Goal: Transaction & Acquisition: Purchase product/service

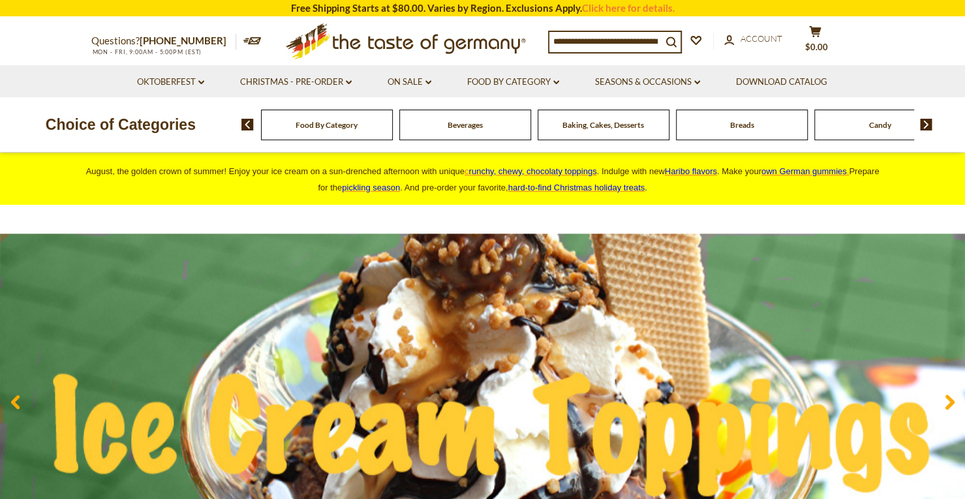
click at [348, 128] on span "Food By Category" at bounding box center [326, 125] width 62 height 10
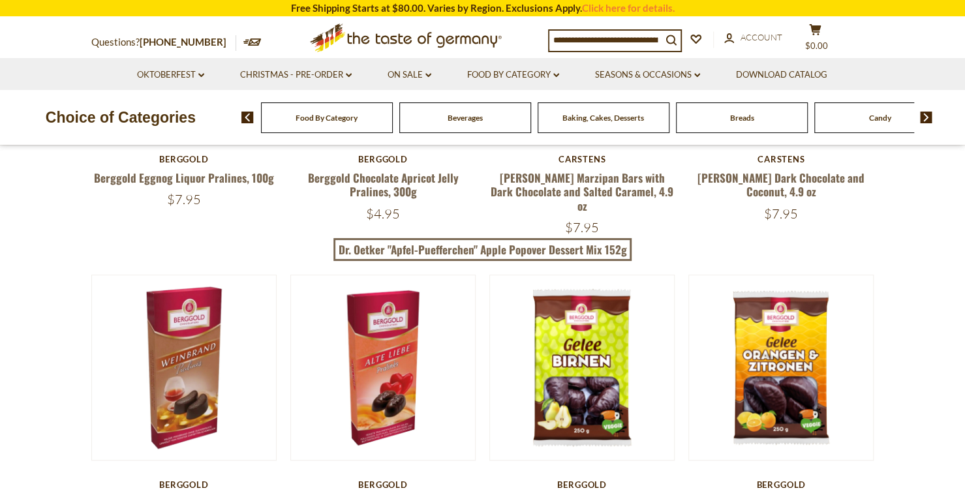
scroll to position [275, 0]
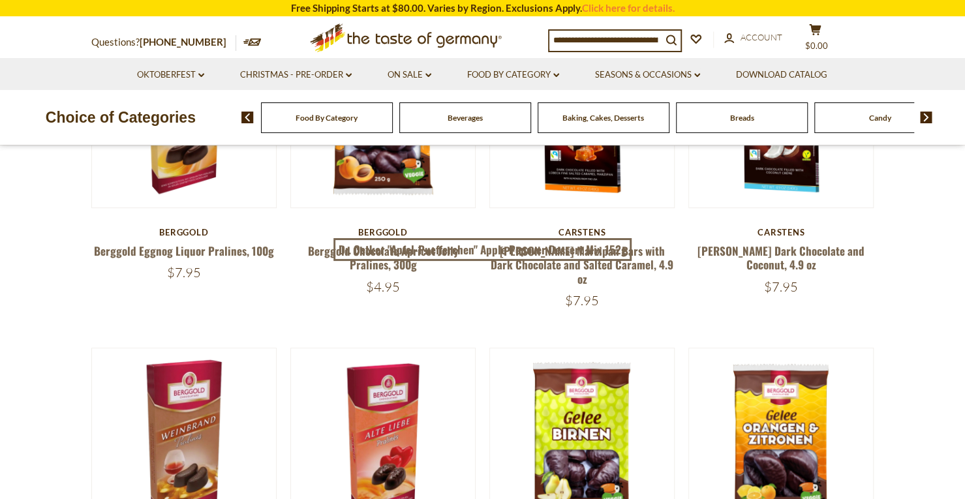
click at [321, 112] on div "Food By Category" at bounding box center [327, 117] width 132 height 31
click at [317, 122] on span "Food By Category" at bounding box center [326, 118] width 62 height 10
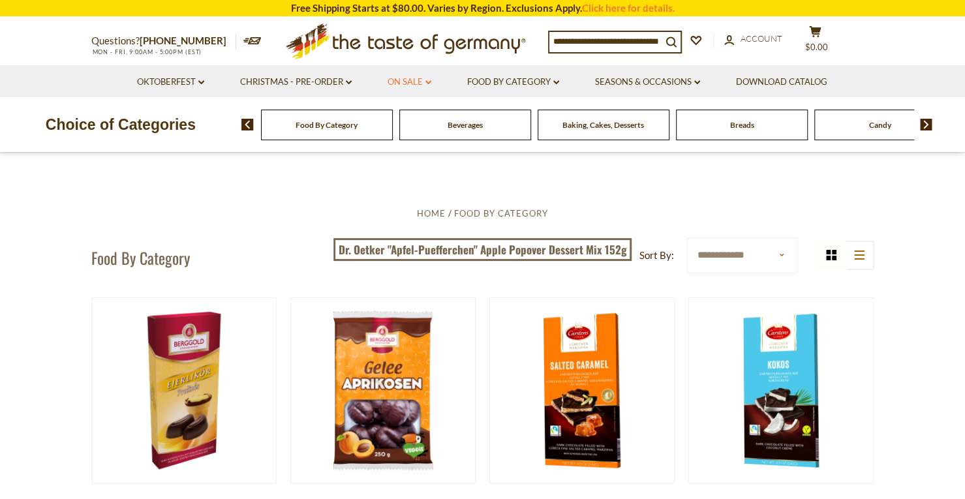
click at [428, 79] on link "On Sale dropdown_arrow" at bounding box center [409, 82] width 44 height 14
click at [507, 82] on link "Food By Category dropdown_arrow" at bounding box center [513, 82] width 92 height 14
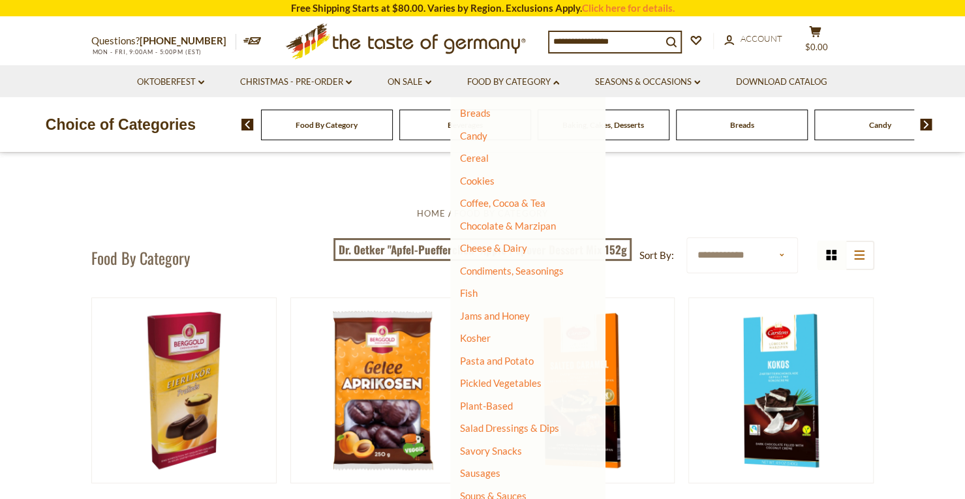
scroll to position [125, 0]
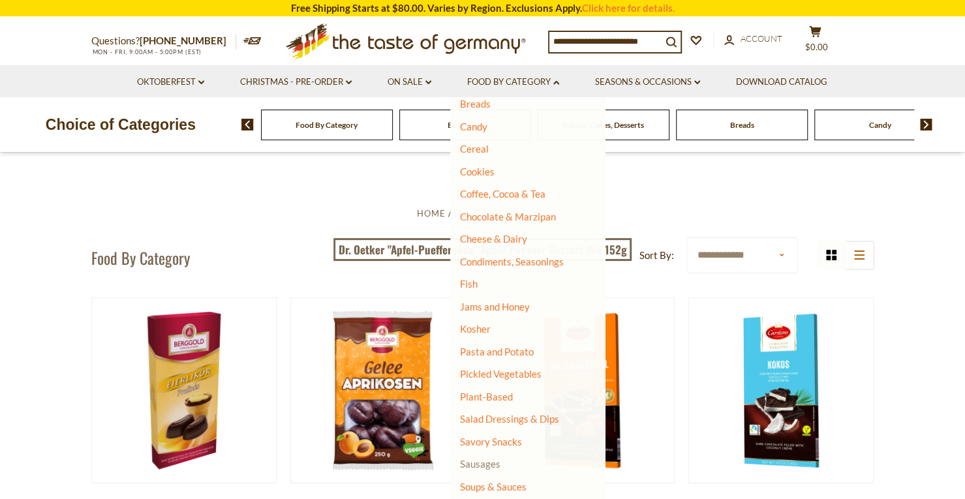
click at [477, 462] on link "Sausages" at bounding box center [480, 464] width 40 height 12
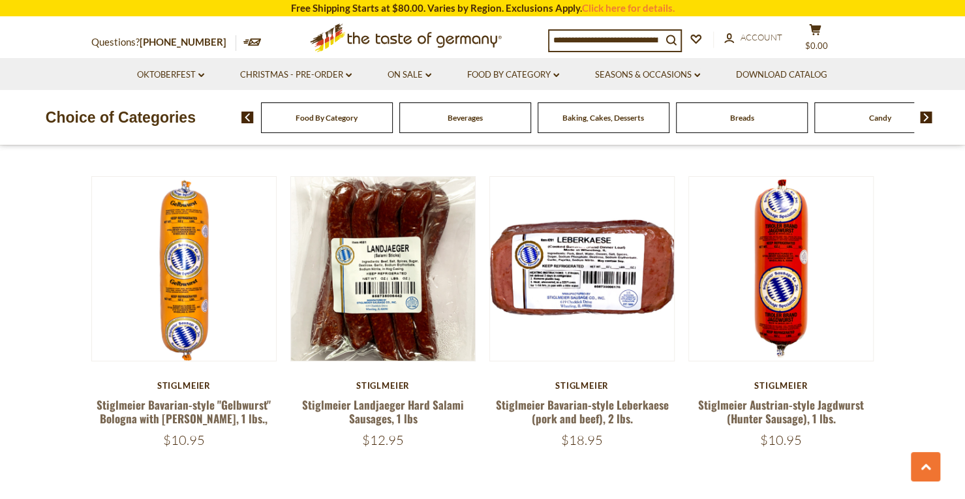
scroll to position [2963, 0]
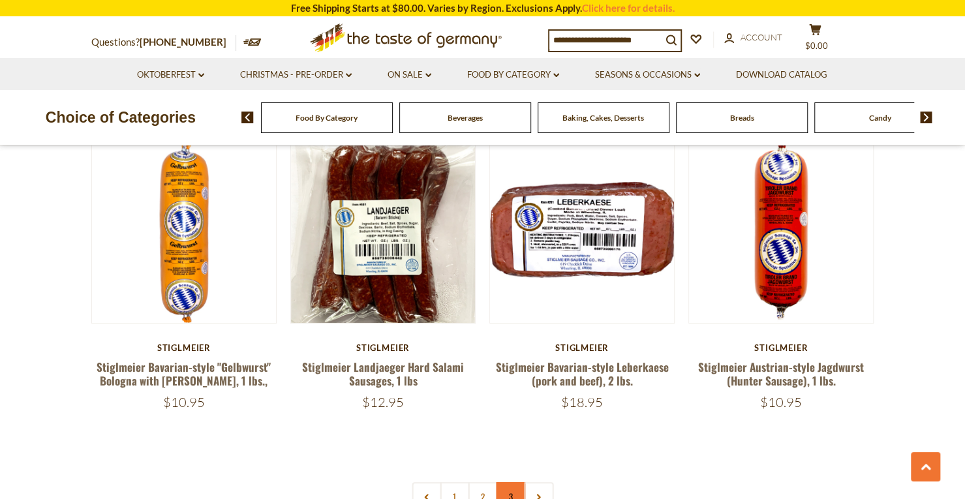
click at [511, 482] on link "3" at bounding box center [510, 496] width 29 height 29
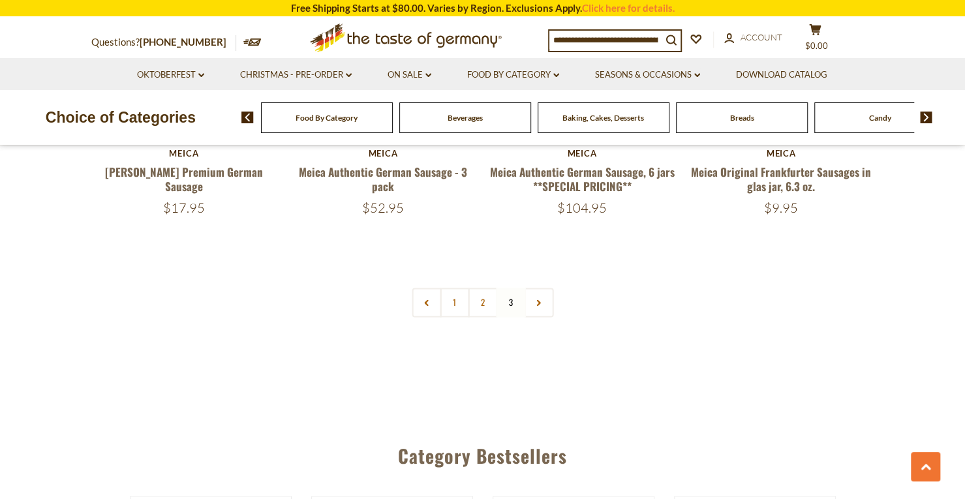
scroll to position [840, 0]
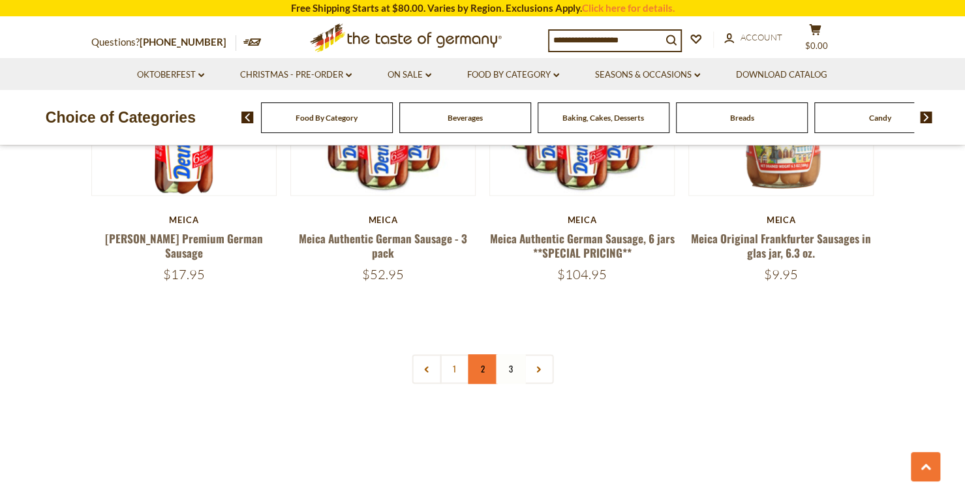
click at [483, 368] on link "2" at bounding box center [482, 368] width 29 height 29
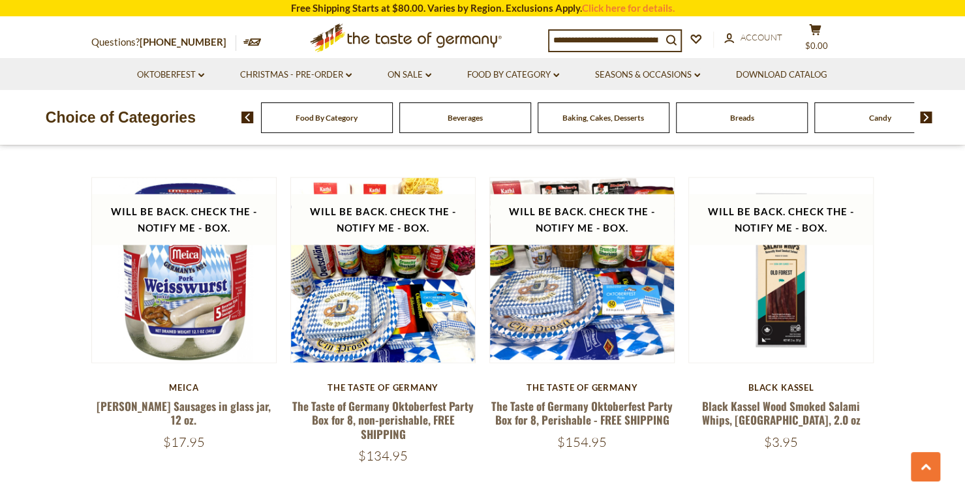
scroll to position [1612, 0]
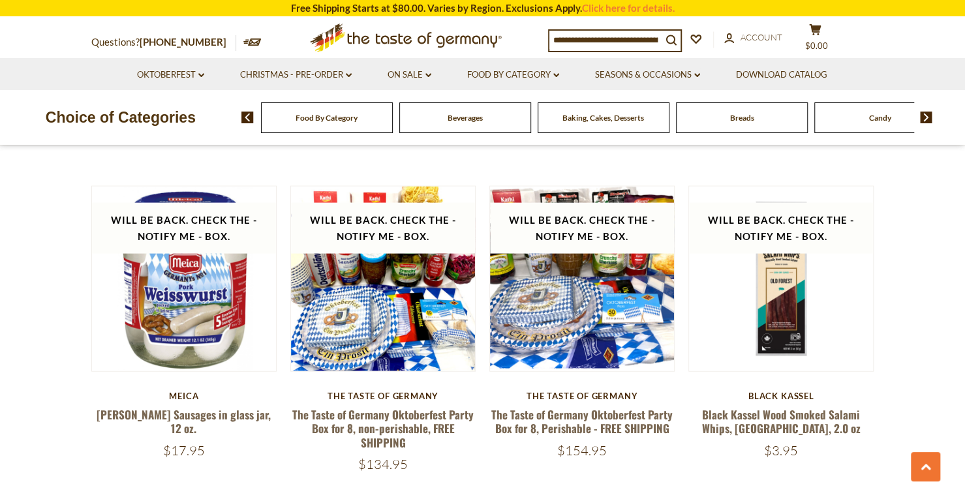
click at [957, 218] on section "**********" at bounding box center [482, 382] width 965 height 3201
drag, startPoint x: 957, startPoint y: 218, endPoint x: 955, endPoint y: 193, distance: 24.9
click at [955, 193] on section "**********" at bounding box center [482, 382] width 965 height 3201
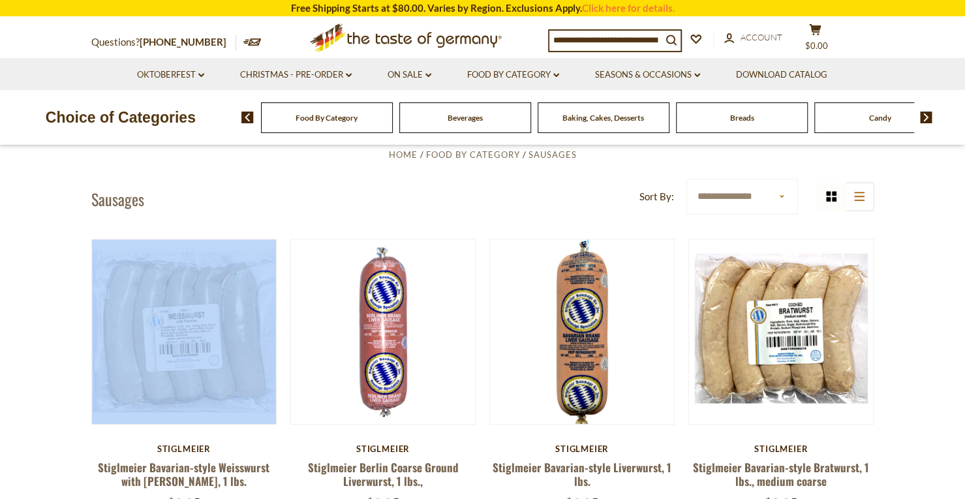
scroll to position [325, 0]
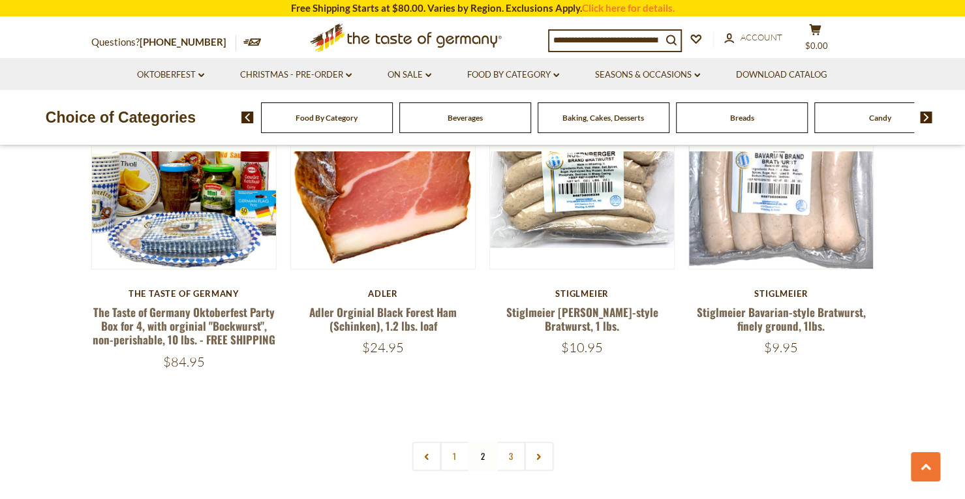
scroll to position [3019, 0]
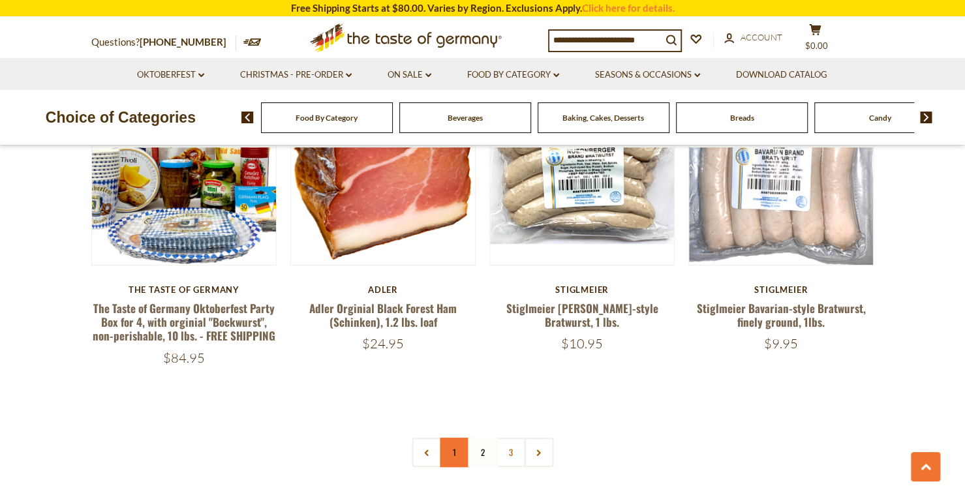
click at [463, 438] on link "1" at bounding box center [454, 452] width 29 height 29
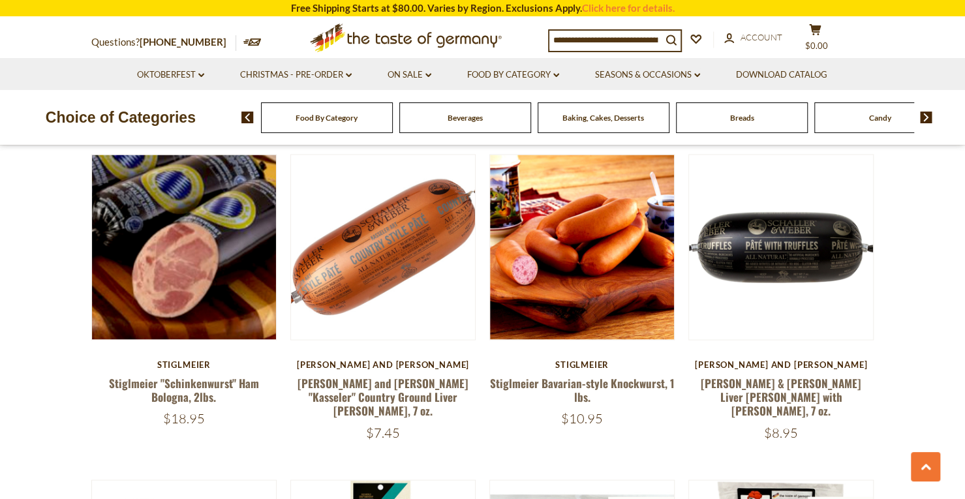
scroll to position [1368, 0]
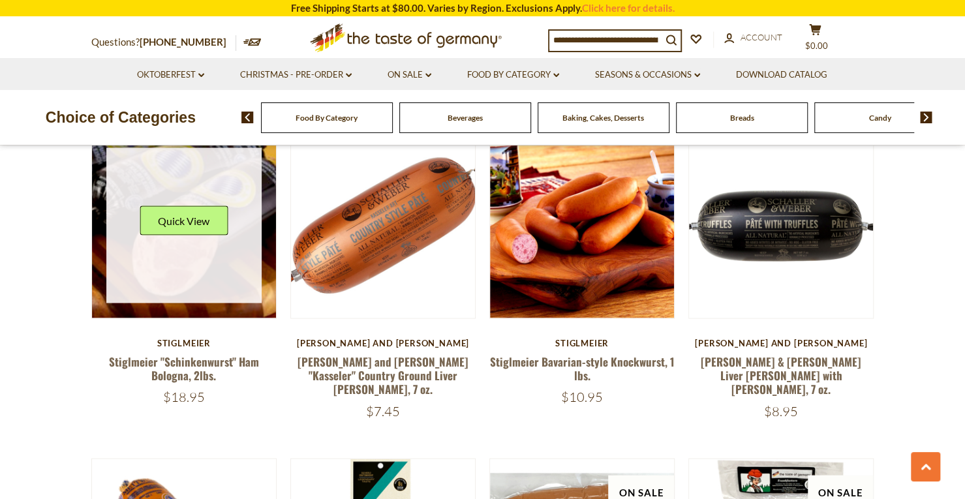
click at [215, 230] on div "Quick View" at bounding box center [184, 224] width 88 height 39
click at [188, 252] on link at bounding box center [183, 224] width 155 height 155
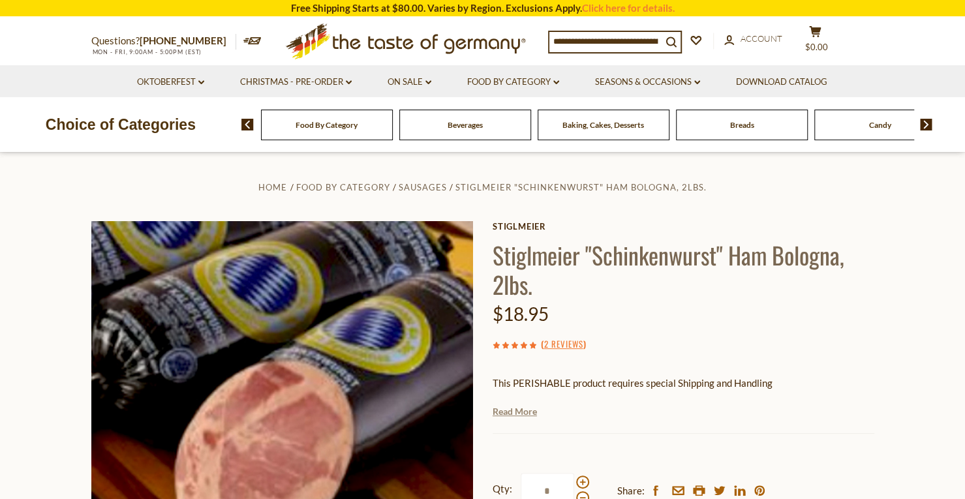
click at [505, 410] on link "Read More" at bounding box center [514, 411] width 44 height 13
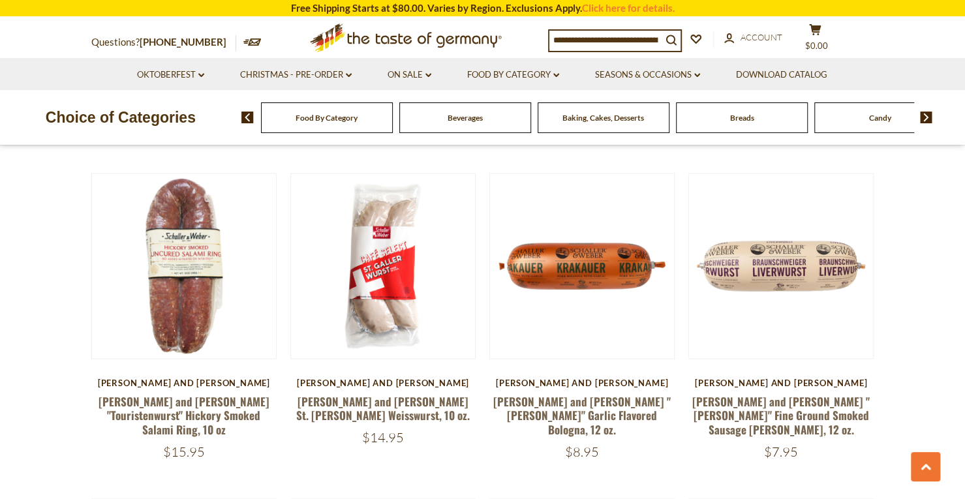
scroll to position [1015, 0]
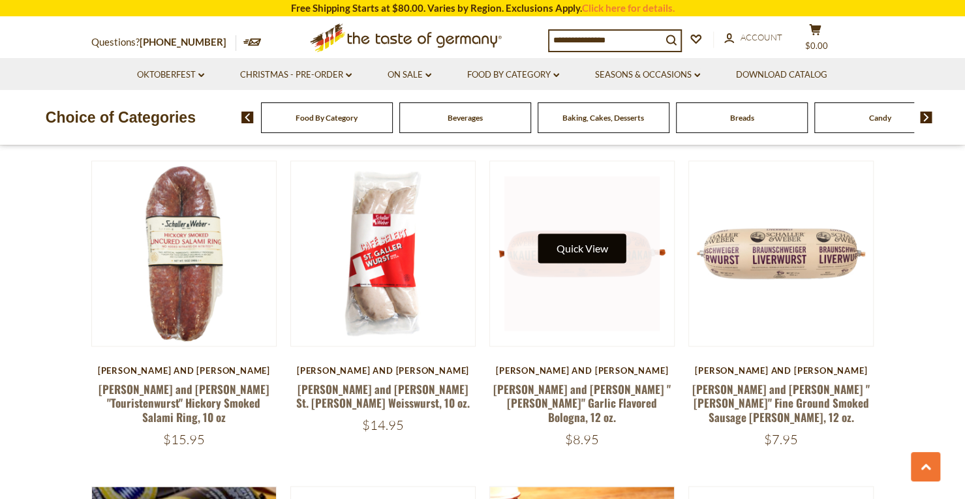
click at [538, 233] on button "Quick View" at bounding box center [582, 247] width 88 height 29
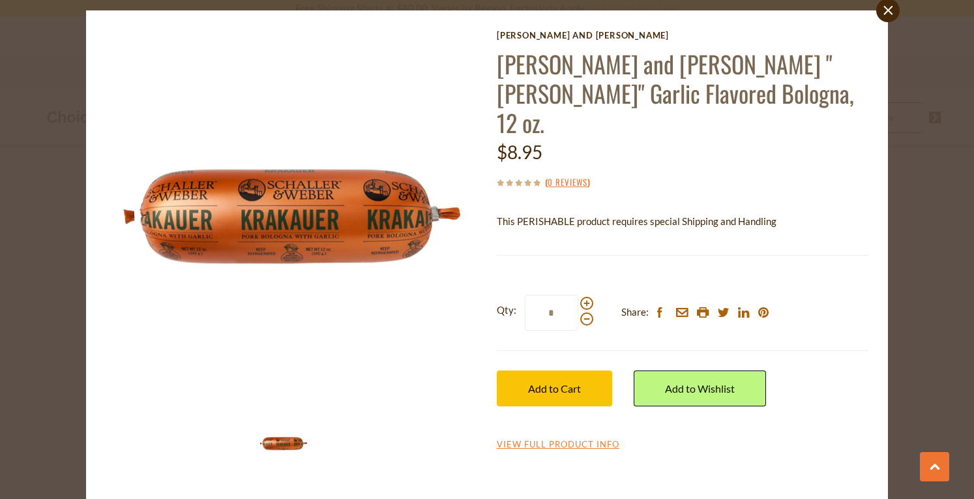
scroll to position [0, 0]
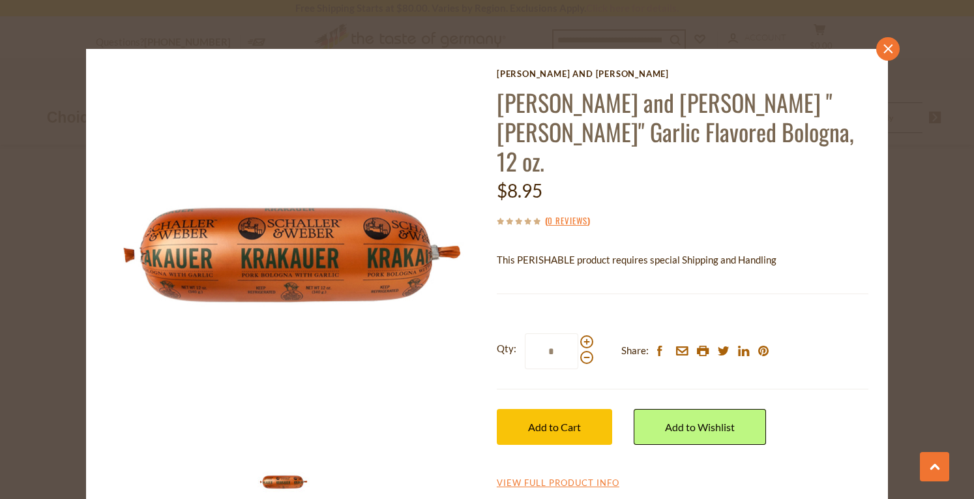
click at [886, 48] on icon "close" at bounding box center [889, 49] width 10 height 10
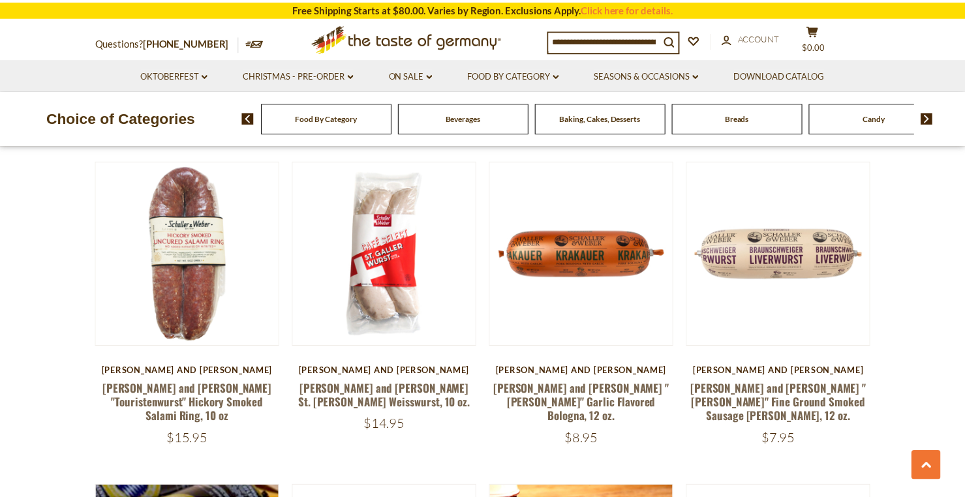
scroll to position [1015, 0]
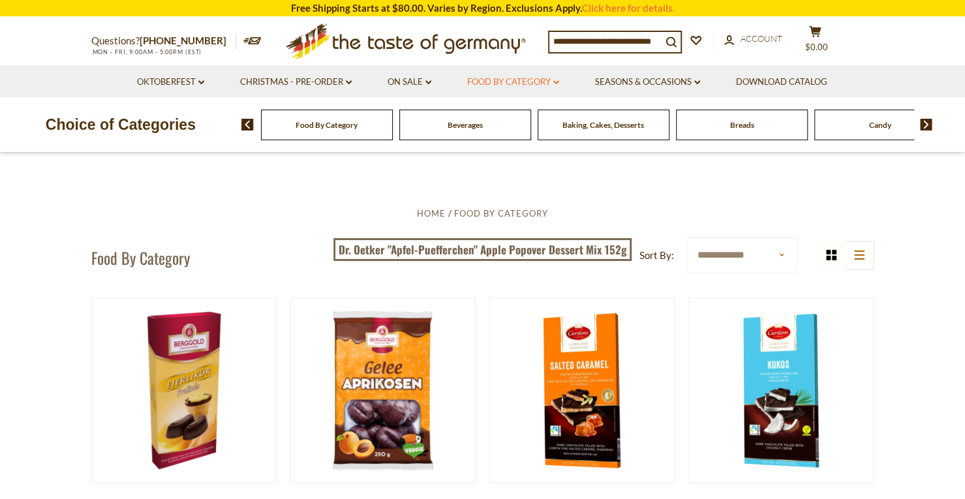
click at [515, 83] on link "Food By Category dropdown_arrow" at bounding box center [513, 82] width 92 height 14
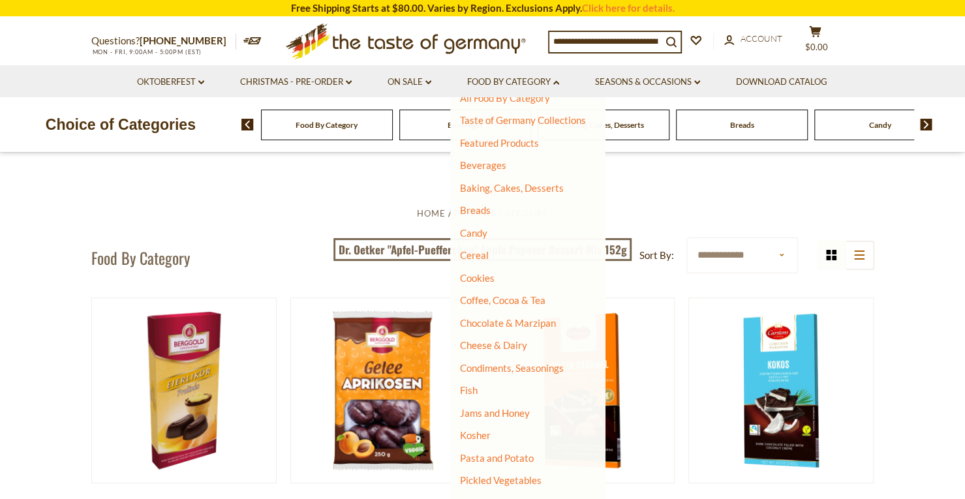
scroll to position [21, 0]
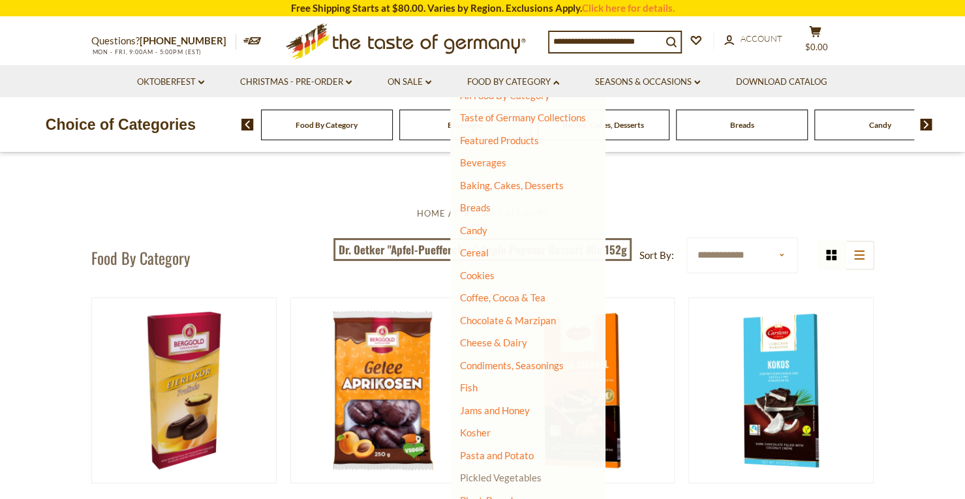
click at [480, 476] on link "Pickled Vegetables" at bounding box center [501, 477] width 82 height 12
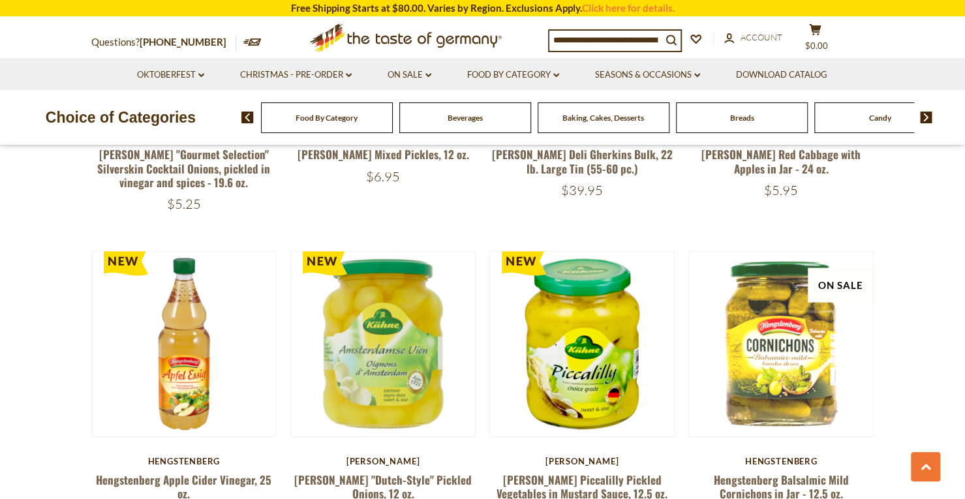
scroll to position [1577, 0]
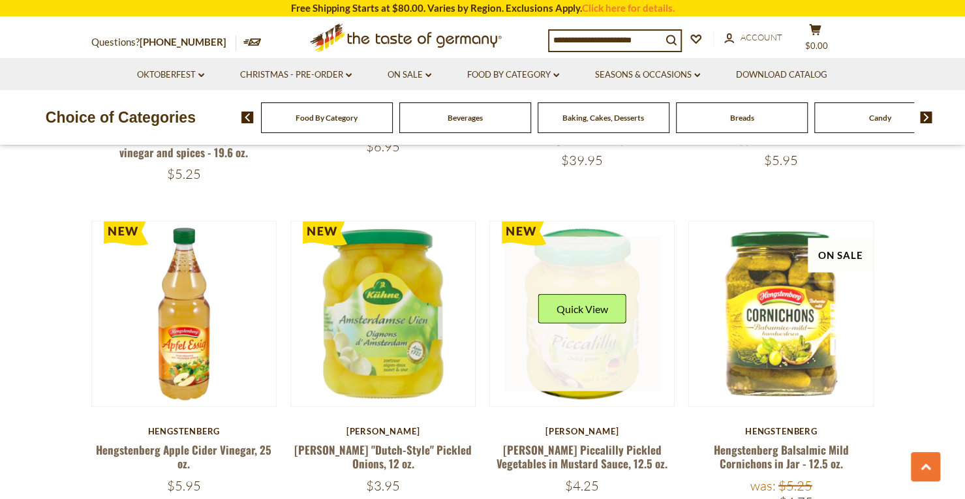
click at [565, 332] on div "Quick View" at bounding box center [582, 313] width 88 height 39
click at [586, 265] on link at bounding box center [581, 314] width 155 height 155
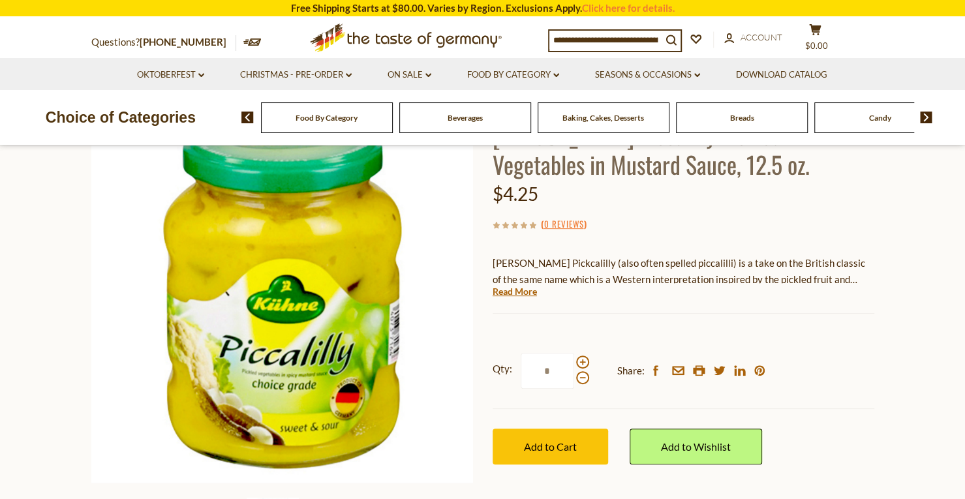
scroll to position [140, 0]
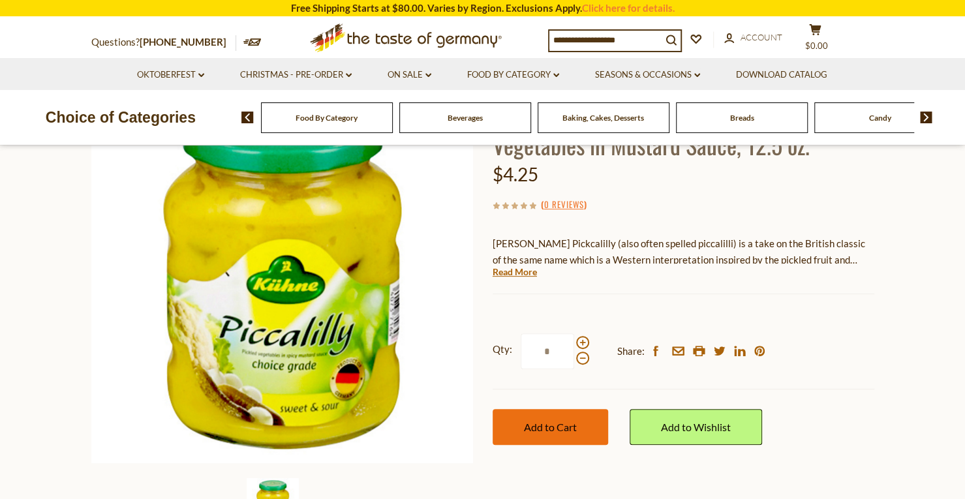
click at [556, 426] on span "Add to Cart" at bounding box center [550, 427] width 53 height 12
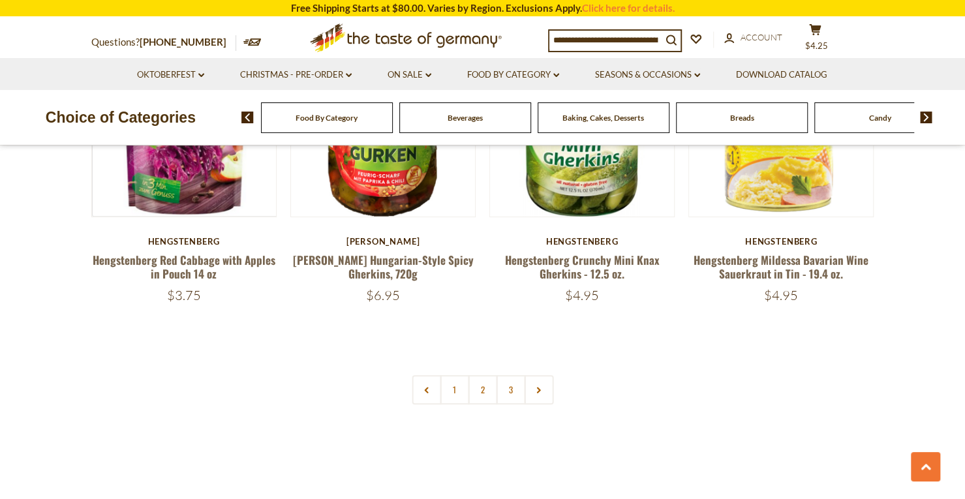
scroll to position [3033, 0]
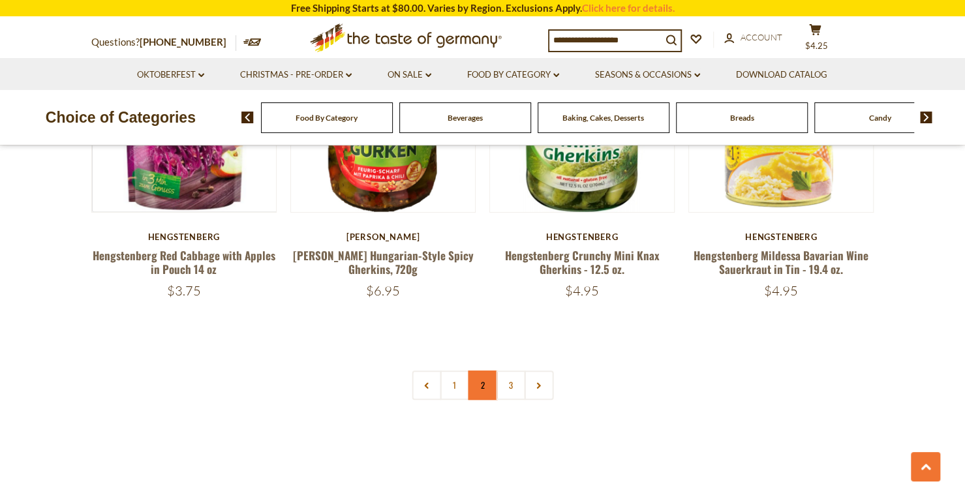
click at [482, 390] on link "2" at bounding box center [482, 384] width 29 height 29
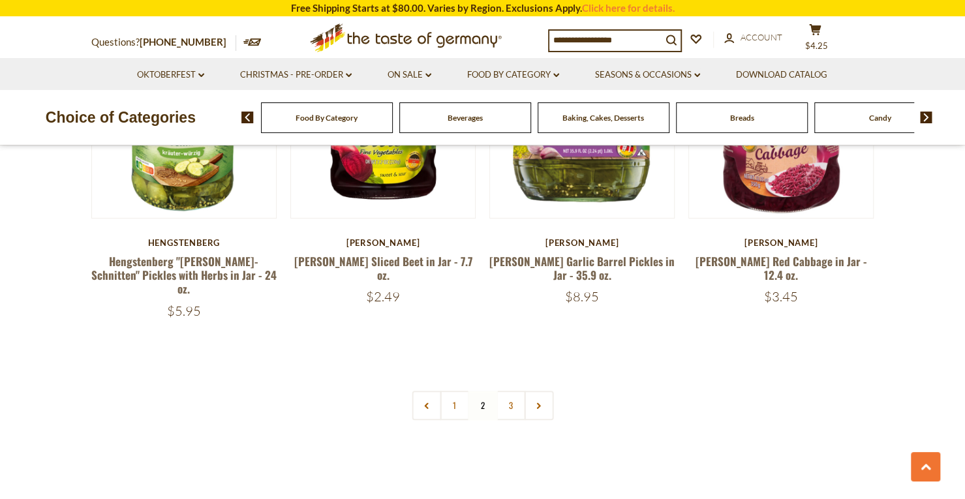
scroll to position [3045, 0]
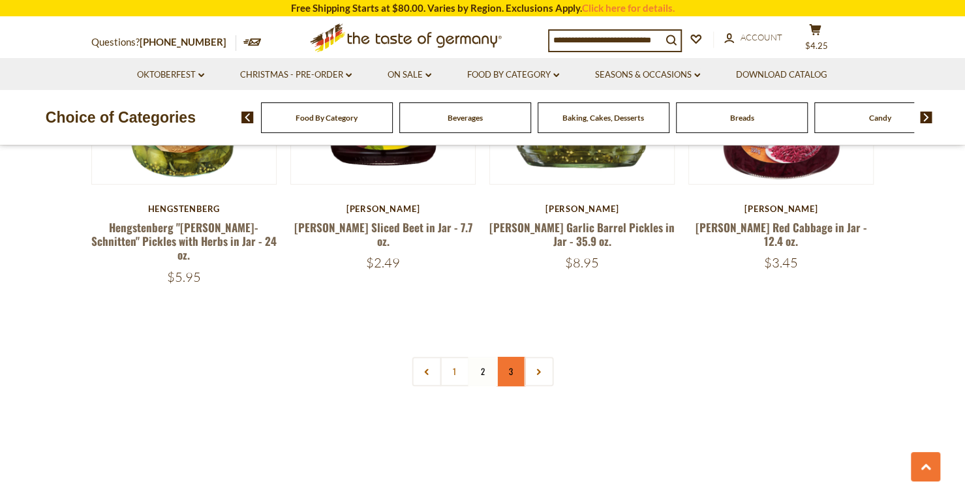
click at [506, 358] on link "3" at bounding box center [510, 371] width 29 height 29
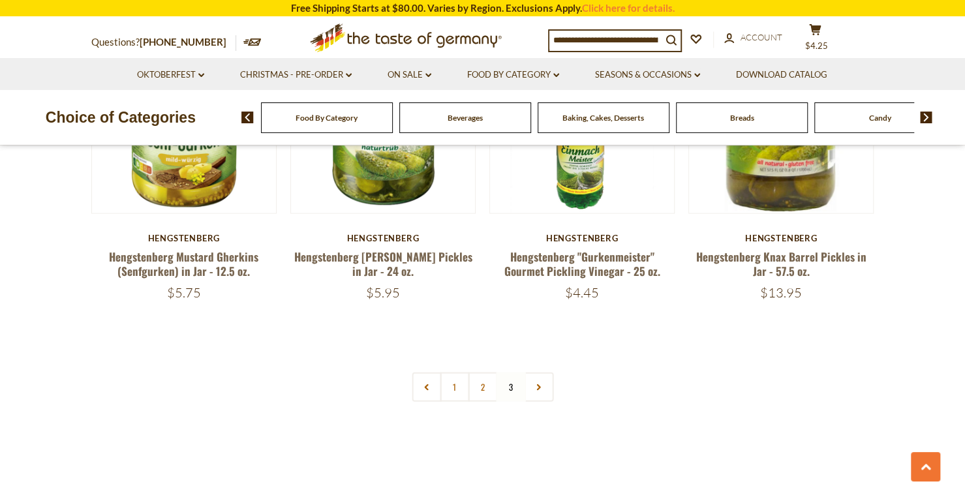
scroll to position [1470, 0]
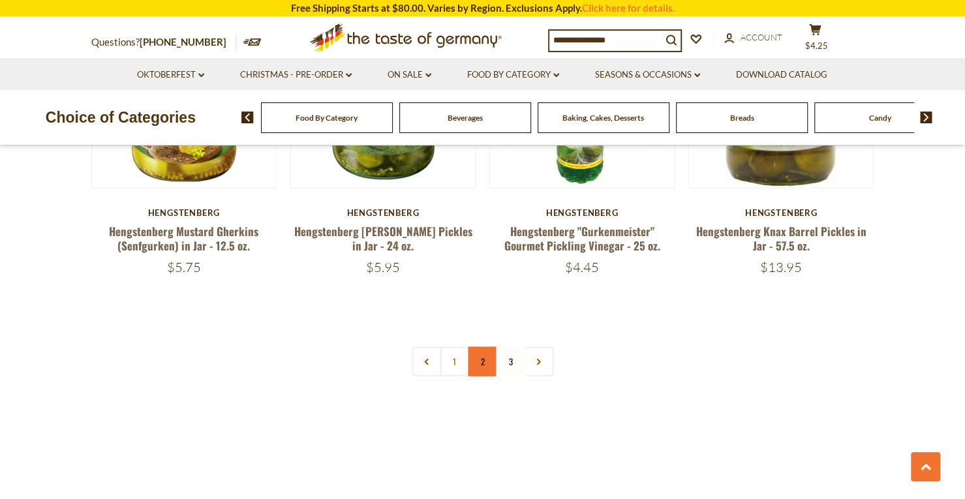
click at [484, 359] on link "2" at bounding box center [482, 361] width 29 height 29
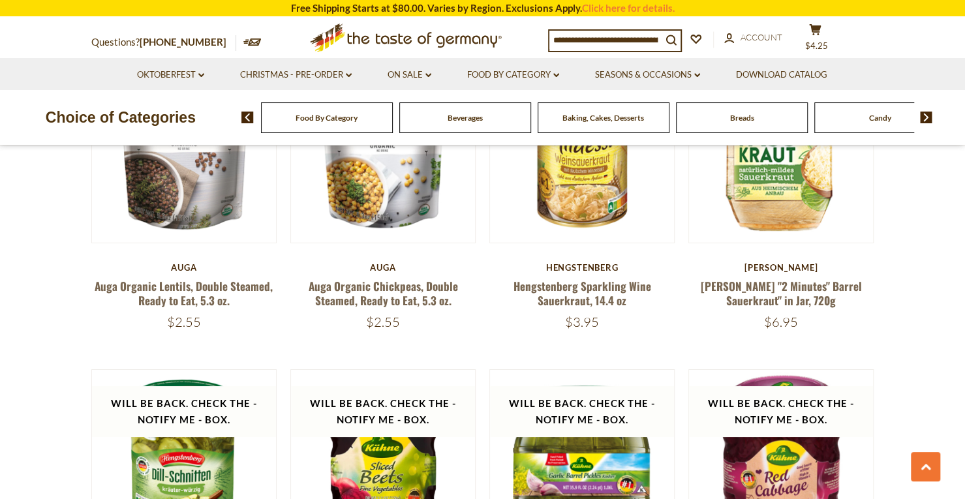
scroll to position [2910, 0]
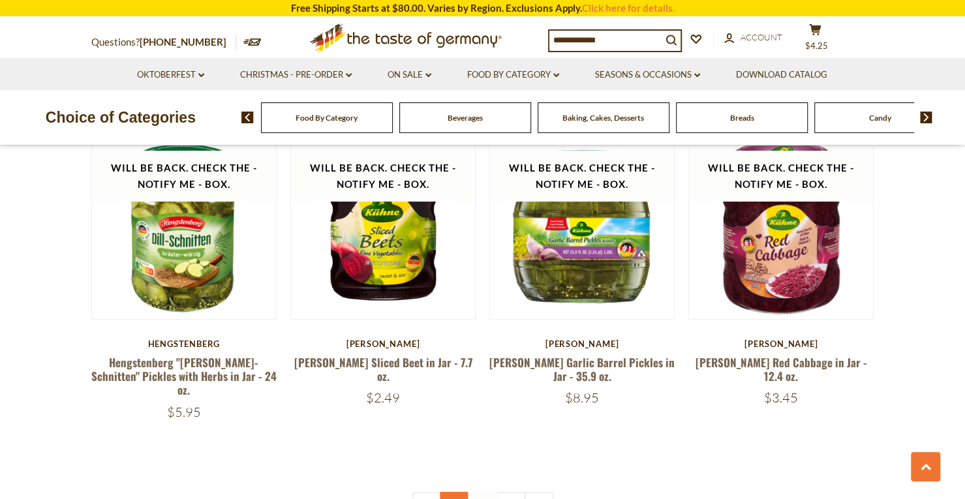
click at [451, 492] on link "1" at bounding box center [454, 506] width 29 height 29
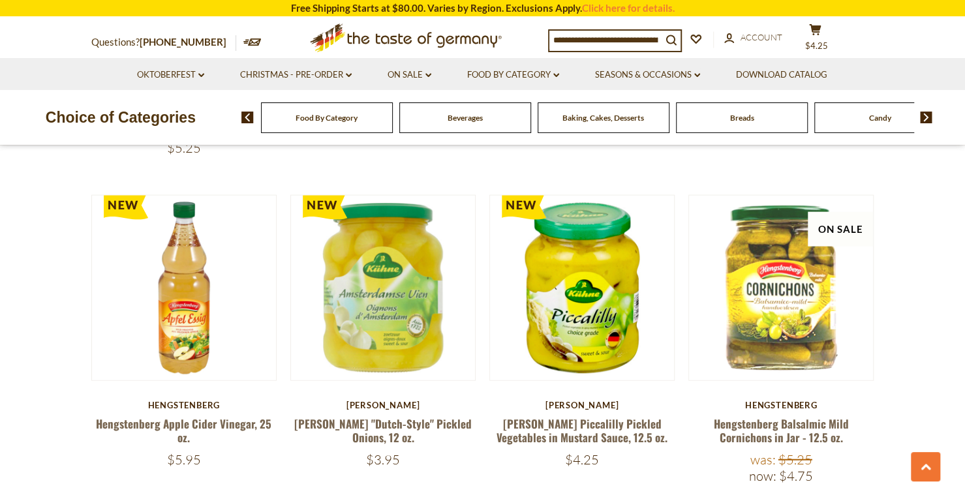
scroll to position [1628, 0]
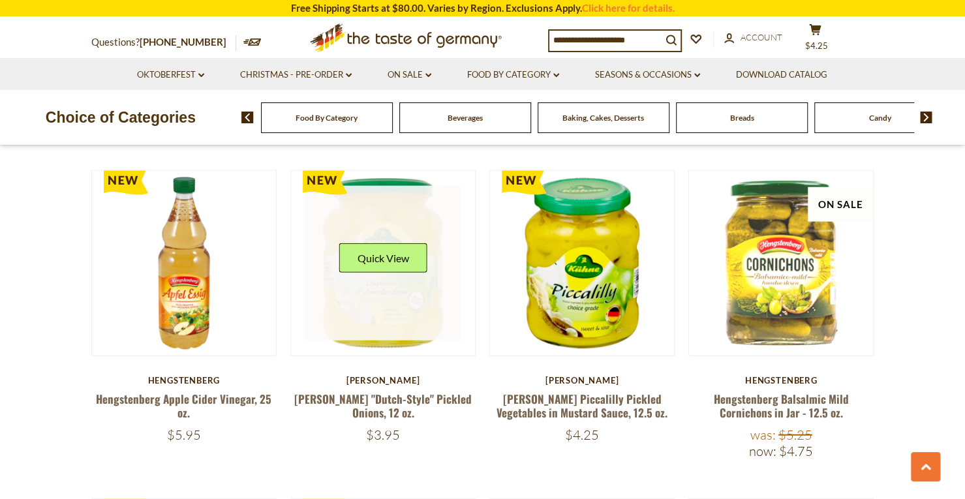
click at [382, 278] on div "Quick View" at bounding box center [382, 262] width 88 height 39
click at [382, 252] on button "Quick View" at bounding box center [382, 257] width 88 height 29
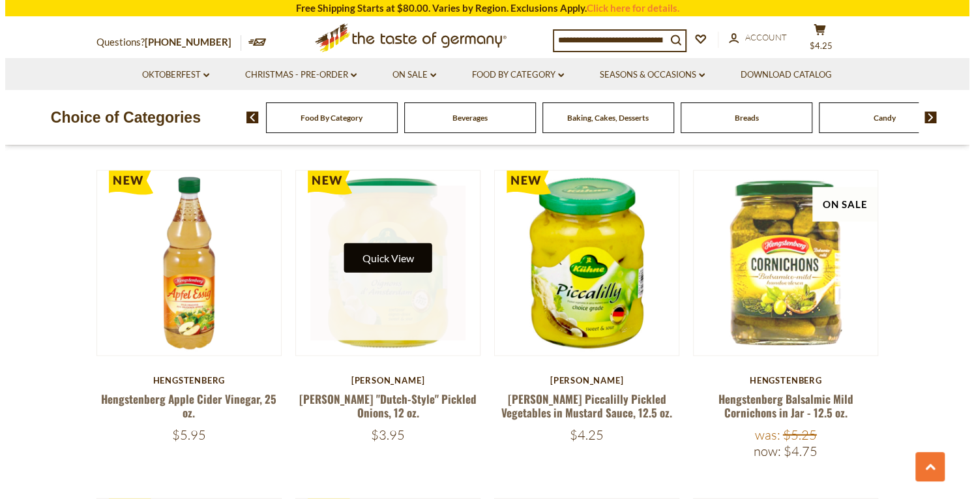
scroll to position [1630, 0]
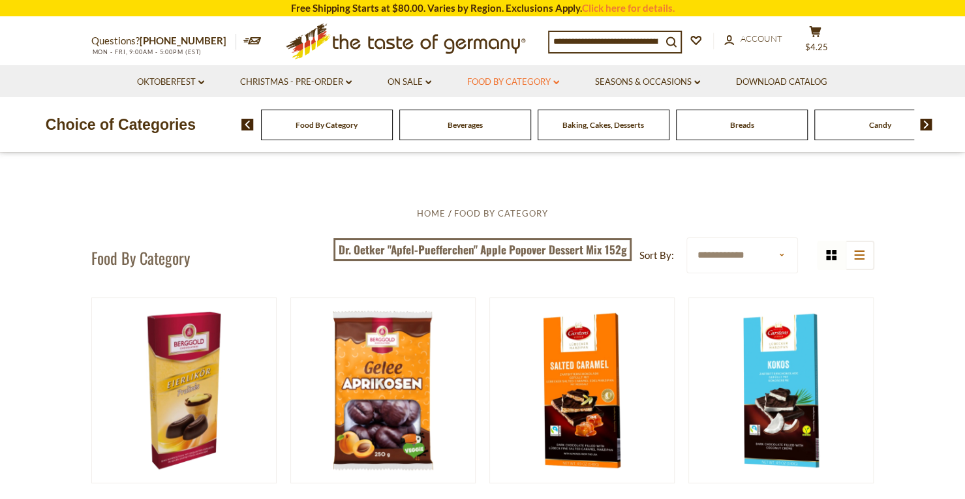
click at [520, 87] on link "Food By Category dropdown_arrow" at bounding box center [513, 82] width 92 height 14
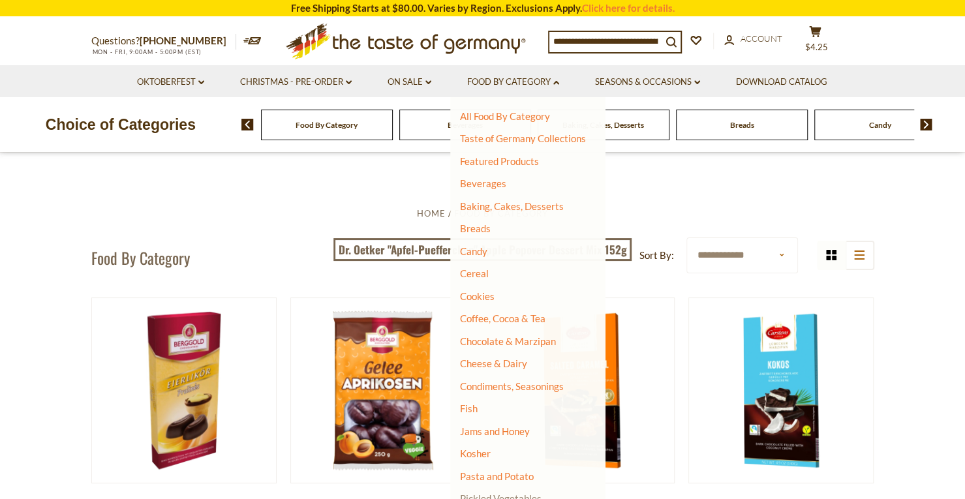
click at [505, 496] on link "Pickled Vegetables" at bounding box center [501, 498] width 82 height 12
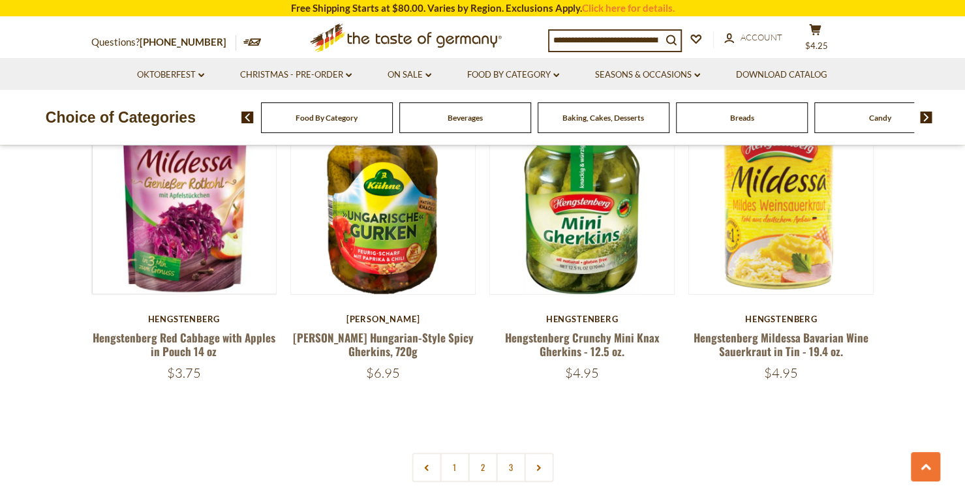
scroll to position [2938, 0]
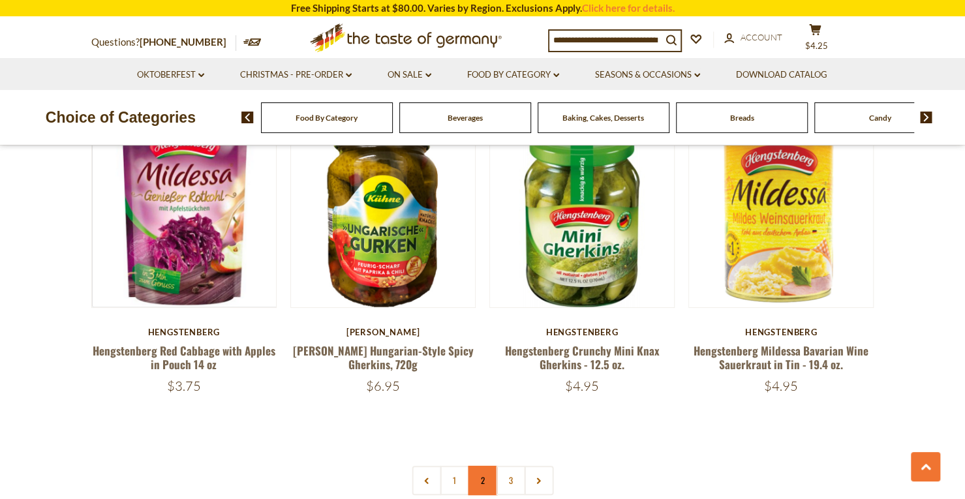
click at [483, 479] on link "2" at bounding box center [482, 480] width 29 height 29
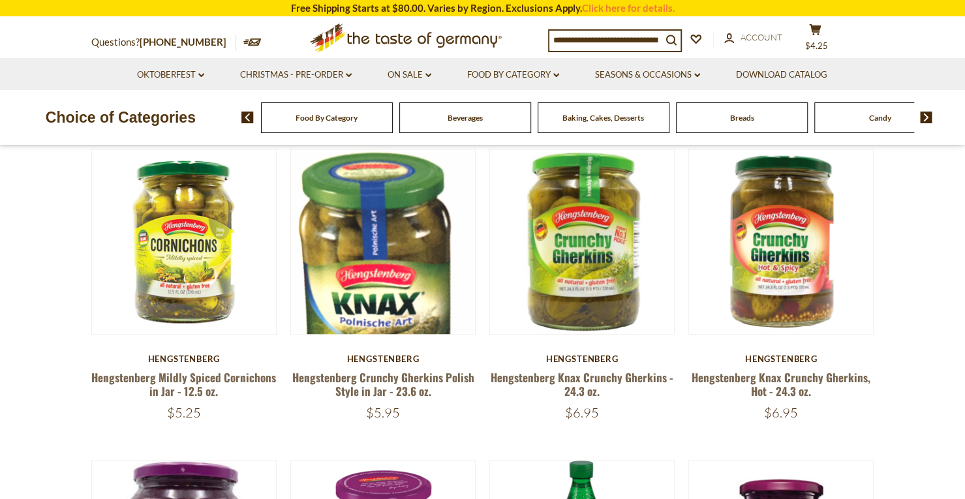
scroll to position [398, 0]
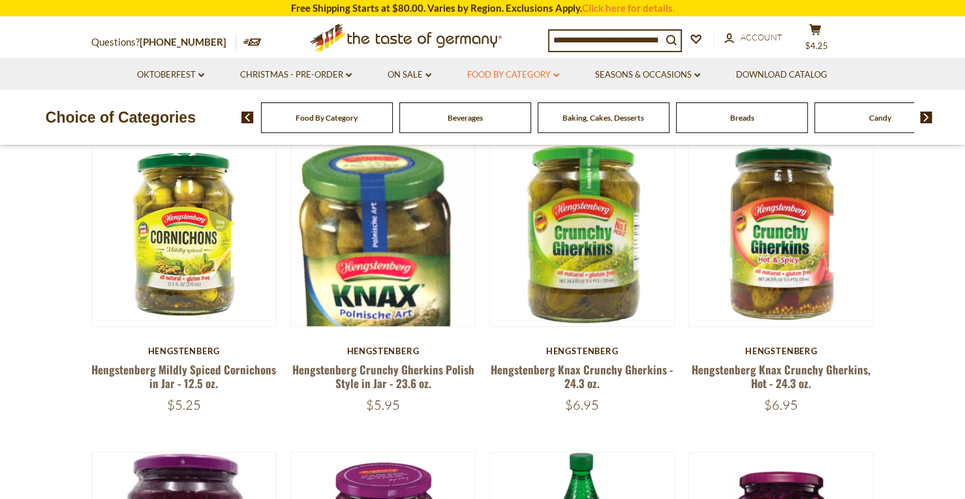
click at [500, 72] on link "Food By Category dropdown_arrow" at bounding box center [513, 75] width 92 height 14
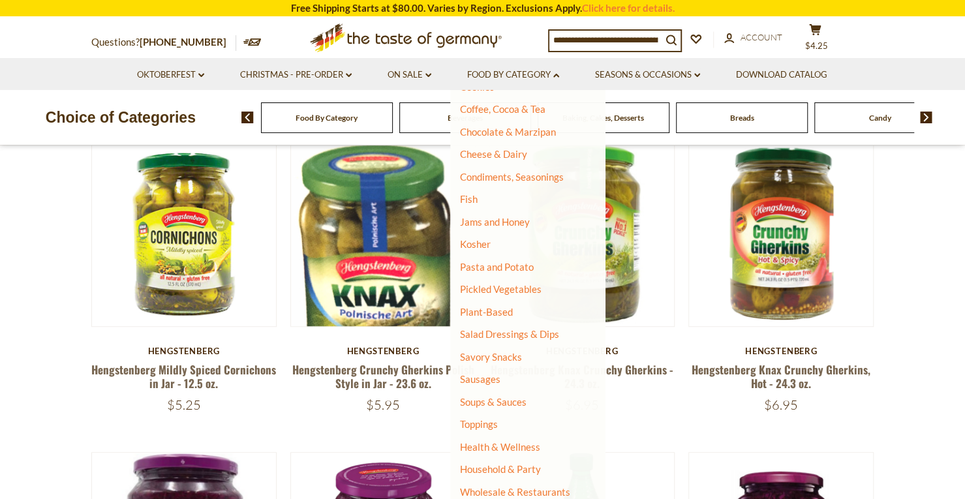
scroll to position [204, 0]
click at [502, 155] on link "Cheese & Dairy" at bounding box center [493, 152] width 67 height 12
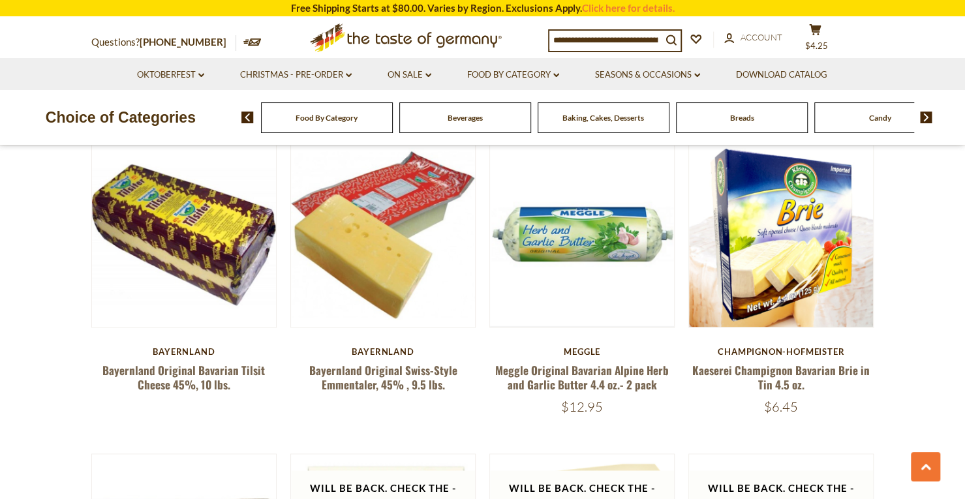
scroll to position [1008, 0]
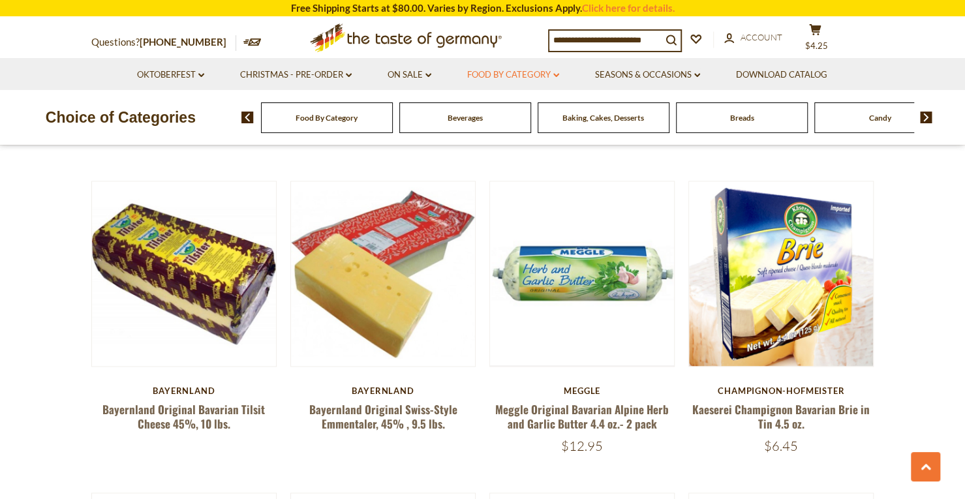
click at [537, 71] on link "Food By Category dropdown_arrow" at bounding box center [513, 75] width 92 height 14
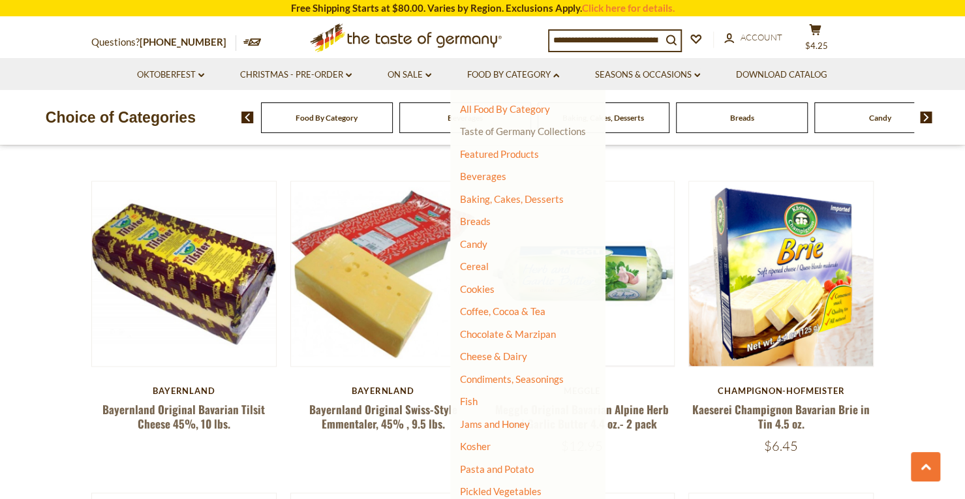
click at [523, 126] on link "Taste of Germany Collections" at bounding box center [523, 131] width 126 height 12
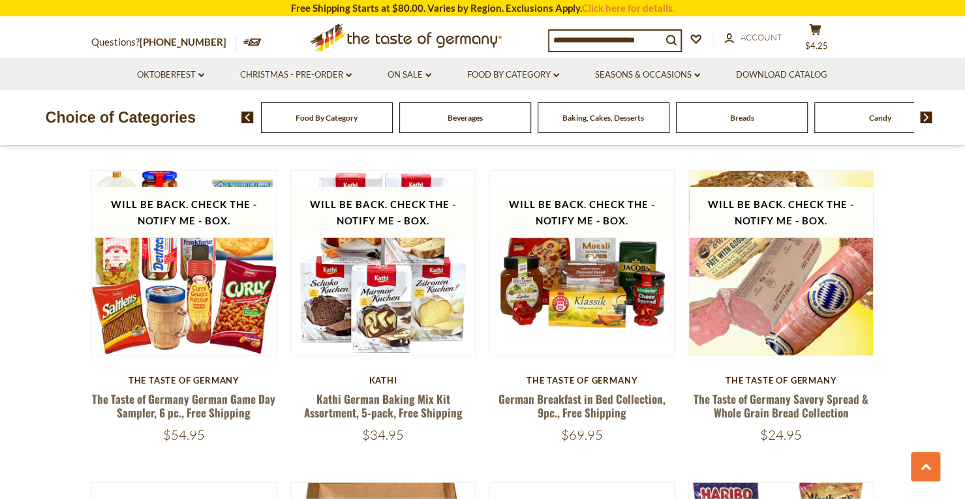
scroll to position [1716, 0]
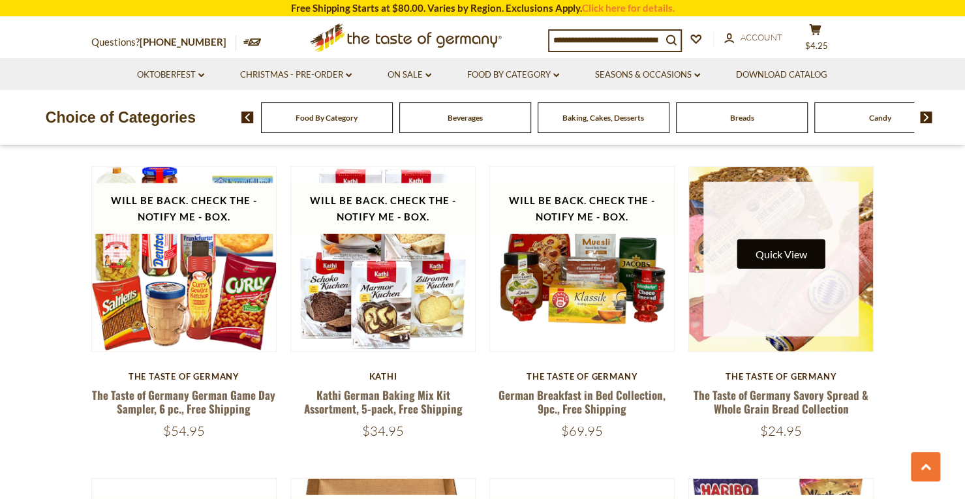
click at [786, 254] on button "Quick View" at bounding box center [781, 253] width 88 height 29
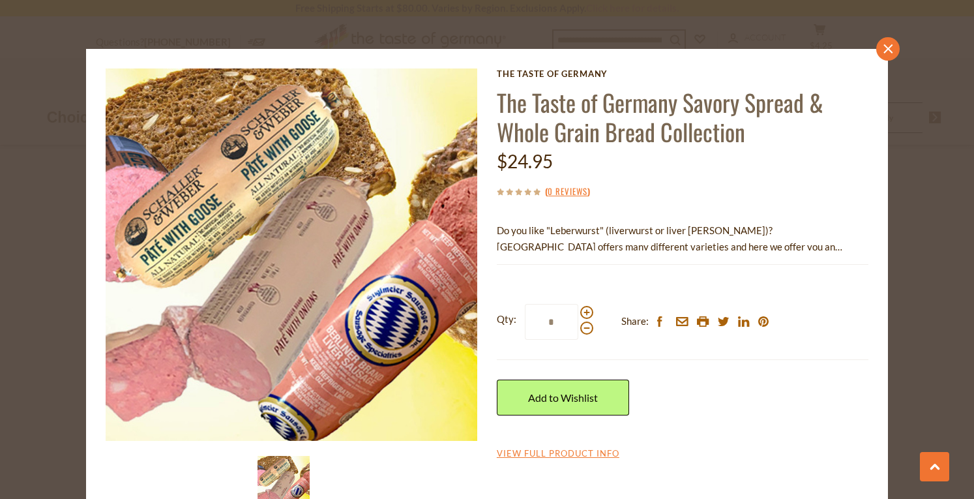
click at [884, 53] on icon "close" at bounding box center [889, 49] width 10 height 10
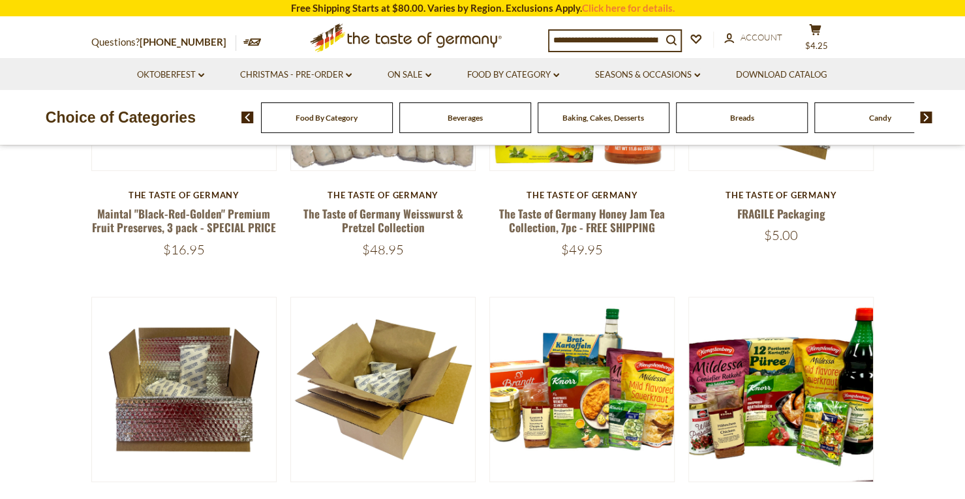
scroll to position [0, 0]
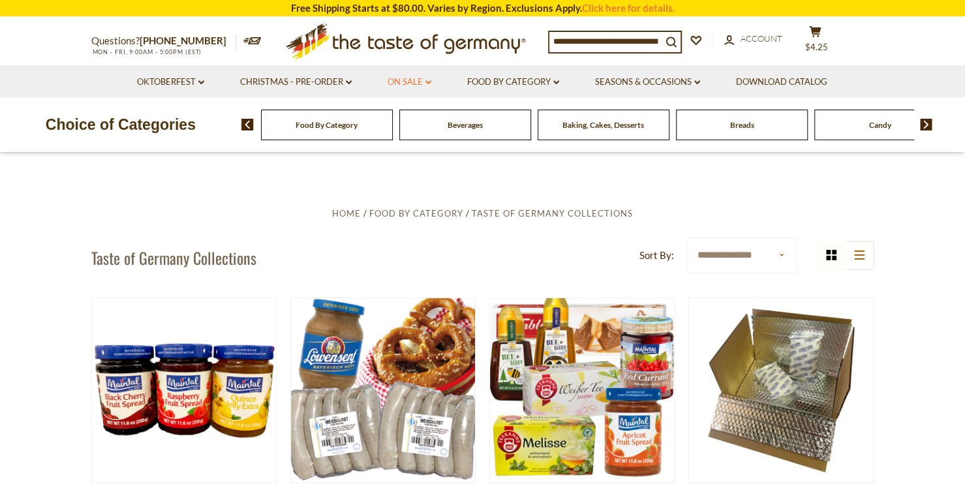
click at [416, 80] on link "On Sale dropdown_arrow" at bounding box center [409, 82] width 44 height 14
click at [415, 137] on link "Feature Sale" at bounding box center [406, 138] width 53 height 12
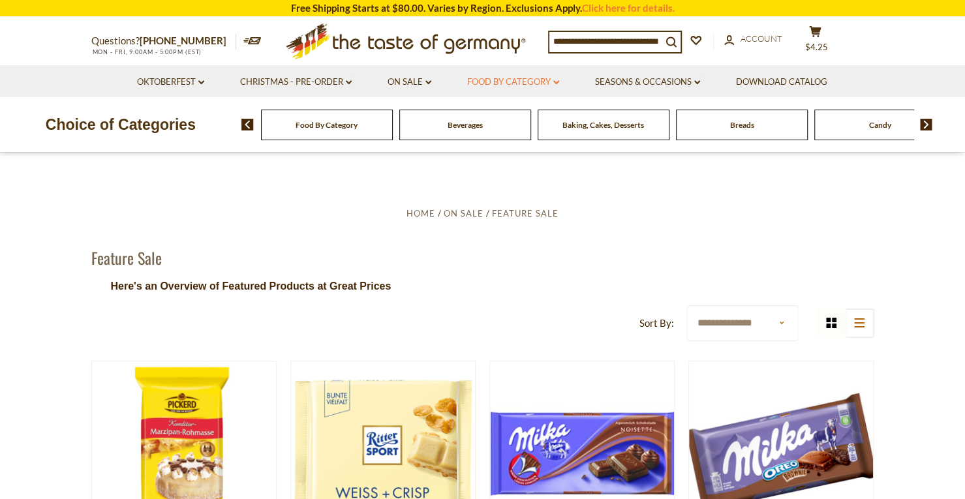
click at [552, 83] on link "Food By Category dropdown_arrow" at bounding box center [513, 82] width 92 height 14
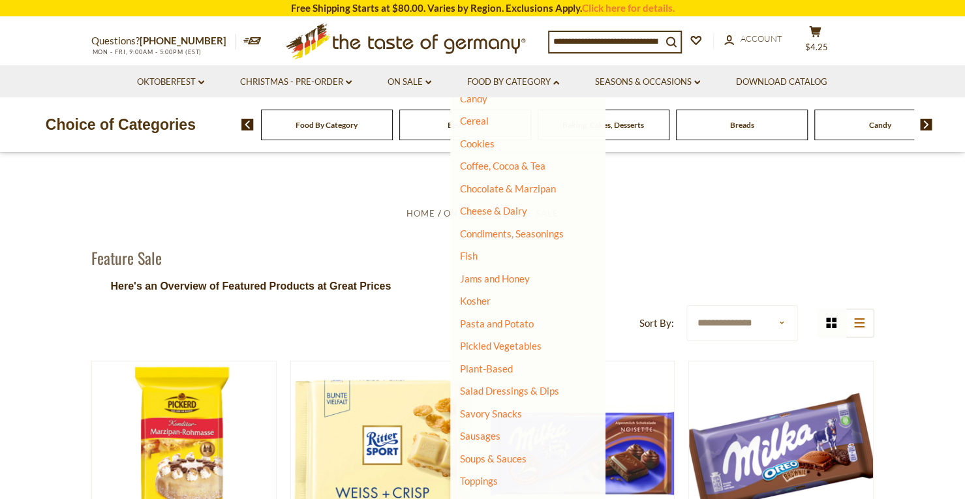
scroll to position [155, 0]
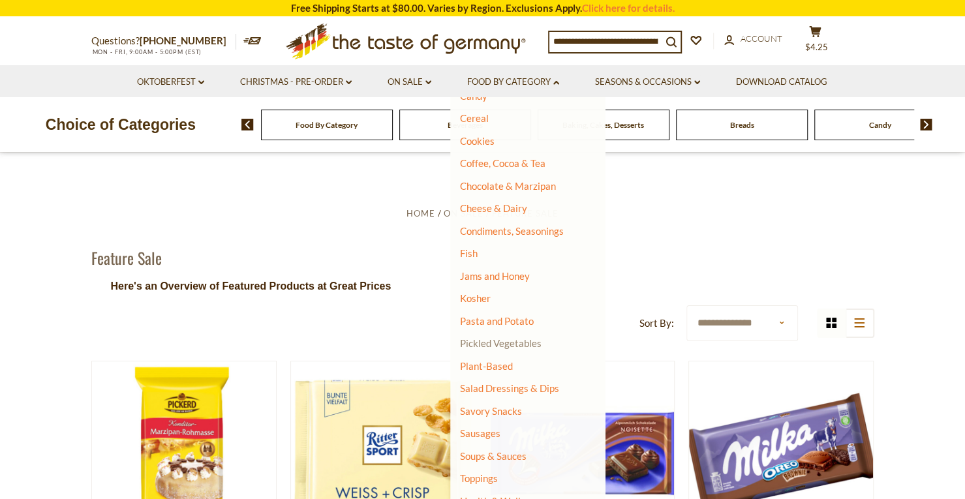
click at [524, 347] on link "Pickled Vegetables" at bounding box center [501, 343] width 82 height 12
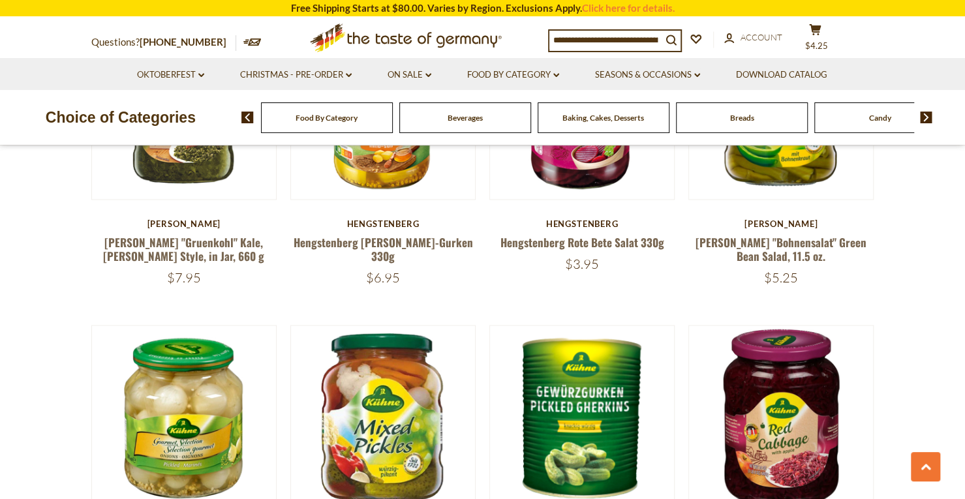
scroll to position [653, 0]
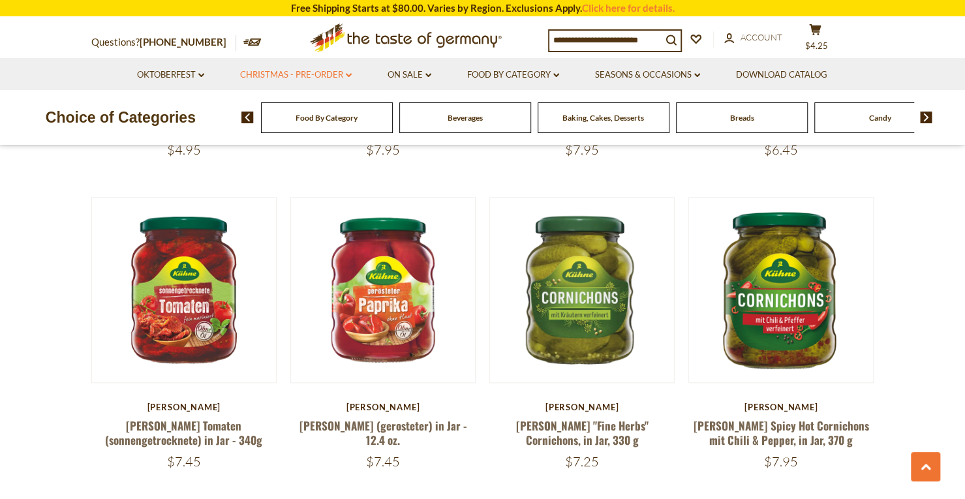
click at [332, 76] on link "Christmas - PRE-ORDER dropdown_arrow" at bounding box center [296, 75] width 112 height 14
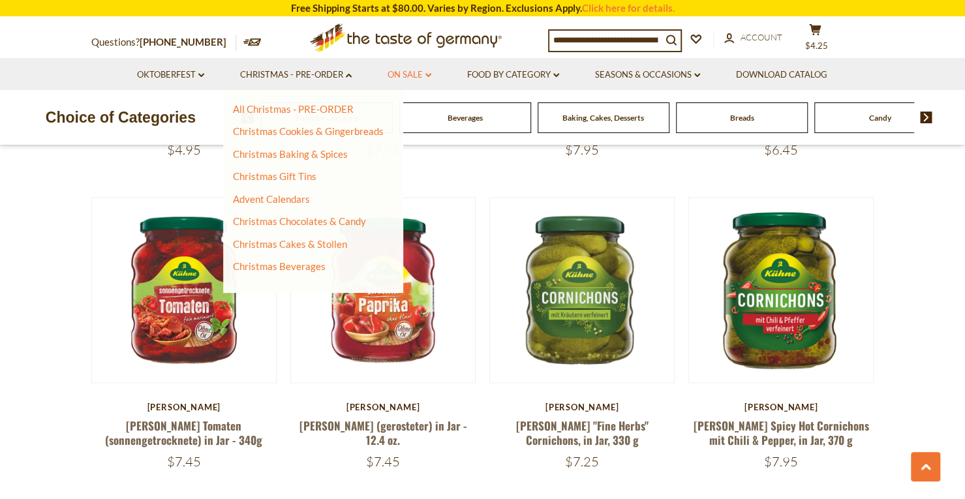
click at [423, 78] on link "On Sale dropdown_arrow" at bounding box center [409, 75] width 44 height 14
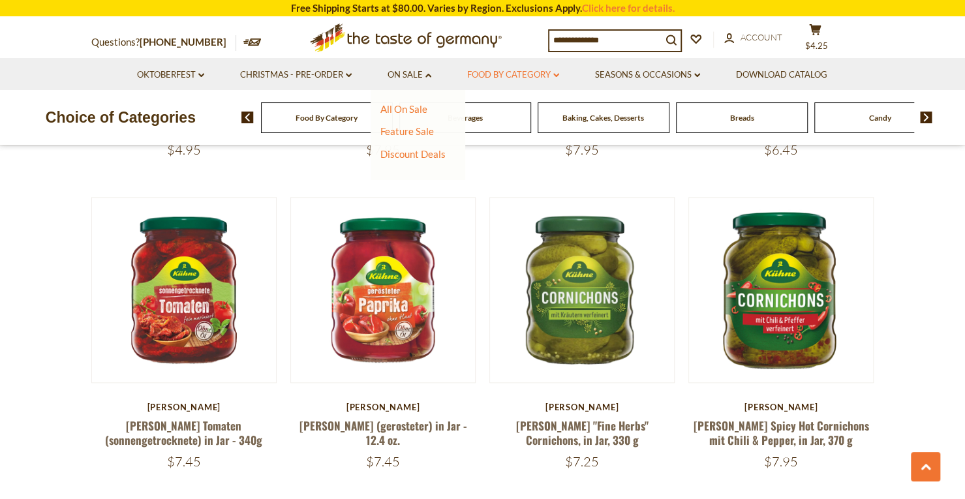
click at [525, 76] on link "Food By Category dropdown_arrow" at bounding box center [513, 75] width 92 height 14
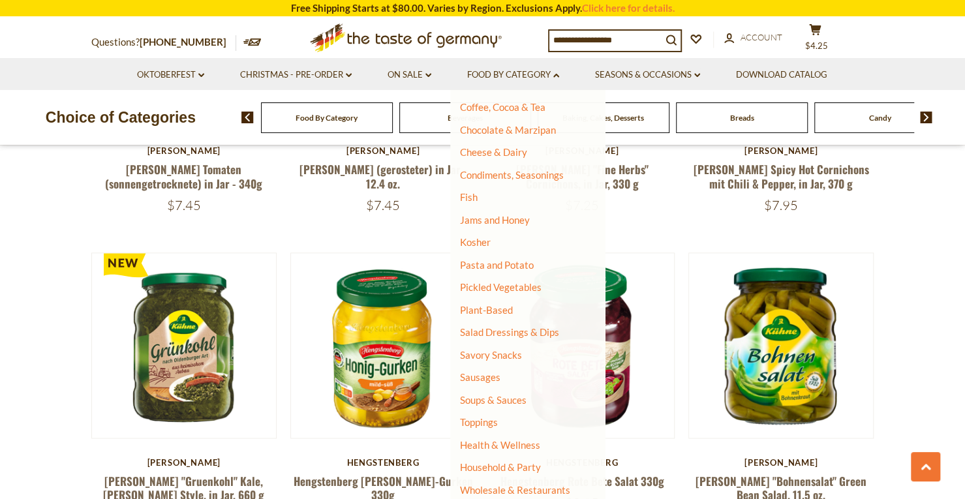
scroll to position [138, 0]
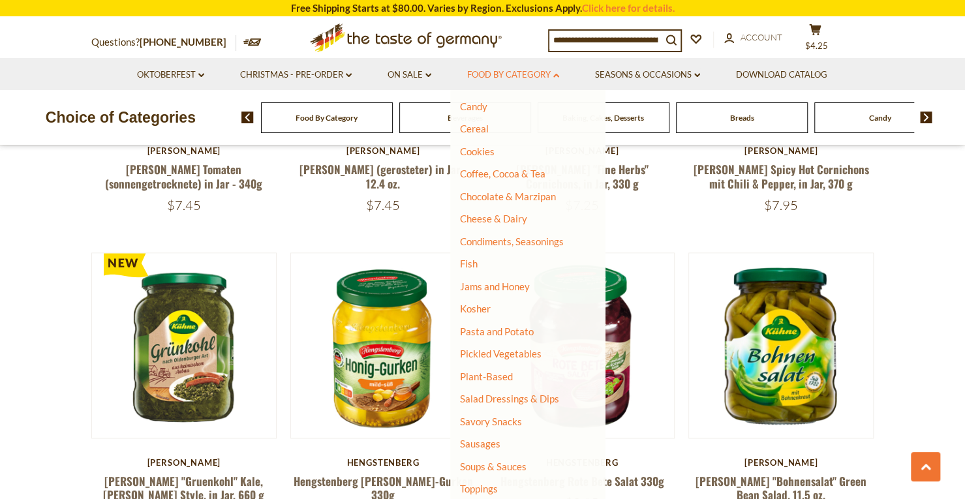
click at [486, 68] on link "Food By Category dropdown_arrow" at bounding box center [513, 75] width 92 height 14
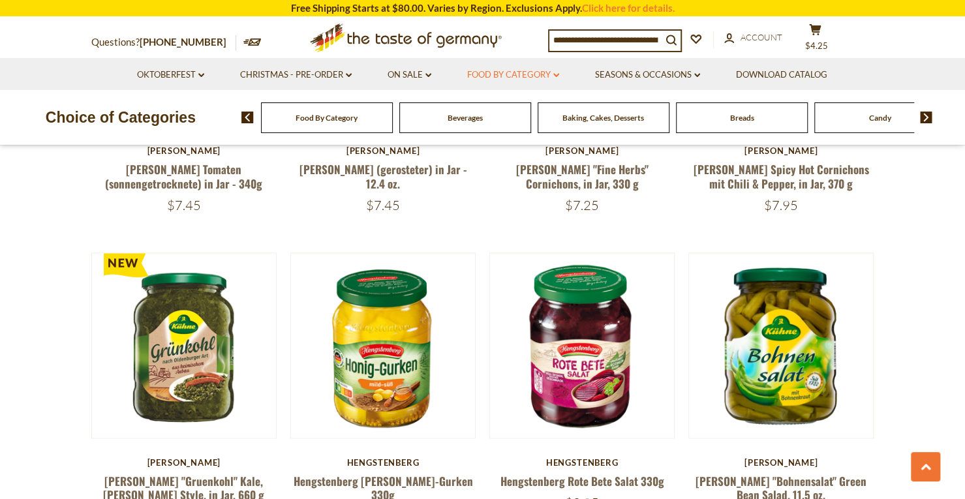
click at [516, 76] on link "Food By Category dropdown_arrow" at bounding box center [513, 75] width 92 height 14
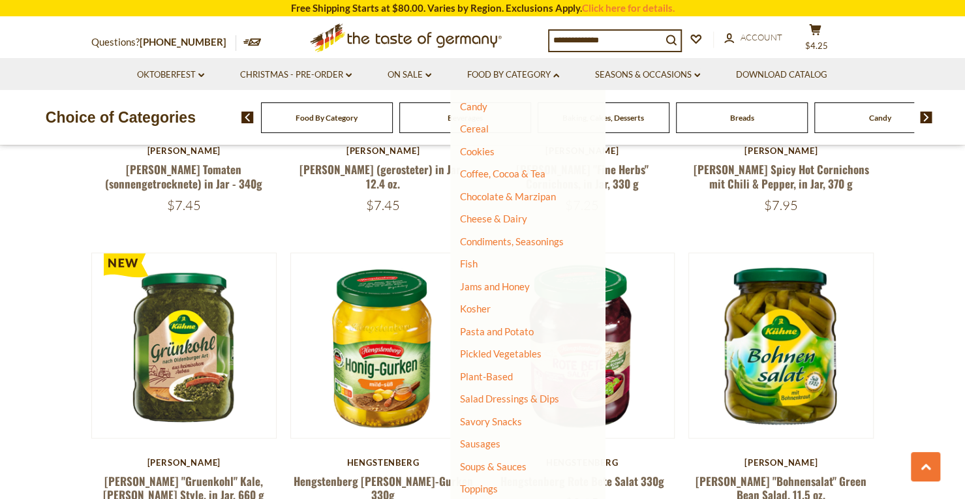
click at [503, 444] on li "Sausages" at bounding box center [523, 444] width 126 height 13
click at [483, 444] on link "Sausages" at bounding box center [480, 444] width 40 height 12
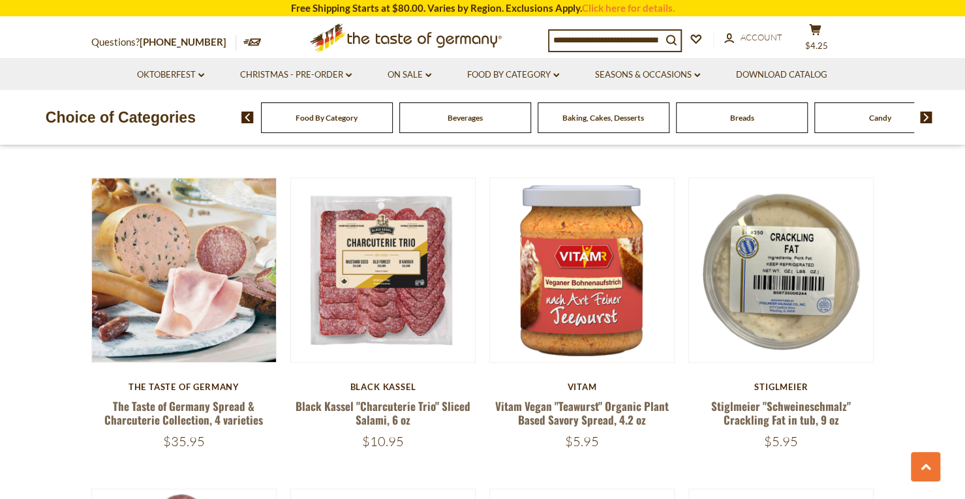
scroll to position [695, 0]
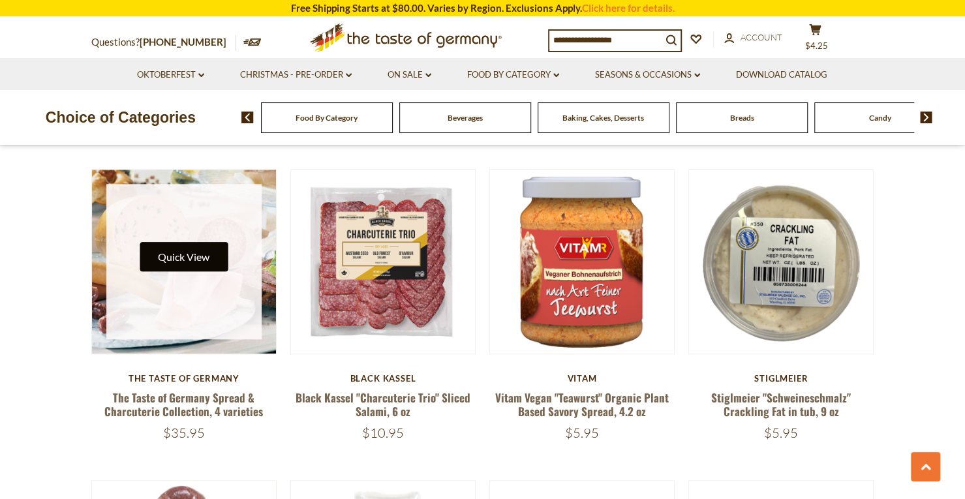
click at [198, 248] on button "Quick View" at bounding box center [184, 256] width 88 height 29
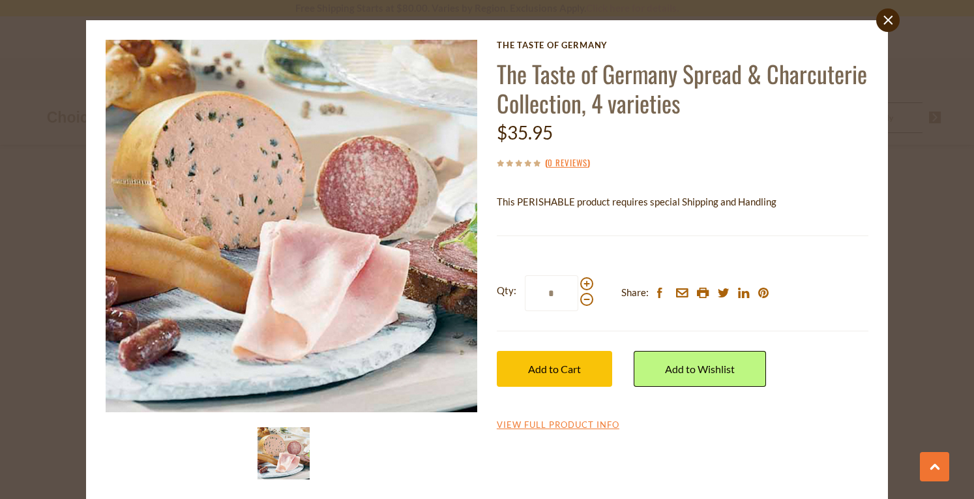
scroll to position [38, 0]
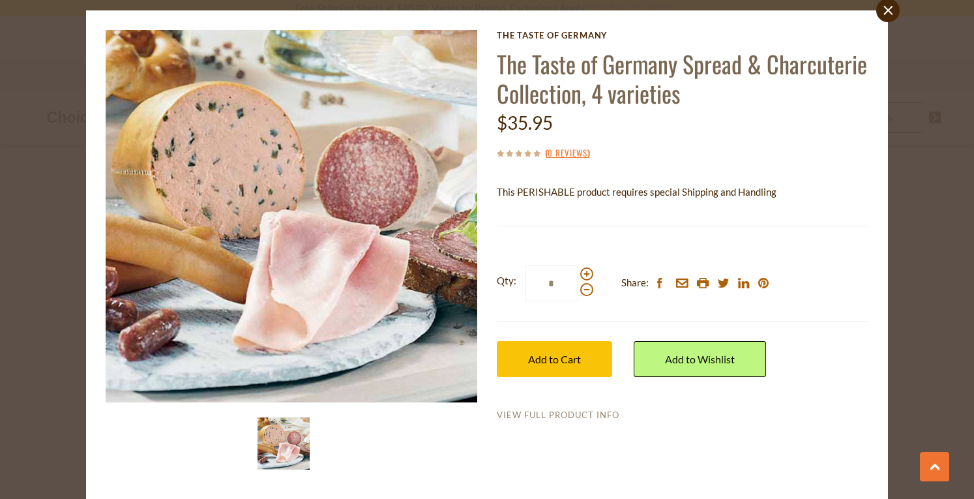
click at [530, 411] on link "View Full Product Info" at bounding box center [558, 416] width 123 height 12
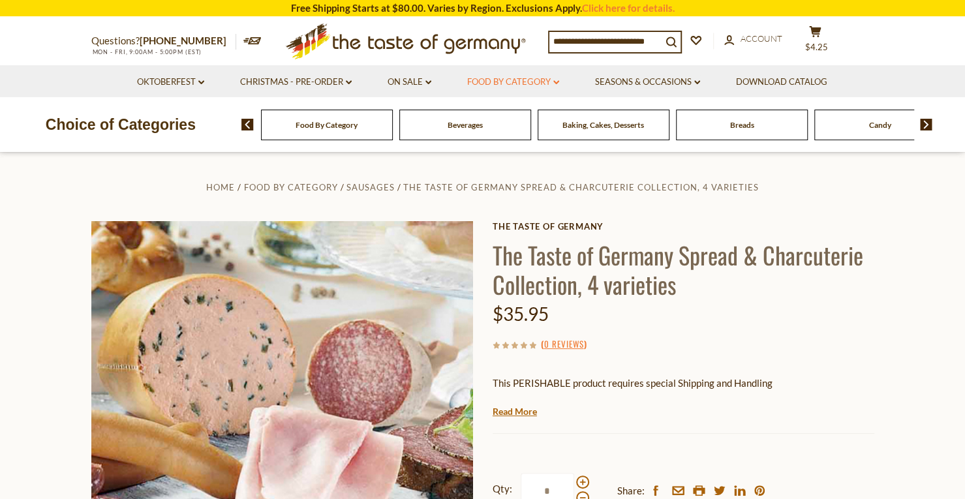
click at [516, 82] on link "Food By Category dropdown_arrow" at bounding box center [513, 82] width 92 height 14
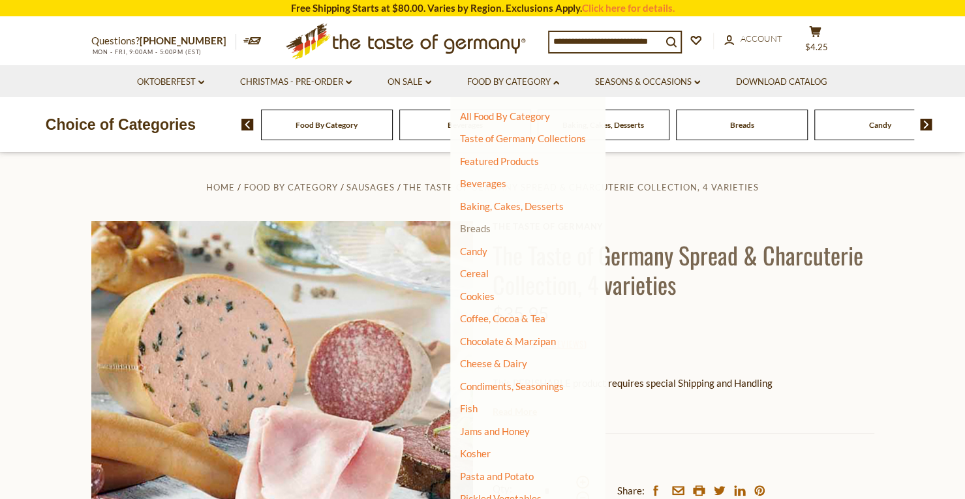
click at [473, 223] on link "Breads" at bounding box center [475, 228] width 31 height 12
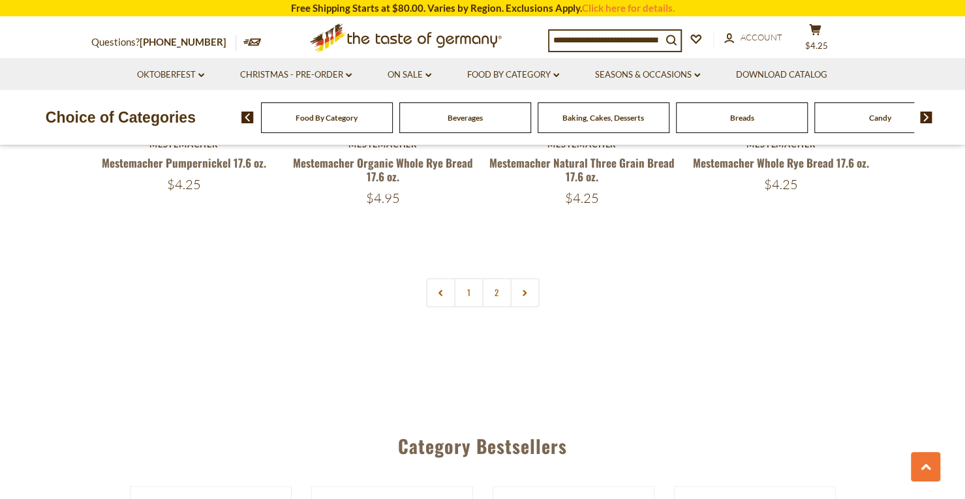
scroll to position [3130, 0]
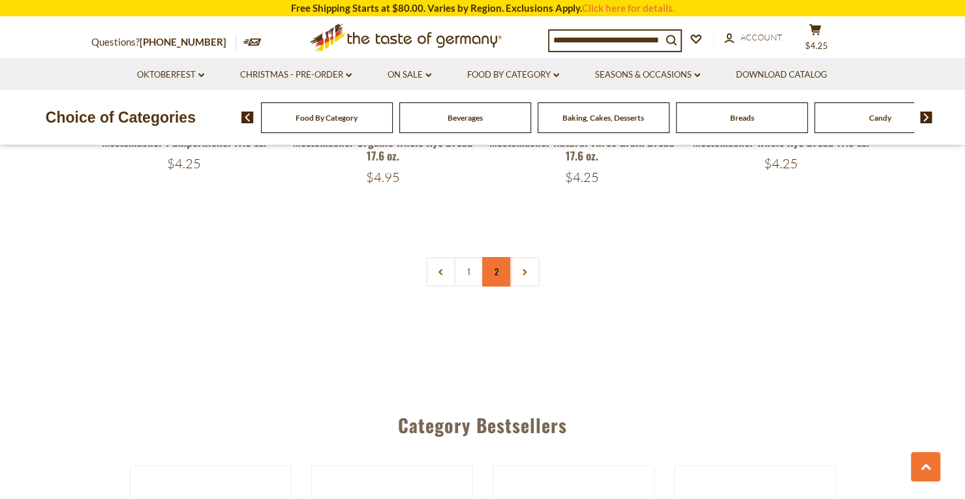
click at [492, 263] on link "2" at bounding box center [496, 271] width 29 height 29
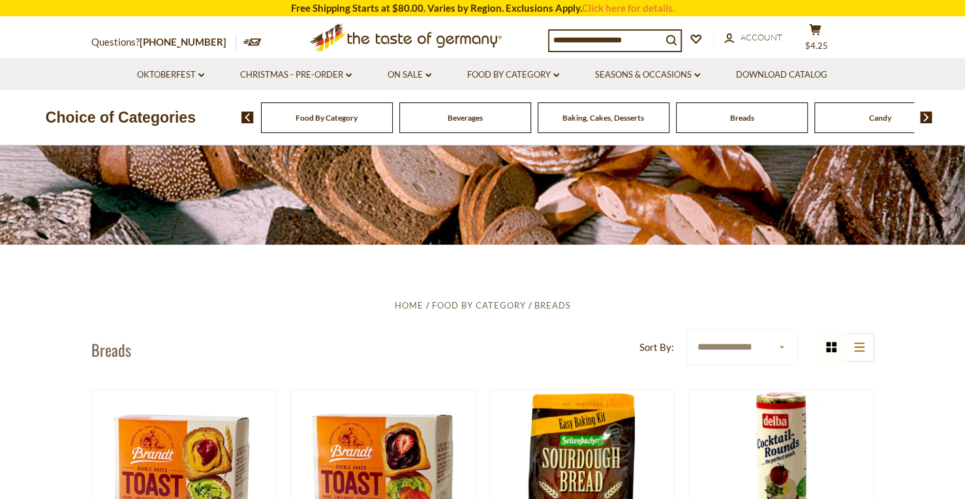
scroll to position [91, 0]
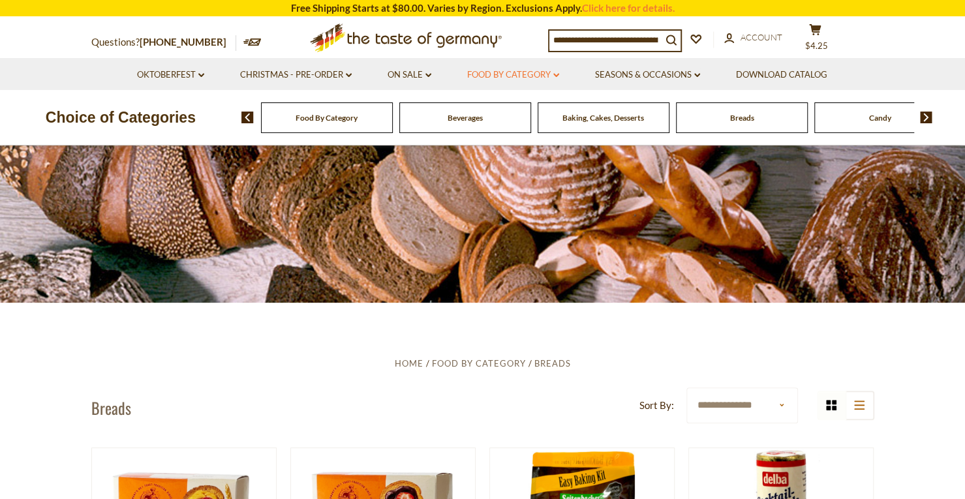
click at [486, 70] on link "Food By Category dropdown_arrow" at bounding box center [513, 75] width 92 height 14
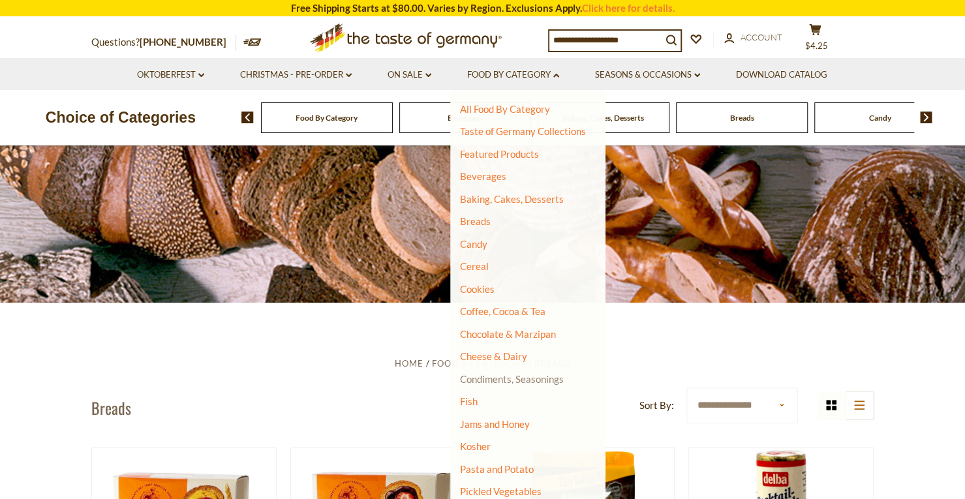
click at [488, 383] on link "Condiments, Seasonings" at bounding box center [512, 379] width 104 height 12
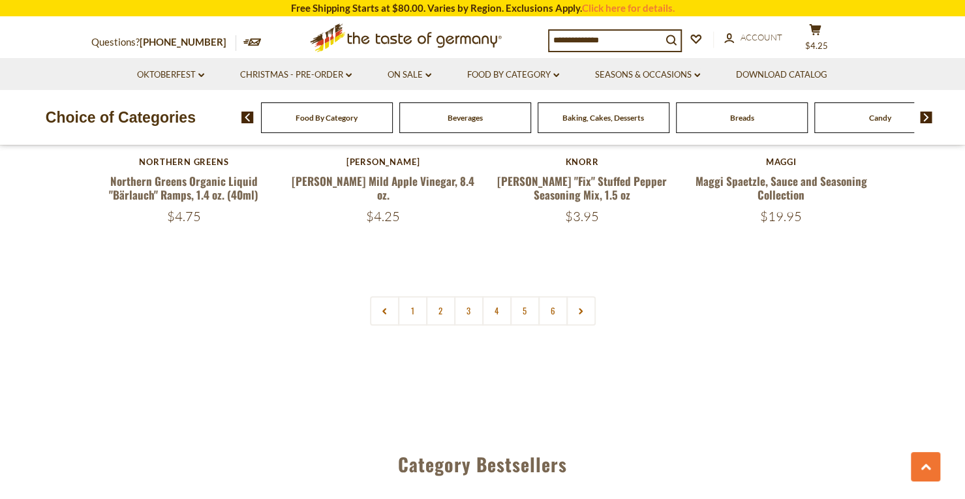
scroll to position [3137, 0]
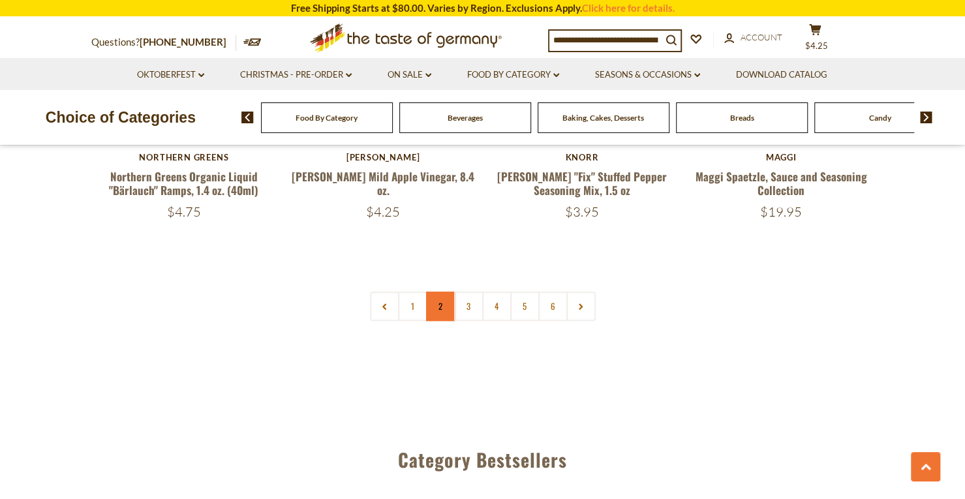
click at [437, 292] on link "2" at bounding box center [440, 306] width 29 height 29
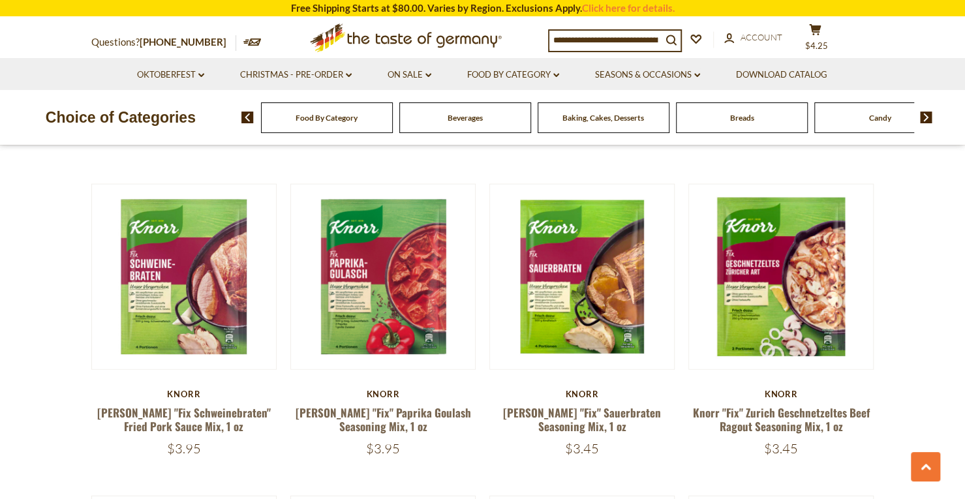
scroll to position [1626, 0]
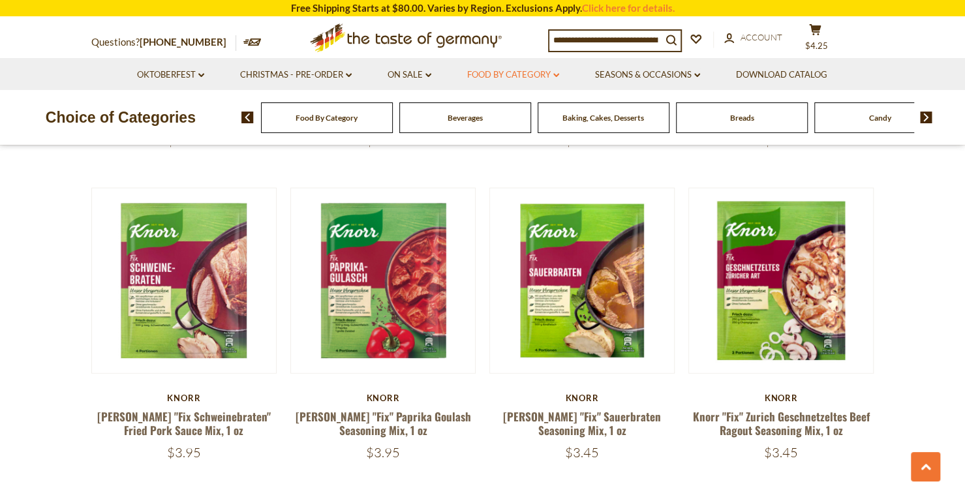
click at [499, 73] on link "Food By Category dropdown_arrow" at bounding box center [513, 75] width 92 height 14
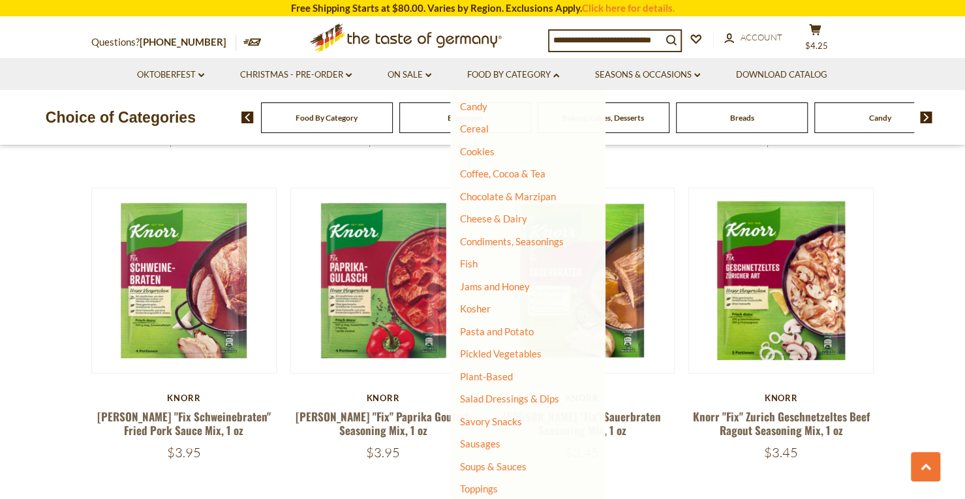
scroll to position [143, 0]
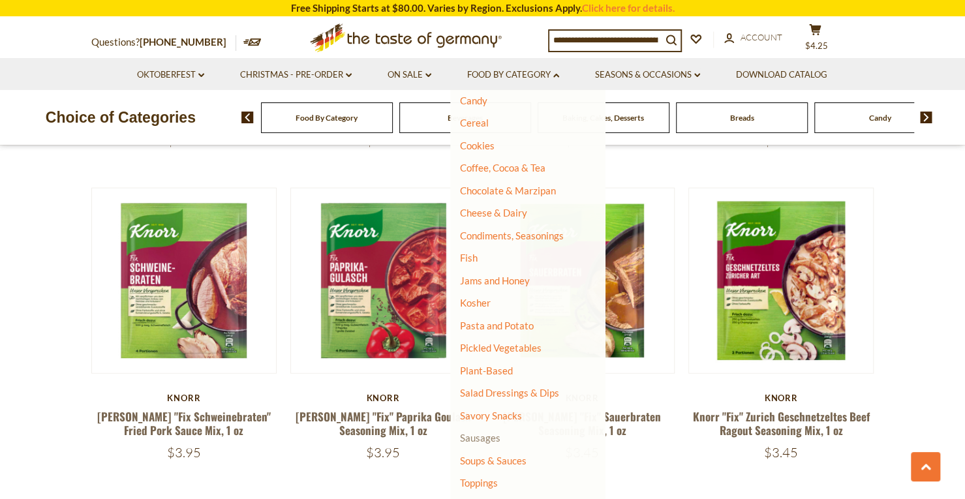
click at [485, 442] on link "Sausages" at bounding box center [480, 438] width 40 height 12
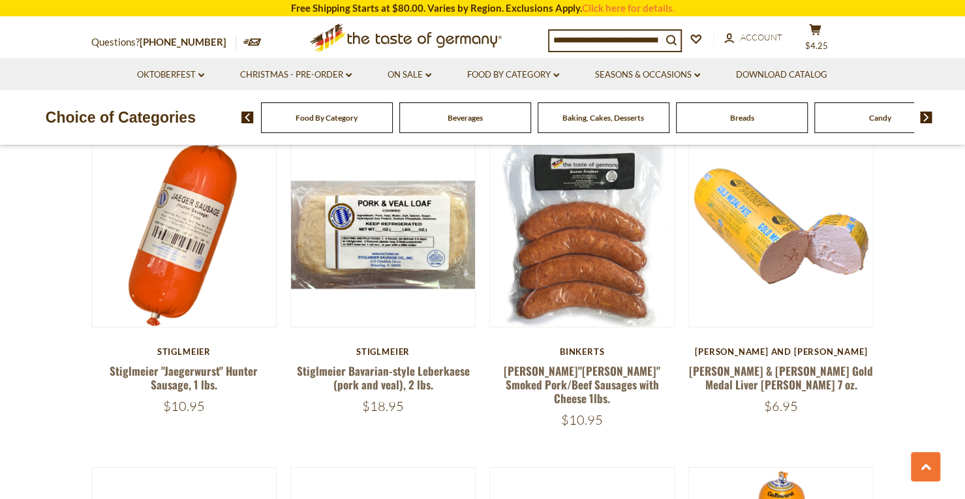
scroll to position [2374, 0]
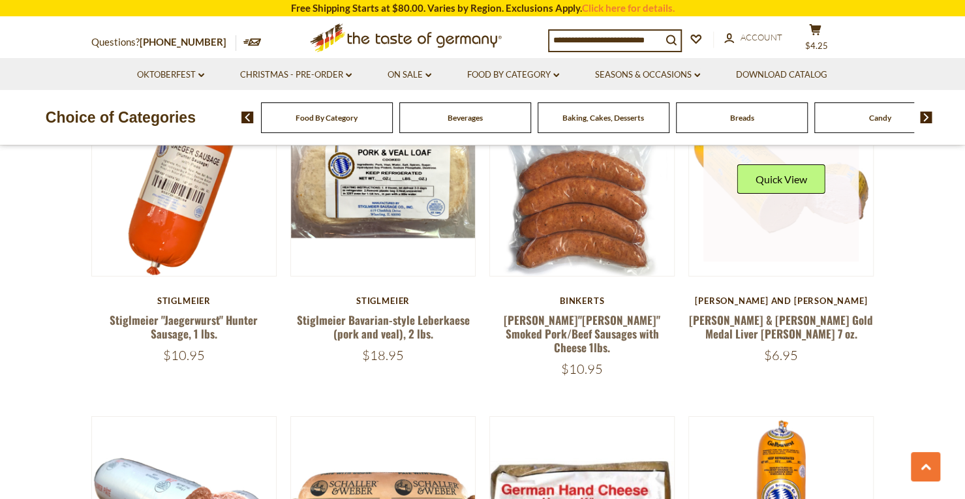
click at [786, 202] on link at bounding box center [780, 183] width 155 height 155
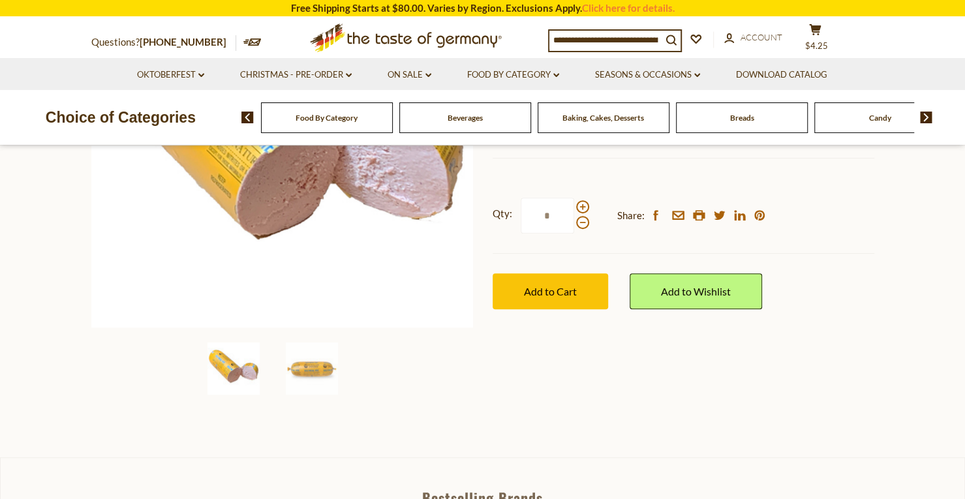
scroll to position [278, 0]
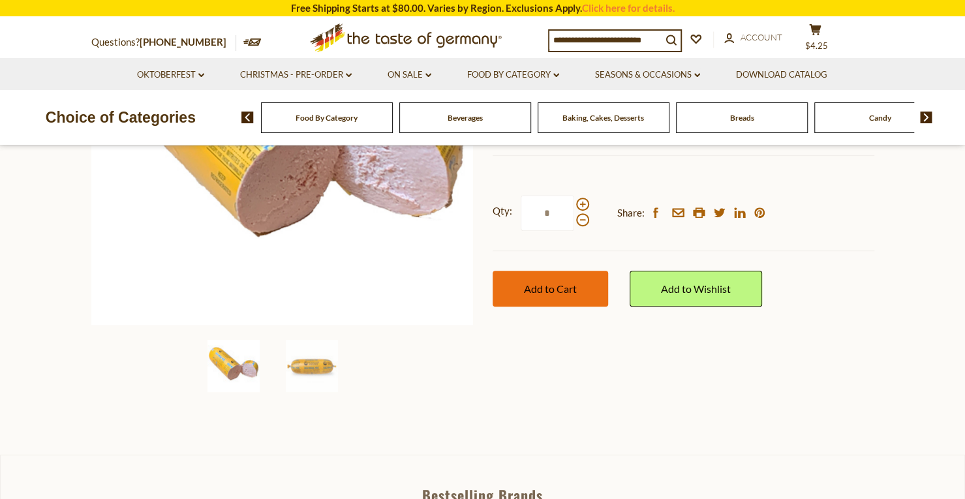
click at [586, 271] on button "Add to Cart" at bounding box center [549, 289] width 115 height 36
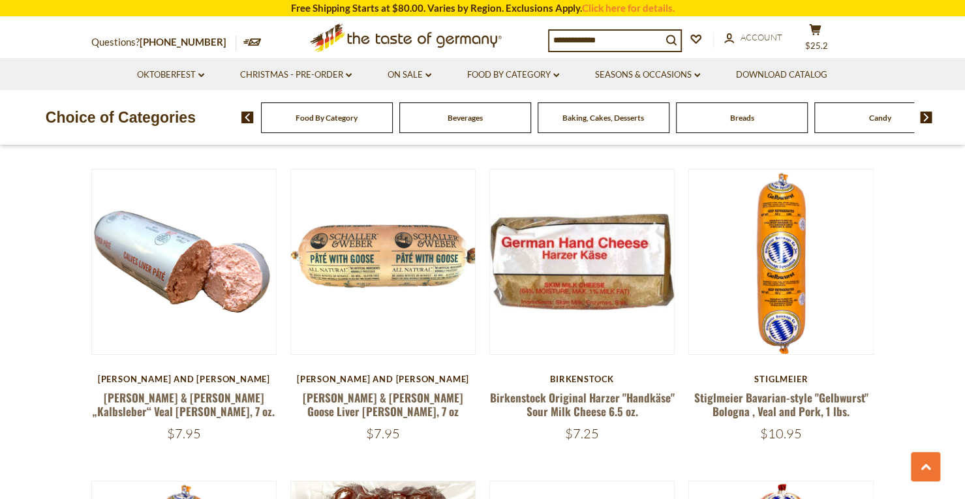
scroll to position [2626, 0]
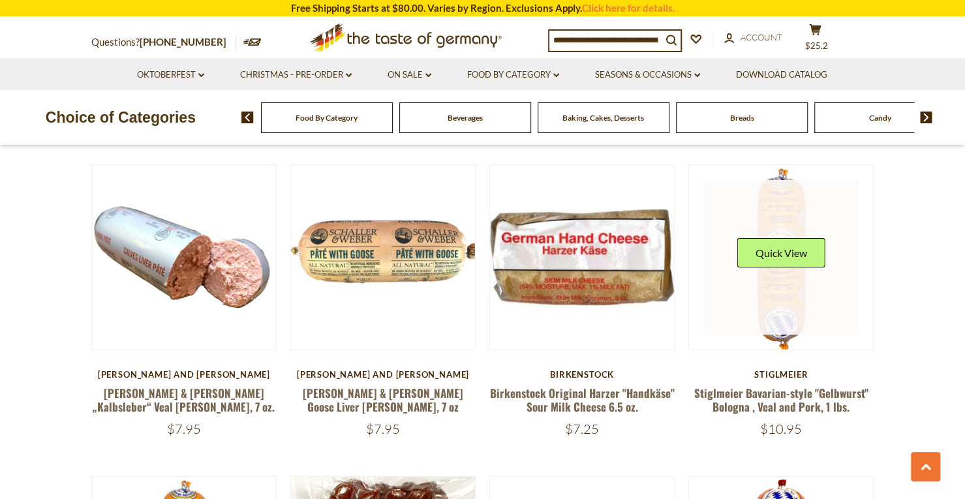
click at [785, 270] on link at bounding box center [780, 257] width 155 height 155
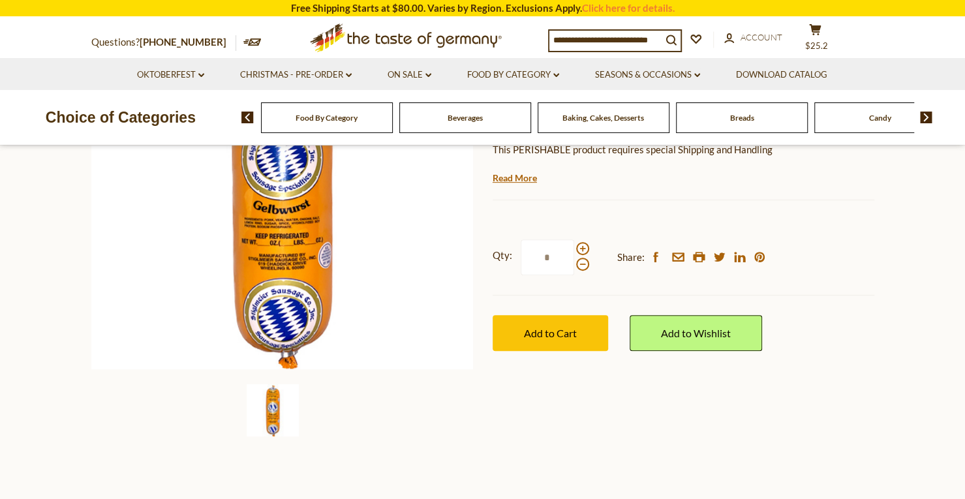
scroll to position [284, 0]
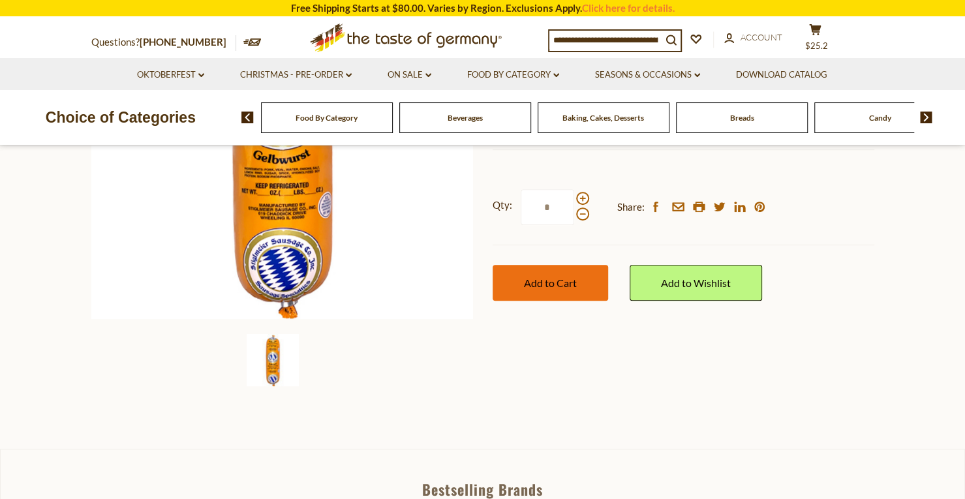
click at [548, 278] on span "Add to Cart" at bounding box center [550, 283] width 53 height 12
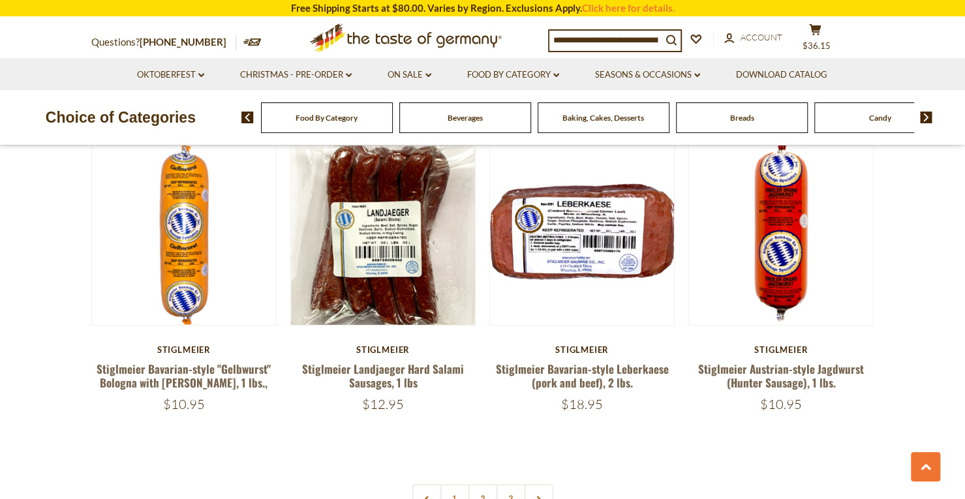
scroll to position [2949, 0]
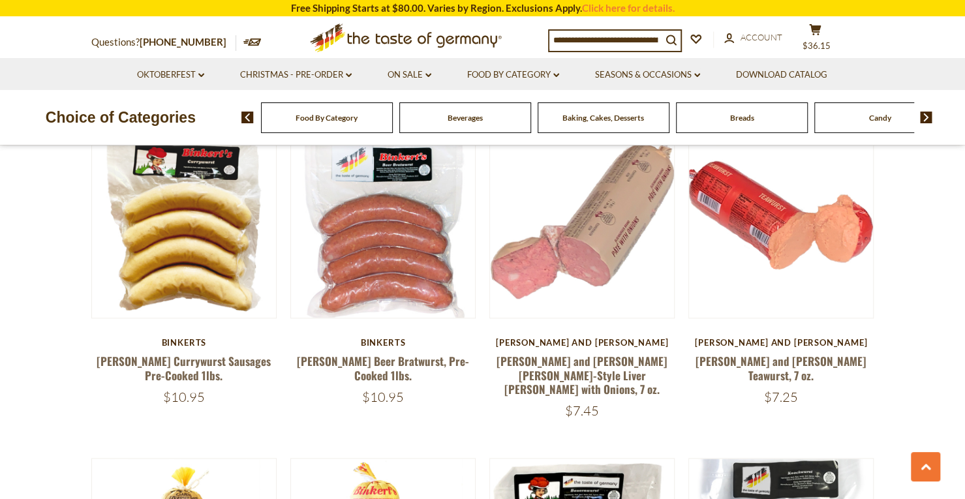
scroll to position [760, 0]
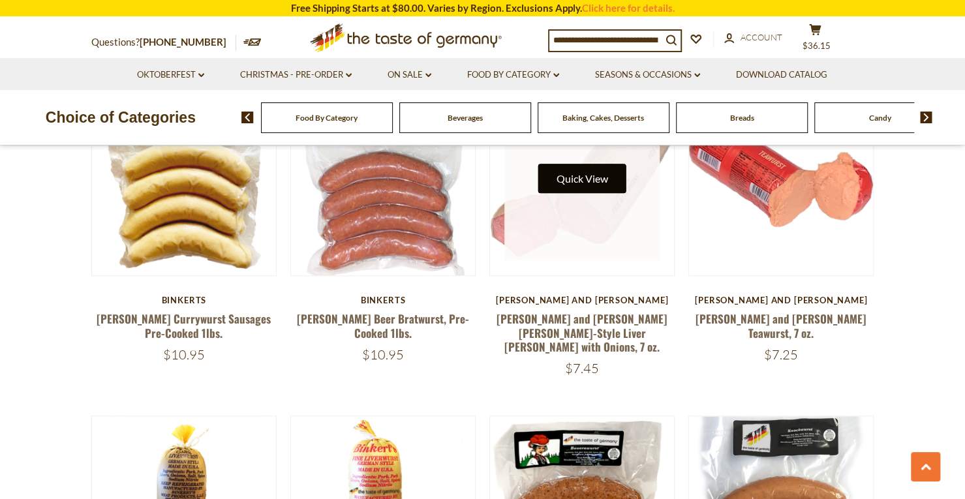
click at [588, 181] on button "Quick View" at bounding box center [582, 178] width 88 height 29
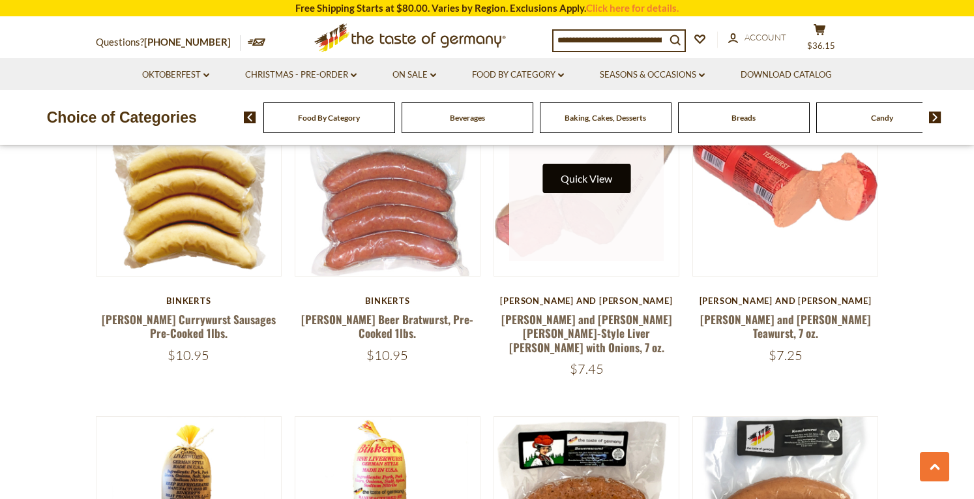
click at [588, 181] on div at bounding box center [487, 249] width 974 height 499
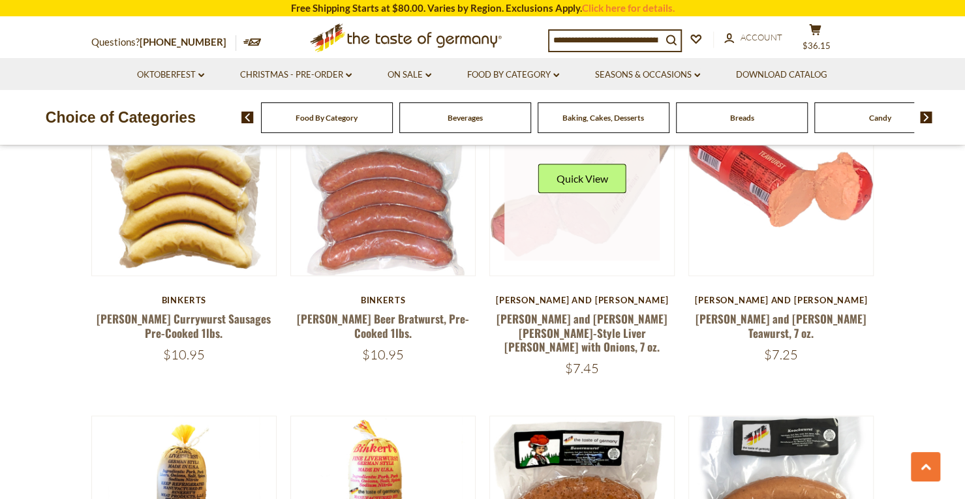
click at [575, 231] on link at bounding box center [581, 183] width 155 height 155
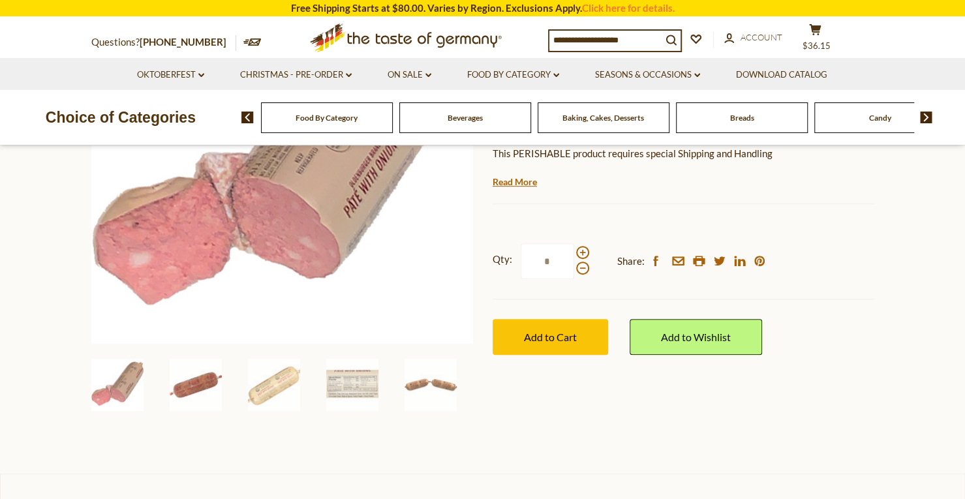
scroll to position [267, 0]
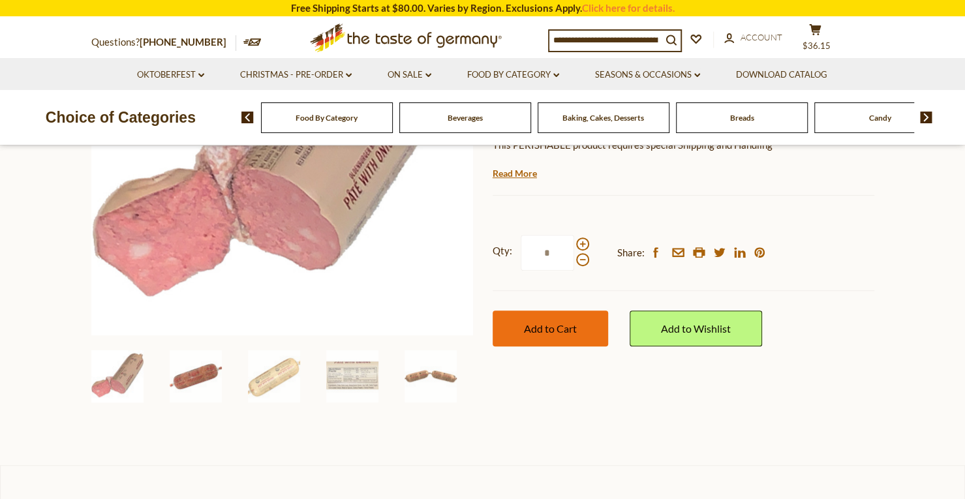
click at [524, 310] on button "Add to Cart" at bounding box center [549, 328] width 115 height 36
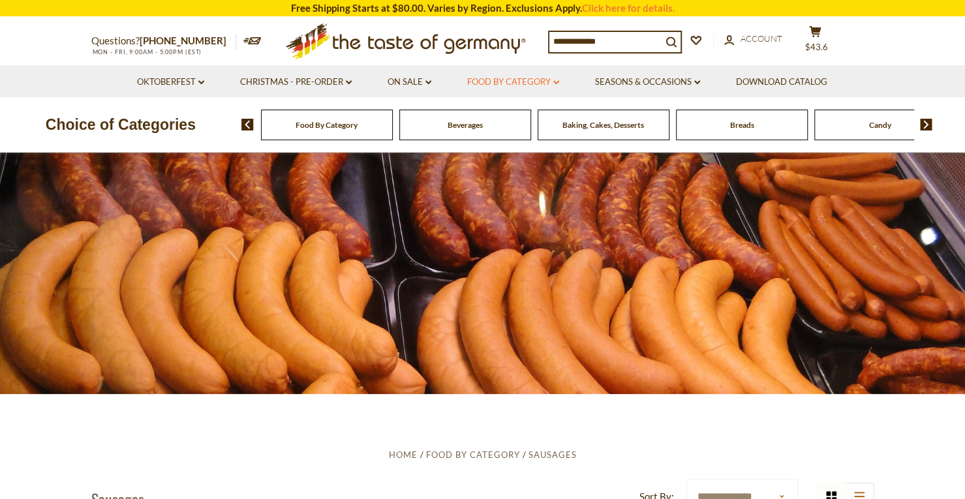
click at [497, 82] on link "Food By Category dropdown_arrow" at bounding box center [513, 82] width 92 height 14
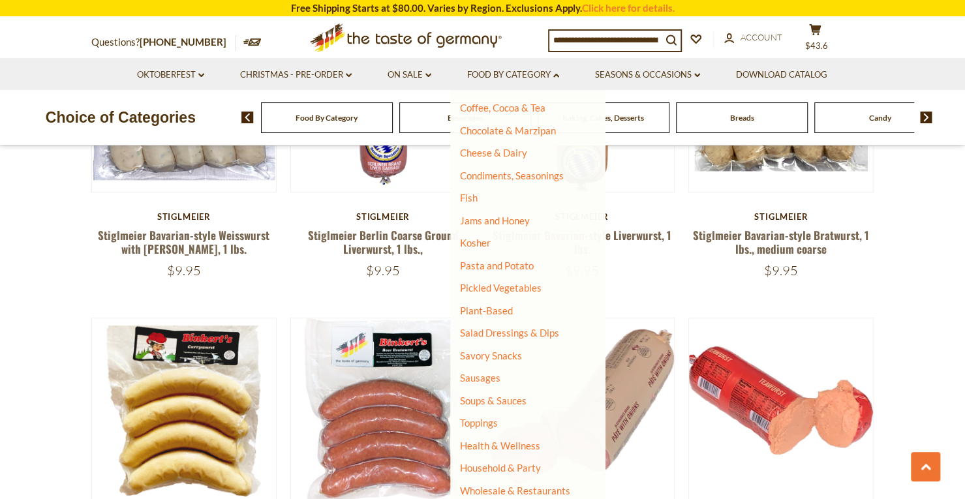
scroll to position [204, 0]
click at [489, 358] on link "Savory Snacks" at bounding box center [491, 355] width 62 height 12
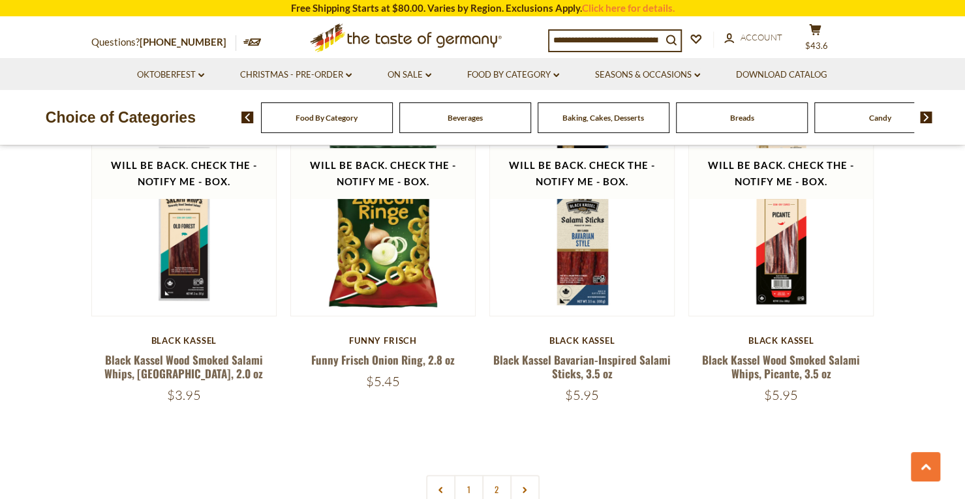
scroll to position [2962, 0]
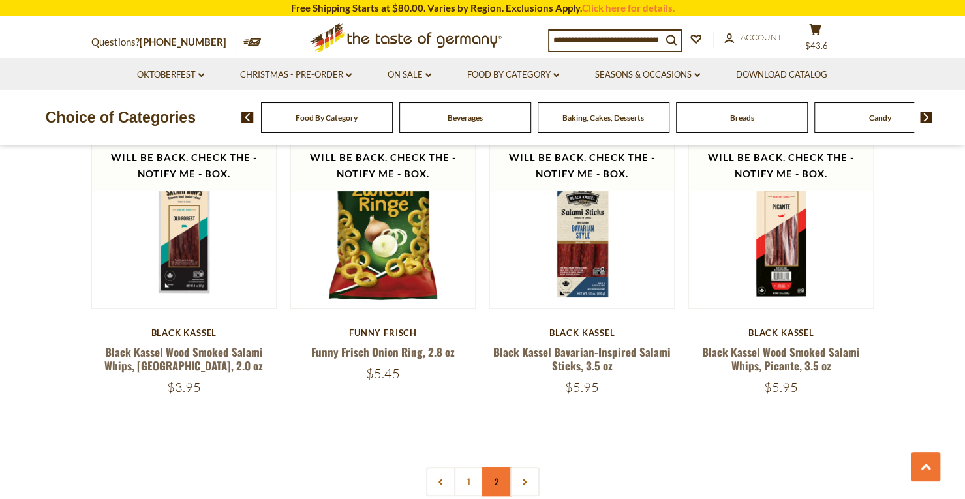
click at [496, 467] on link "2" at bounding box center [496, 481] width 29 height 29
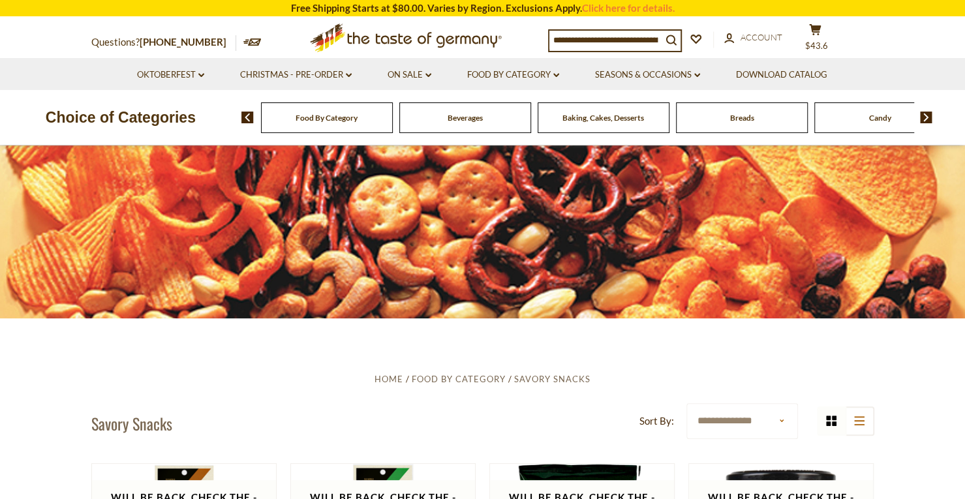
scroll to position [478, 0]
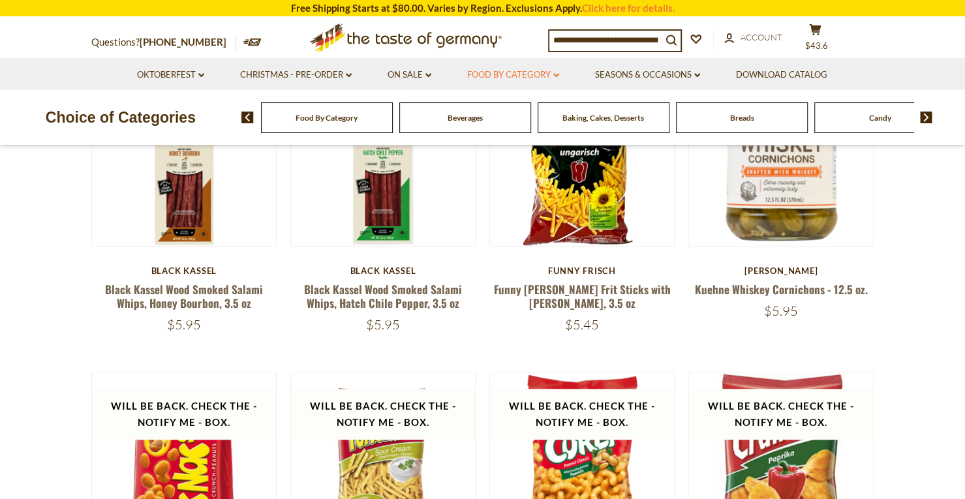
click at [515, 74] on link "Food By Category dropdown_arrow" at bounding box center [513, 75] width 92 height 14
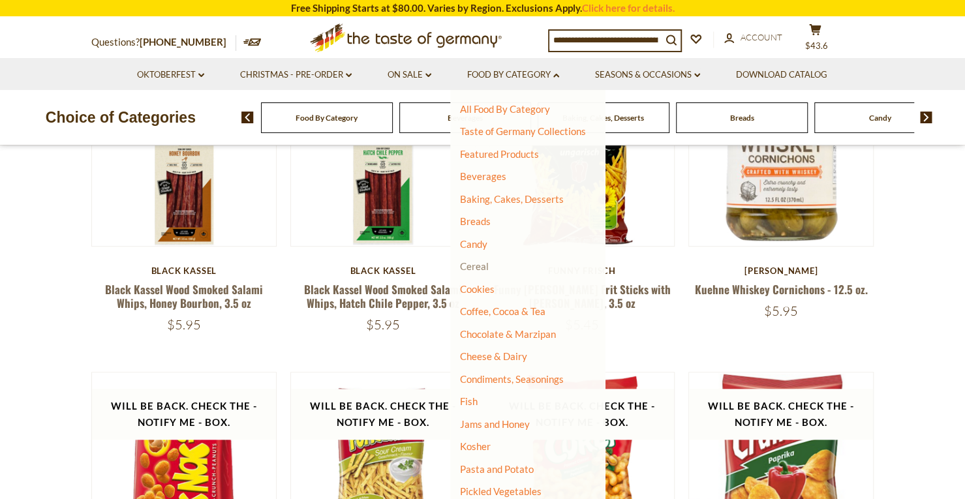
click at [475, 267] on link "Cereal" at bounding box center [474, 266] width 29 height 12
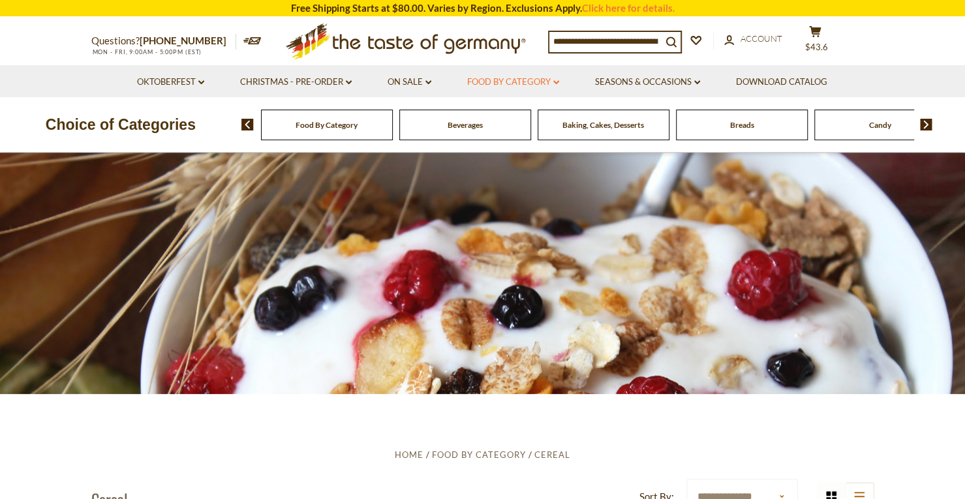
click at [502, 80] on link "Food By Category dropdown_arrow" at bounding box center [513, 82] width 92 height 14
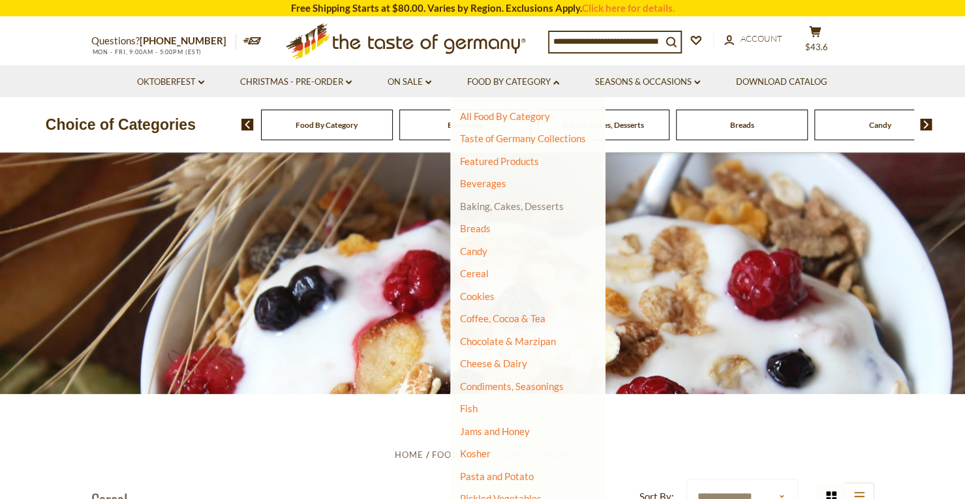
click at [475, 202] on link "Baking, Cakes, Desserts" at bounding box center [512, 206] width 104 height 12
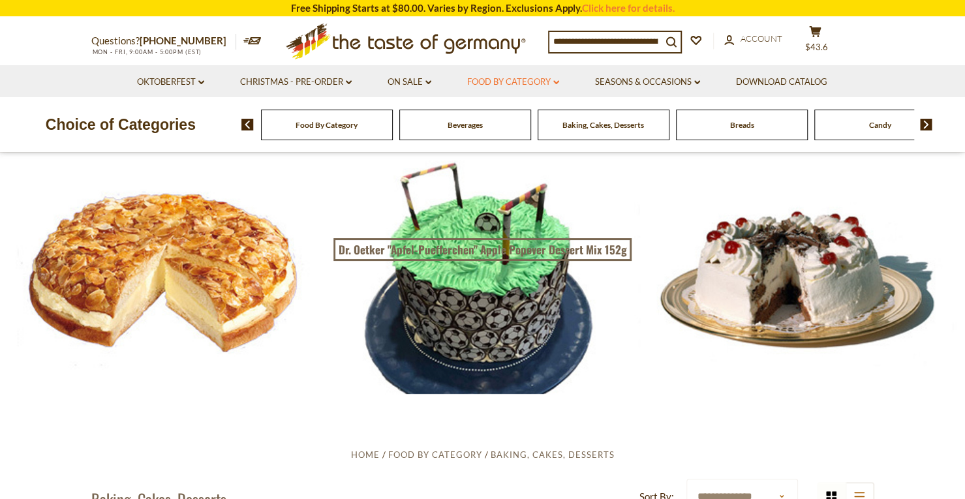
click at [526, 80] on link "Food By Category dropdown_arrow" at bounding box center [513, 82] width 92 height 14
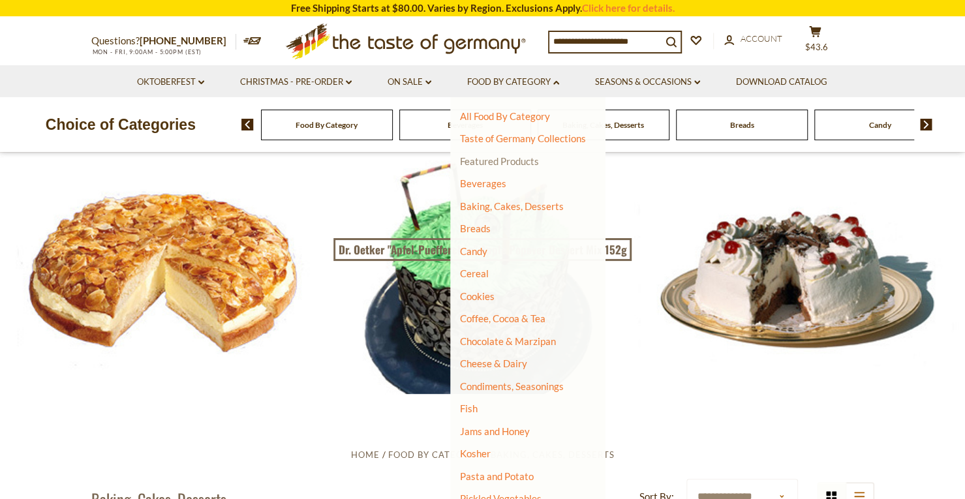
click at [501, 158] on link "Featured Products" at bounding box center [499, 161] width 79 height 12
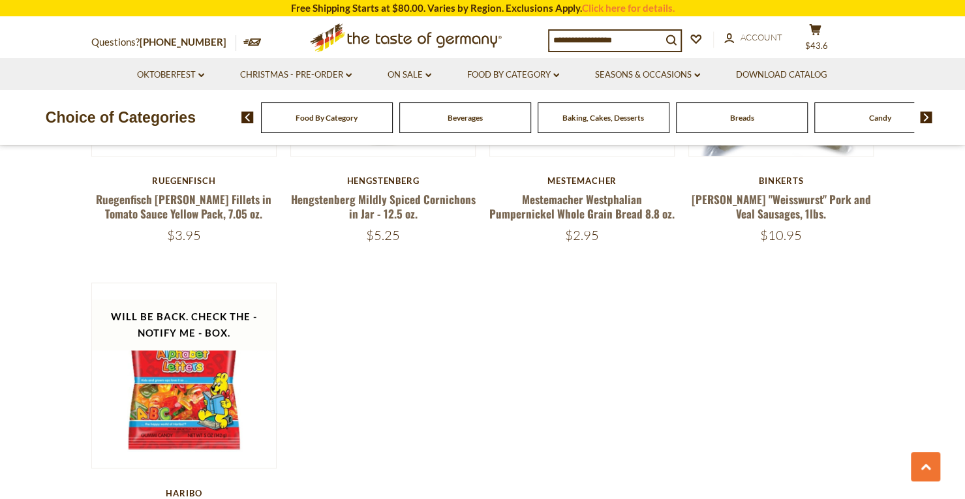
scroll to position [483, 0]
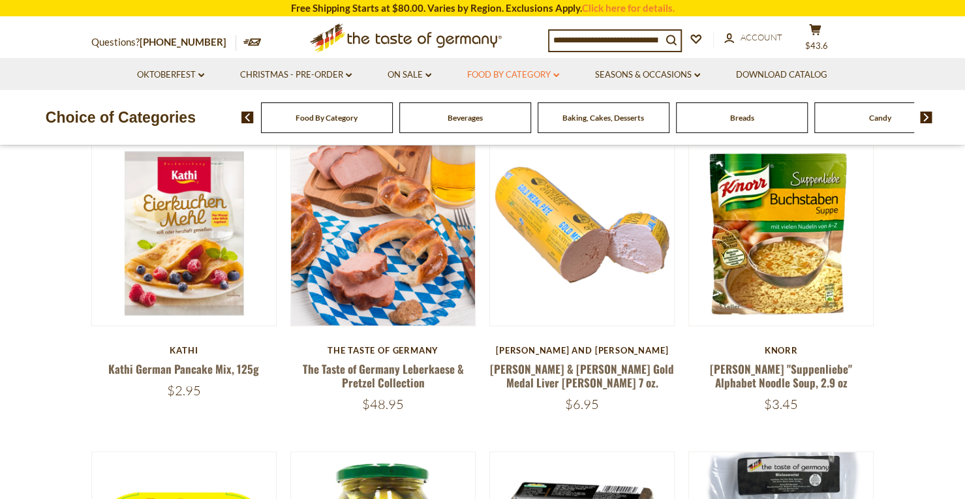
click at [537, 74] on link "Food By Category dropdown_arrow" at bounding box center [513, 75] width 92 height 14
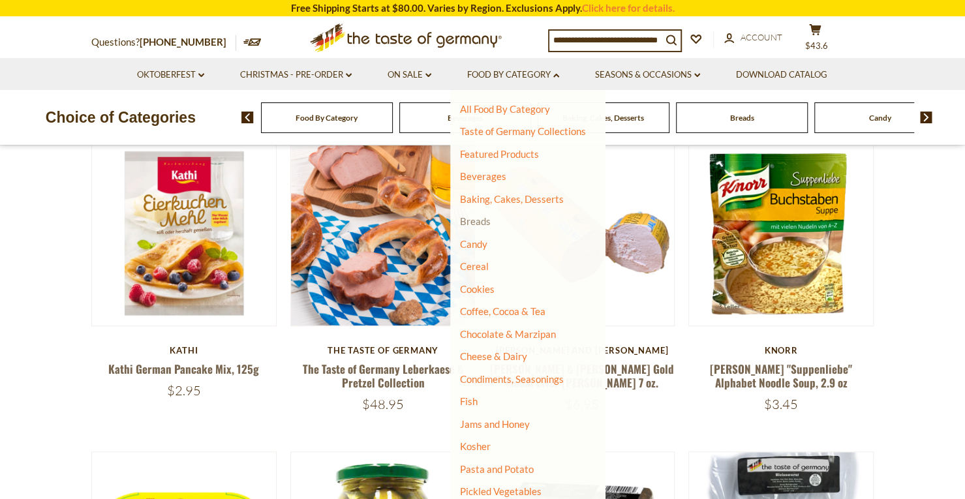
click at [472, 220] on link "Breads" at bounding box center [475, 221] width 31 height 12
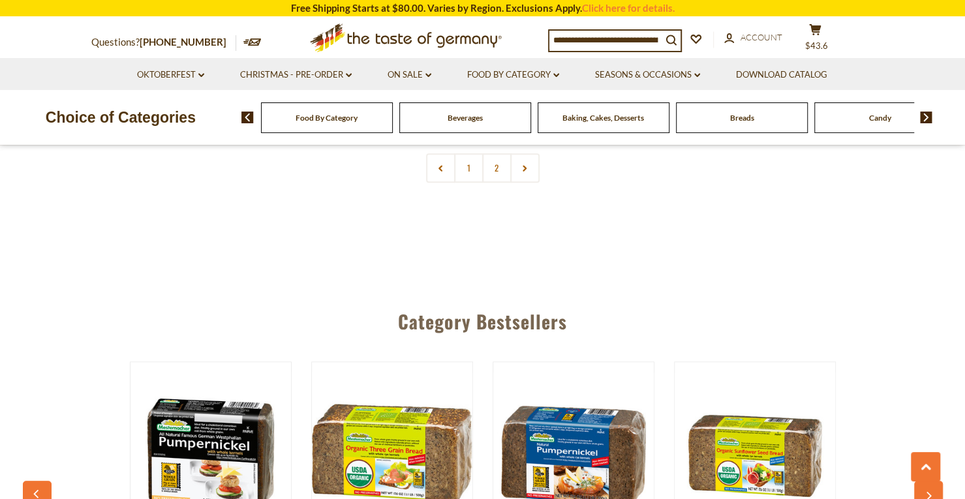
scroll to position [3229, 0]
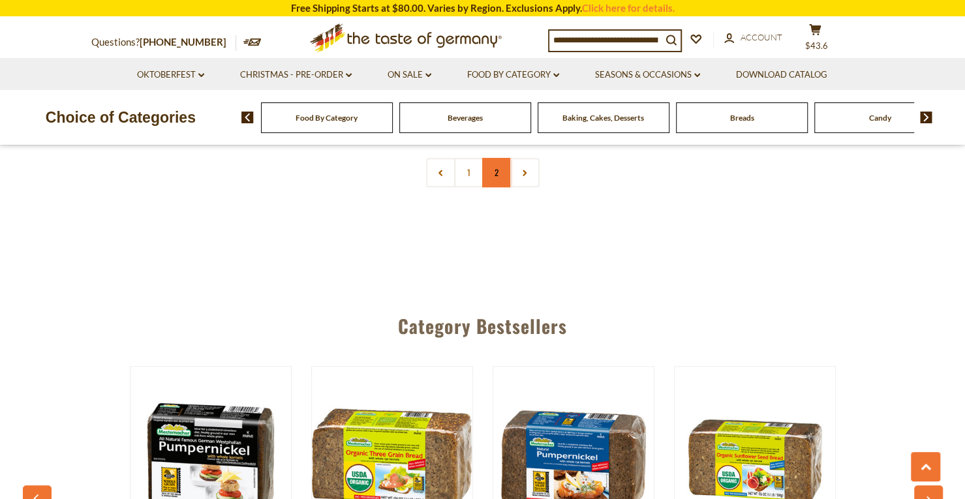
click at [492, 175] on link "2" at bounding box center [496, 172] width 29 height 29
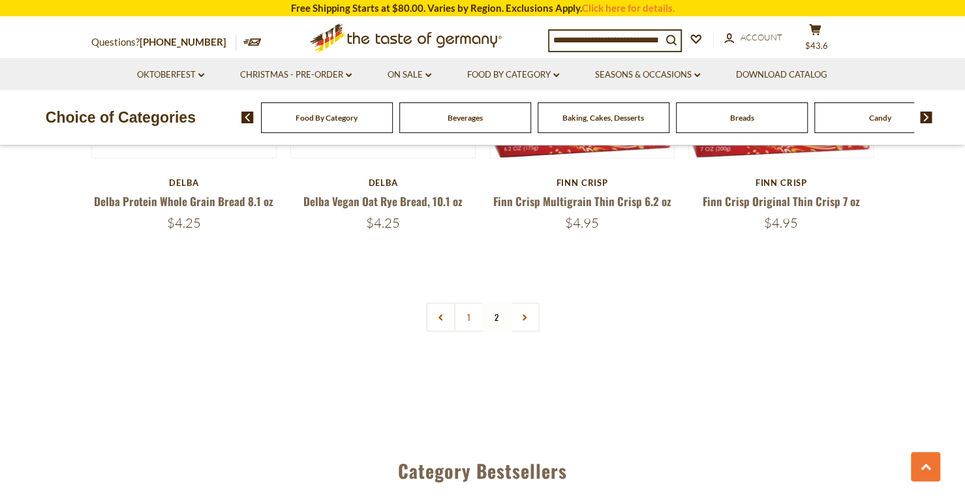
scroll to position [1831, 0]
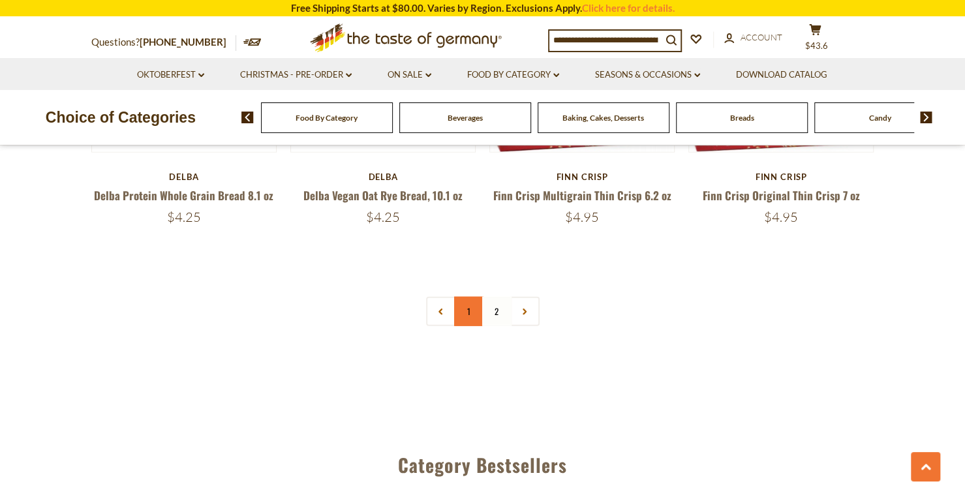
click at [468, 297] on link "1" at bounding box center [468, 311] width 29 height 29
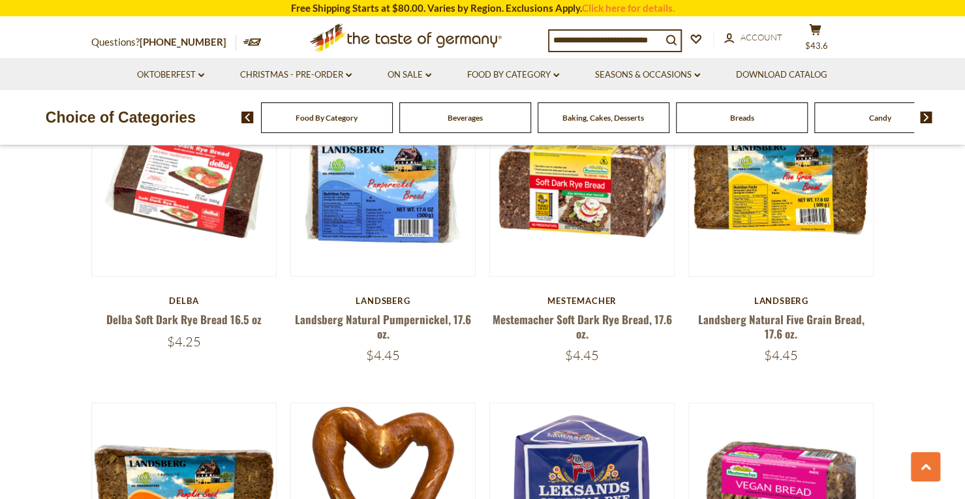
scroll to position [478, 0]
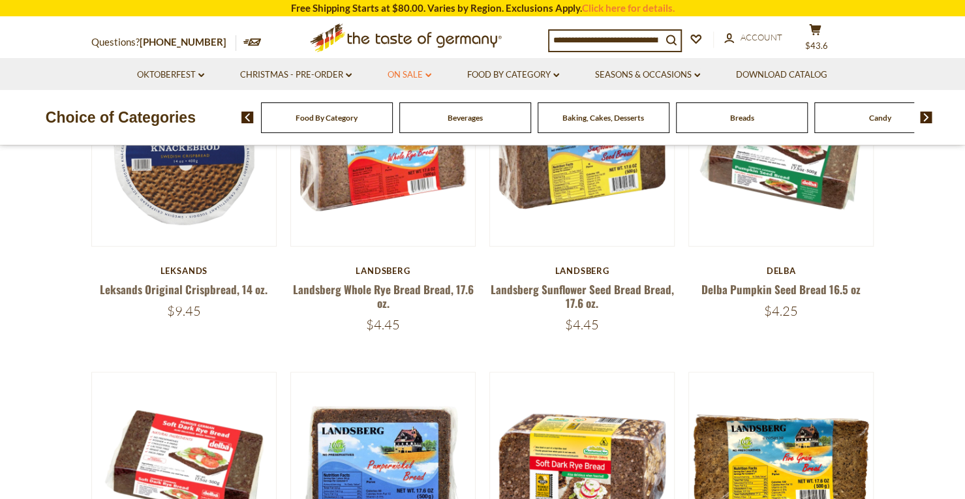
click at [404, 73] on link "On Sale dropdown_arrow" at bounding box center [409, 75] width 44 height 14
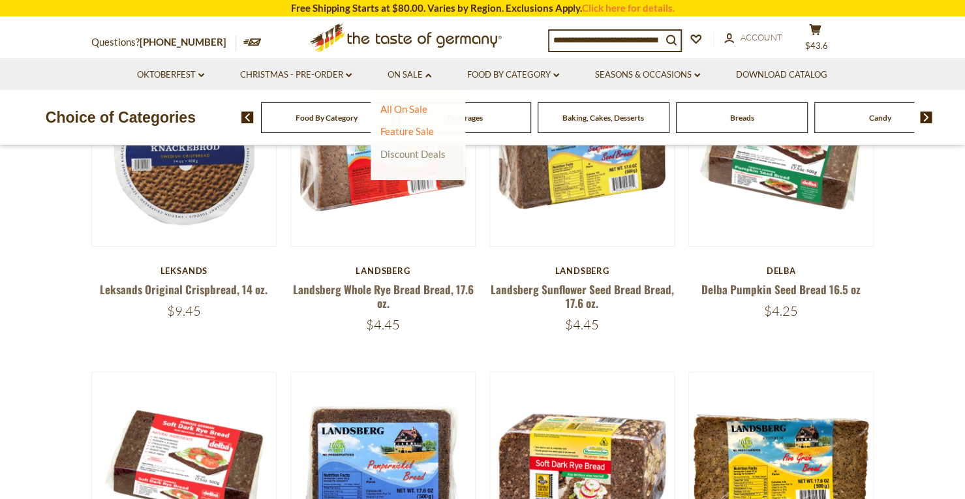
click at [408, 156] on link "Discount Deals" at bounding box center [412, 154] width 65 height 18
click at [422, 155] on link "Discount Deals" at bounding box center [412, 154] width 65 height 18
click at [417, 124] on ul "All On Sale Feature Sale Discount Deals All Discount Deals After Best By" at bounding box center [412, 132] width 65 height 58
click at [413, 133] on link "Feature Sale" at bounding box center [406, 131] width 53 height 12
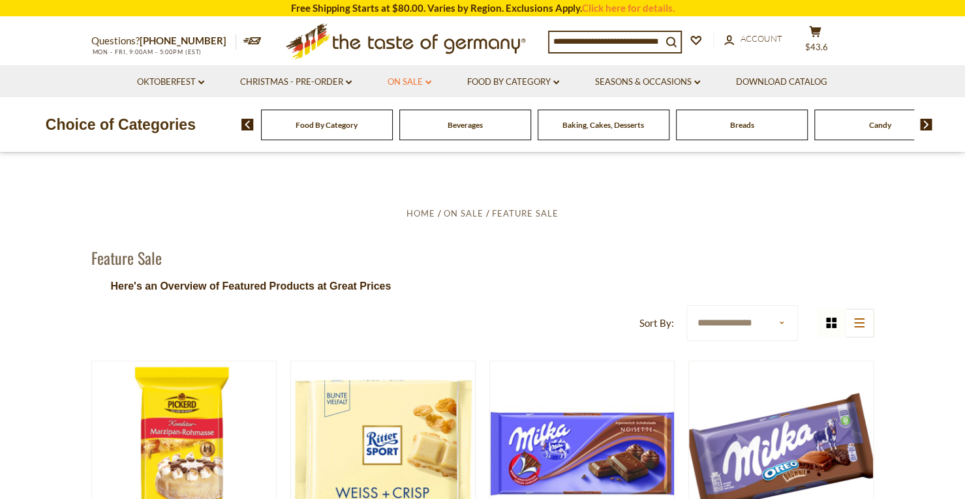
click at [416, 82] on link "On Sale dropdown_arrow" at bounding box center [409, 82] width 44 height 14
click at [402, 162] on link "Discount Deals" at bounding box center [412, 161] width 65 height 18
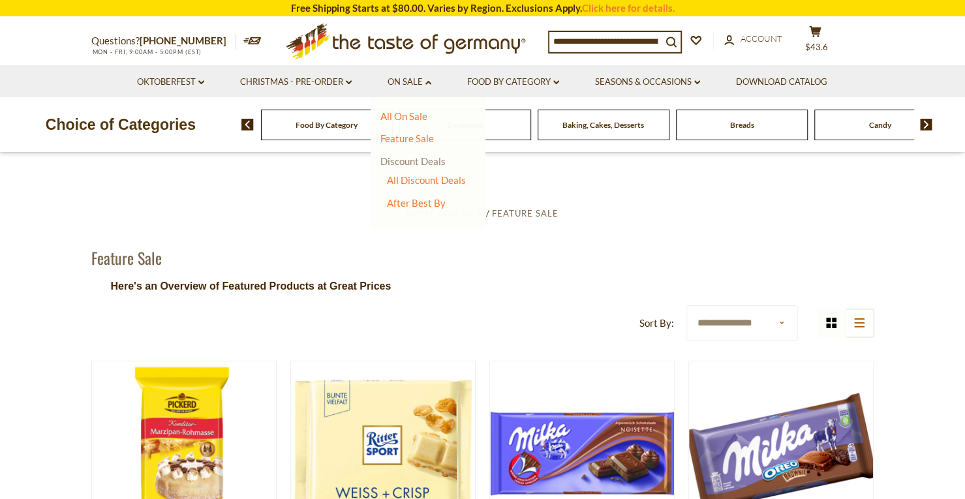
click at [402, 162] on link "Discount Deals" at bounding box center [412, 161] width 65 height 18
click at [402, 159] on link "Discount Deals" at bounding box center [412, 161] width 65 height 18
click at [404, 181] on link "All Discount Deals" at bounding box center [426, 180] width 79 height 12
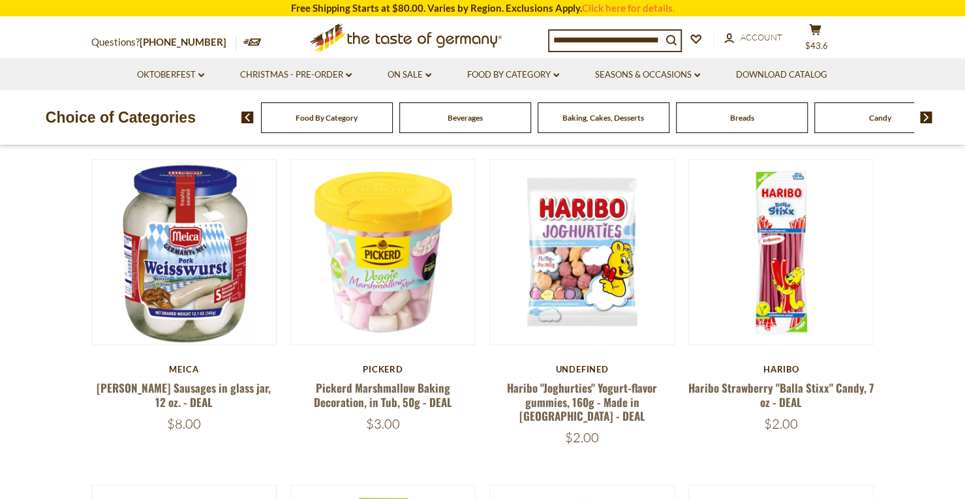
scroll to position [214, 0]
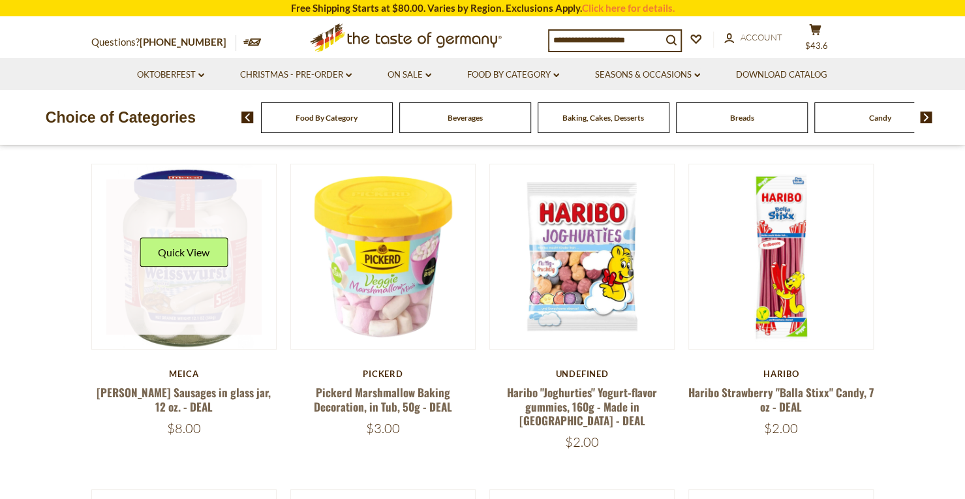
click at [188, 293] on link at bounding box center [183, 256] width 155 height 155
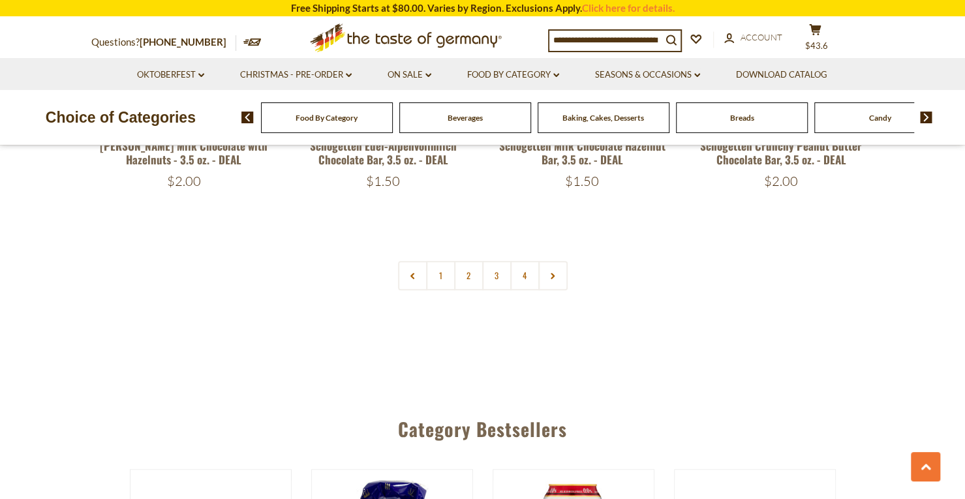
scroll to position [3039, 0]
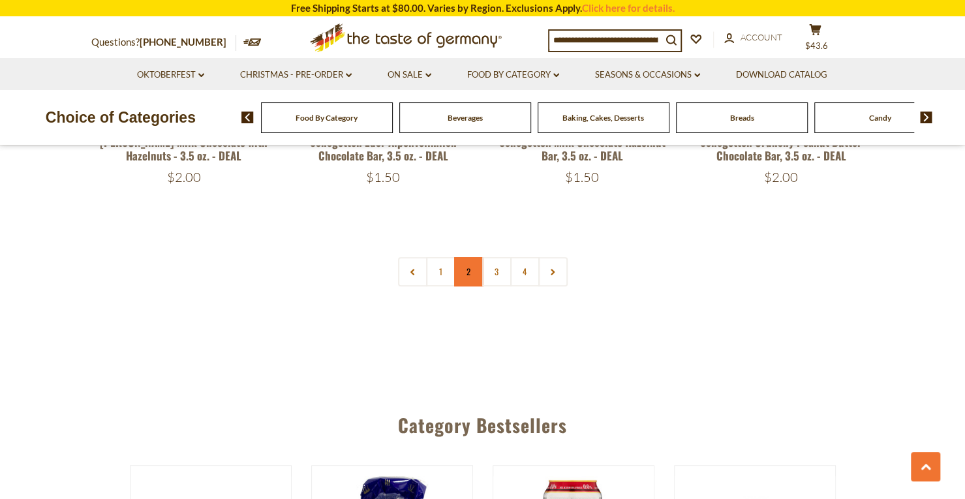
click at [466, 257] on link "2" at bounding box center [468, 271] width 29 height 29
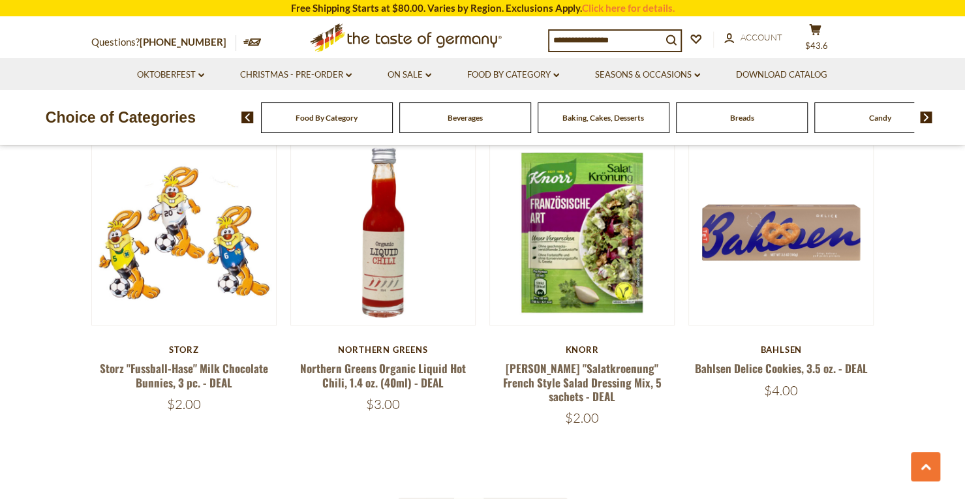
scroll to position [2789, 0]
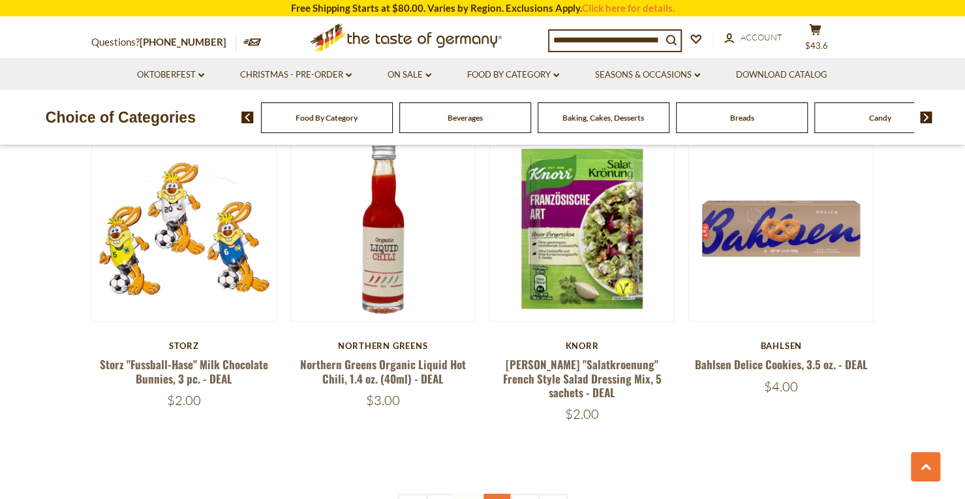
click at [494, 494] on link "3" at bounding box center [496, 508] width 29 height 29
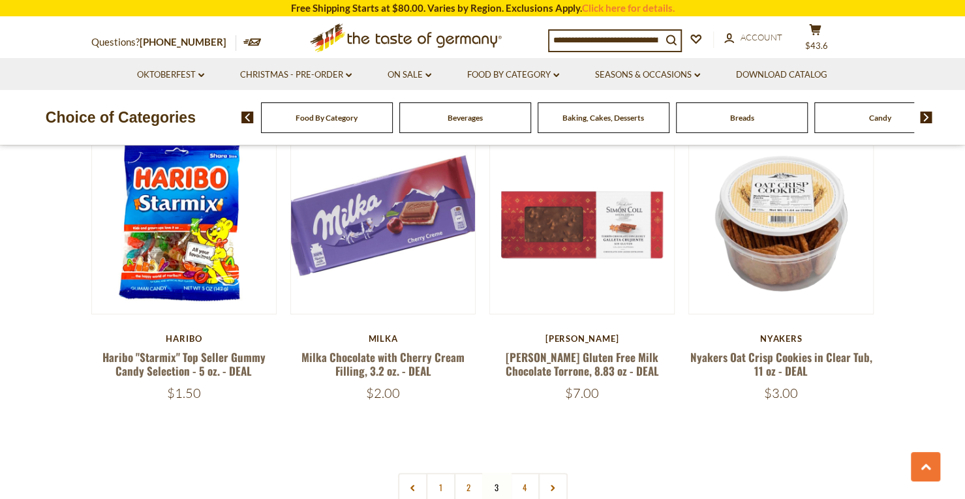
scroll to position [2846, 0]
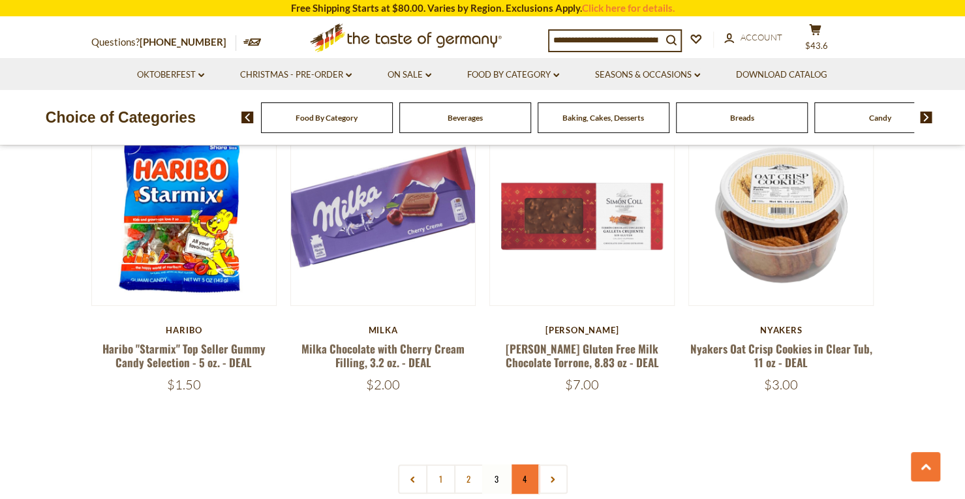
click at [526, 464] on link "4" at bounding box center [524, 478] width 29 height 29
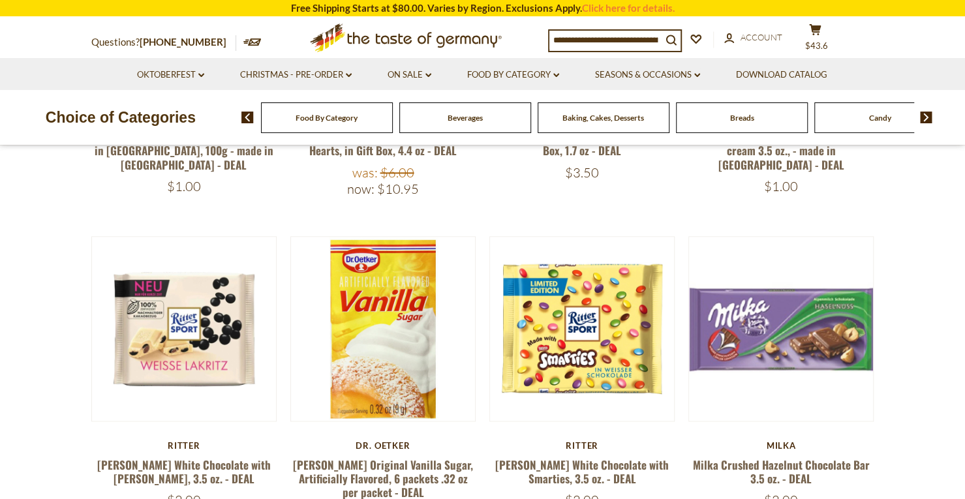
scroll to position [292, 0]
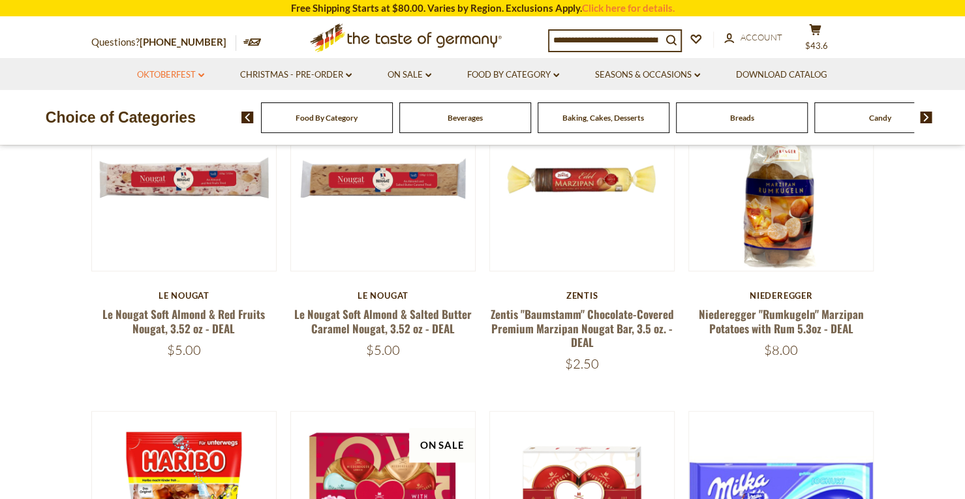
click at [189, 75] on link "Oktoberfest dropdown_arrow" at bounding box center [170, 75] width 67 height 14
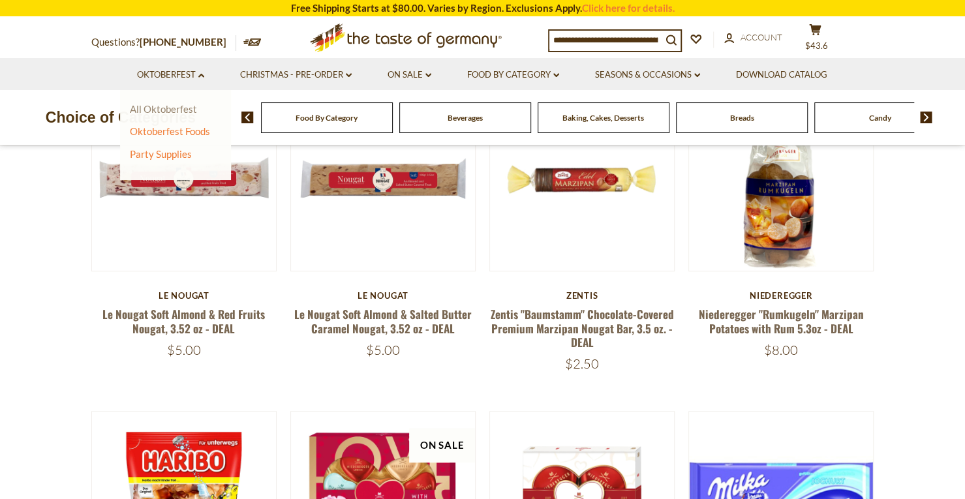
click at [181, 105] on link "All Oktoberfest" at bounding box center [163, 109] width 67 height 12
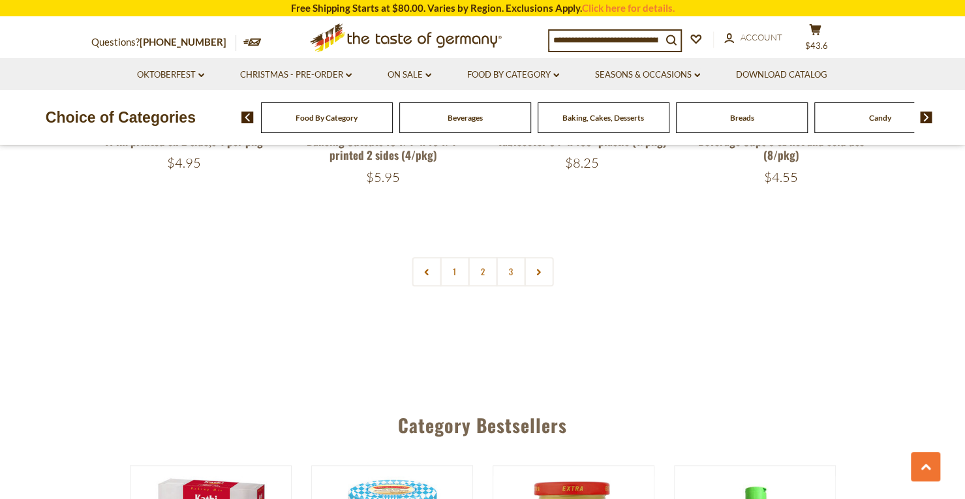
scroll to position [3225, 0]
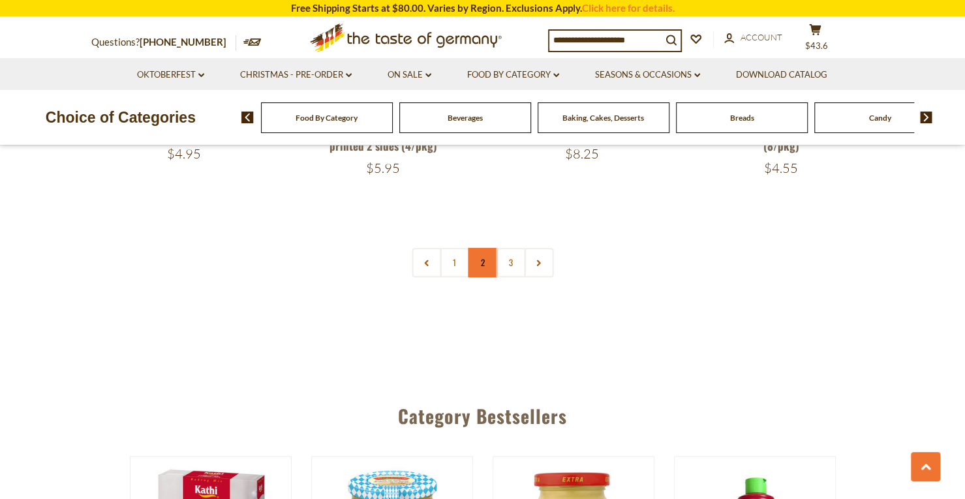
click at [483, 260] on link "2" at bounding box center [482, 262] width 29 height 29
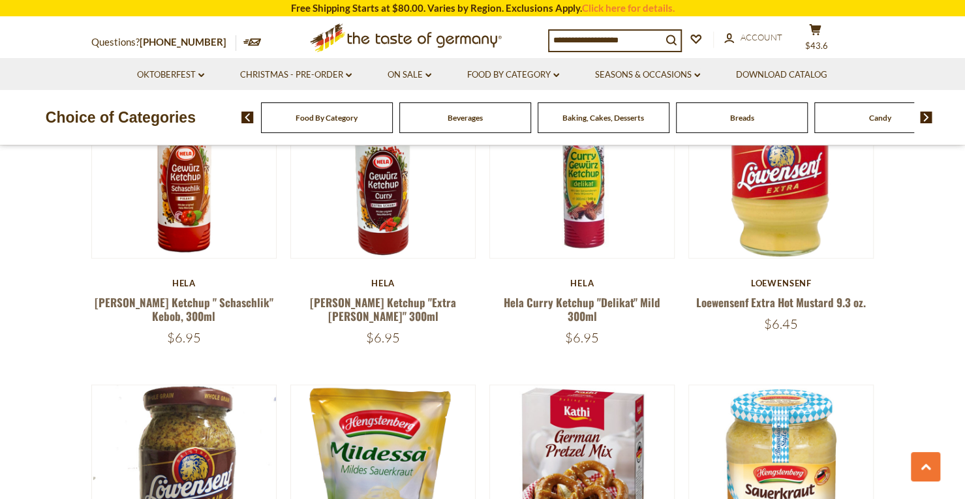
scroll to position [1359, 0]
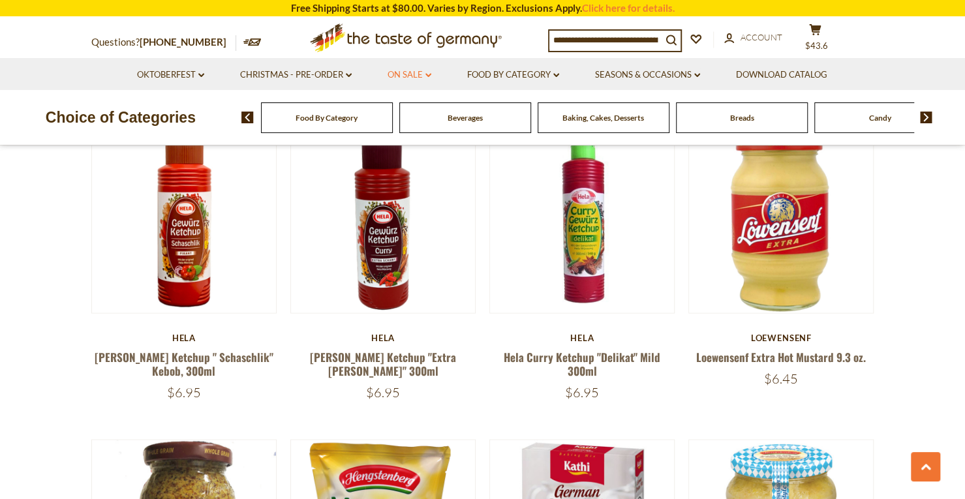
click at [420, 76] on link "On Sale dropdown_arrow" at bounding box center [409, 75] width 44 height 14
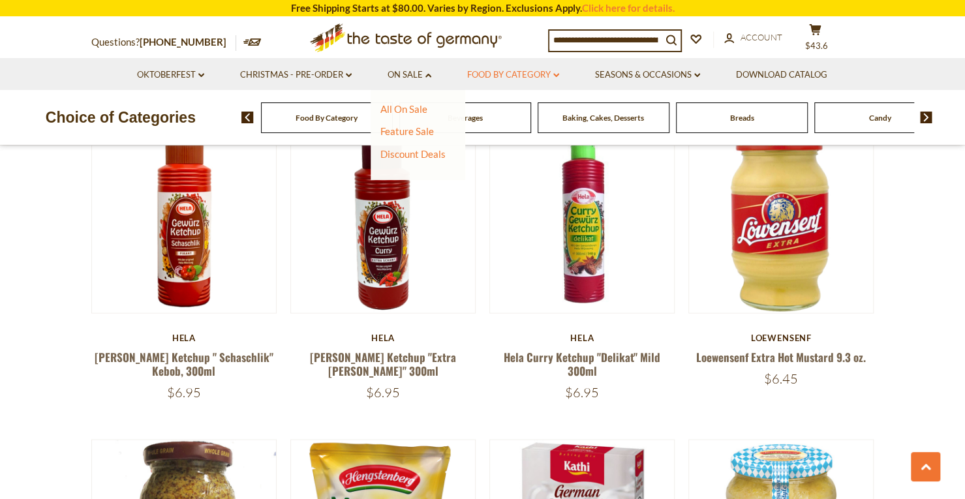
click at [504, 75] on link "Food By Category dropdown_arrow" at bounding box center [513, 75] width 92 height 14
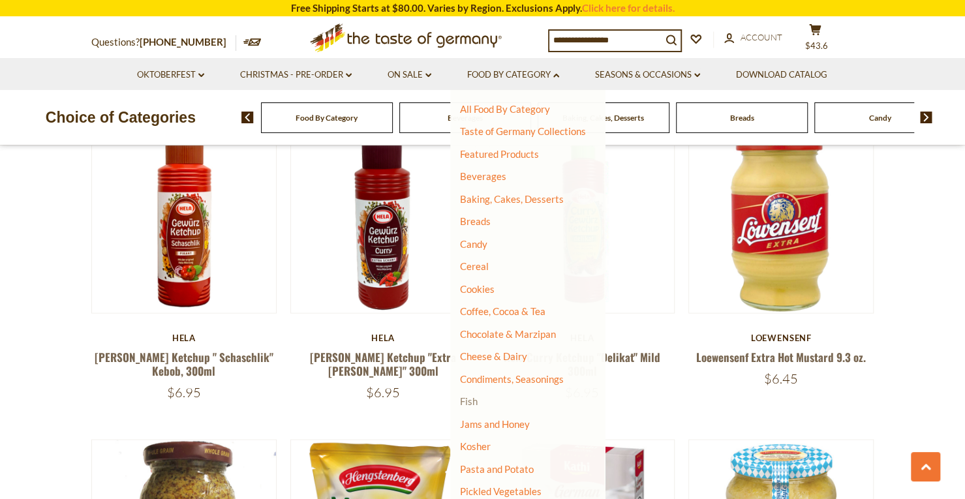
click at [468, 406] on link "Fish" at bounding box center [469, 401] width 18 height 12
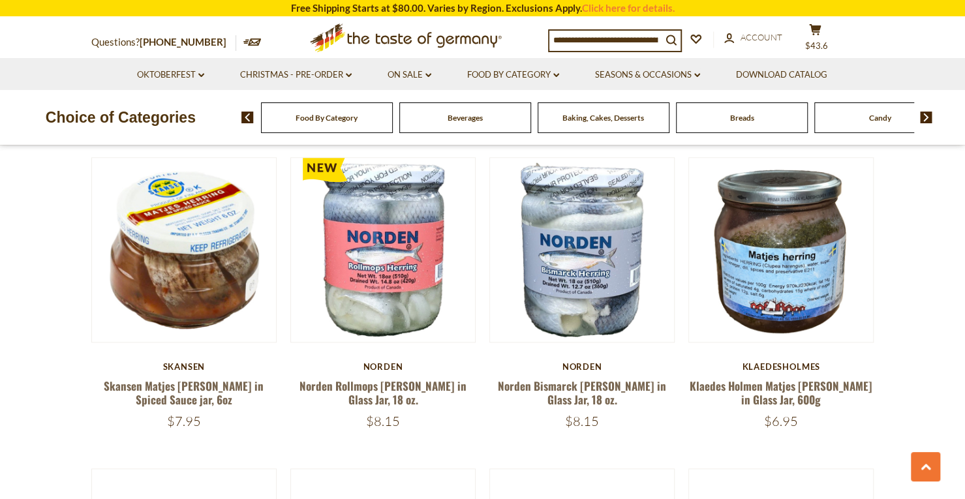
scroll to position [728, 0]
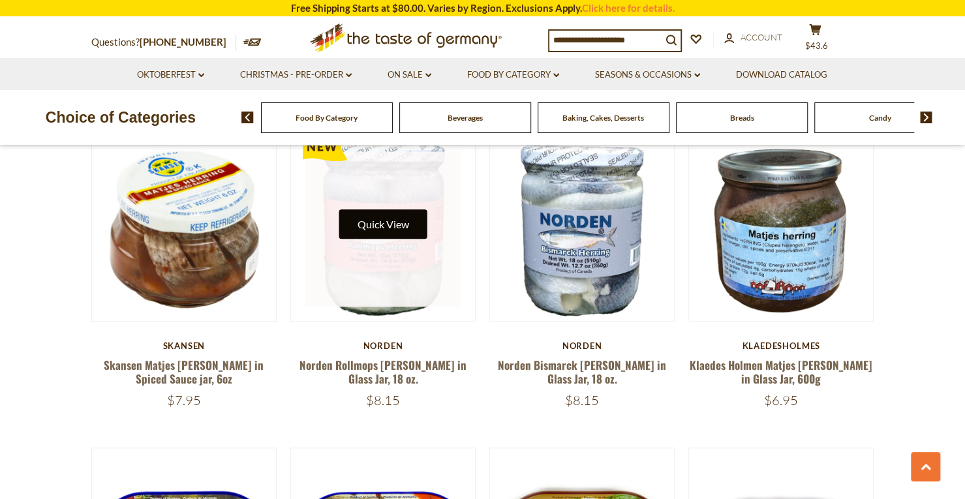
click at [381, 222] on button "Quick View" at bounding box center [382, 223] width 88 height 29
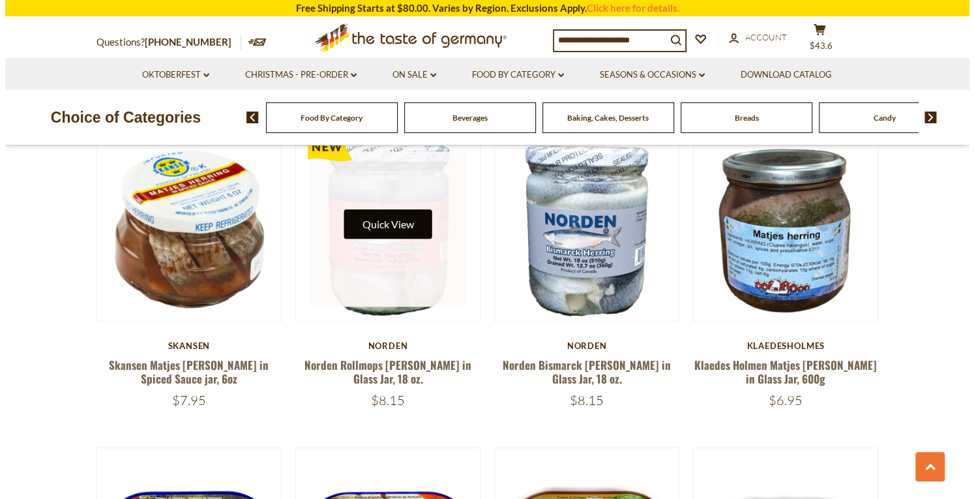
scroll to position [730, 0]
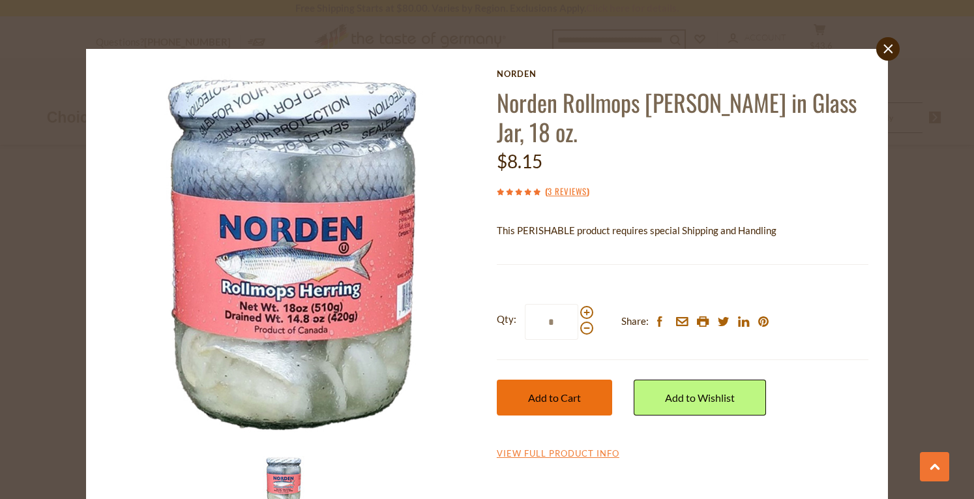
click at [567, 391] on span "Add to Cart" at bounding box center [554, 397] width 53 height 12
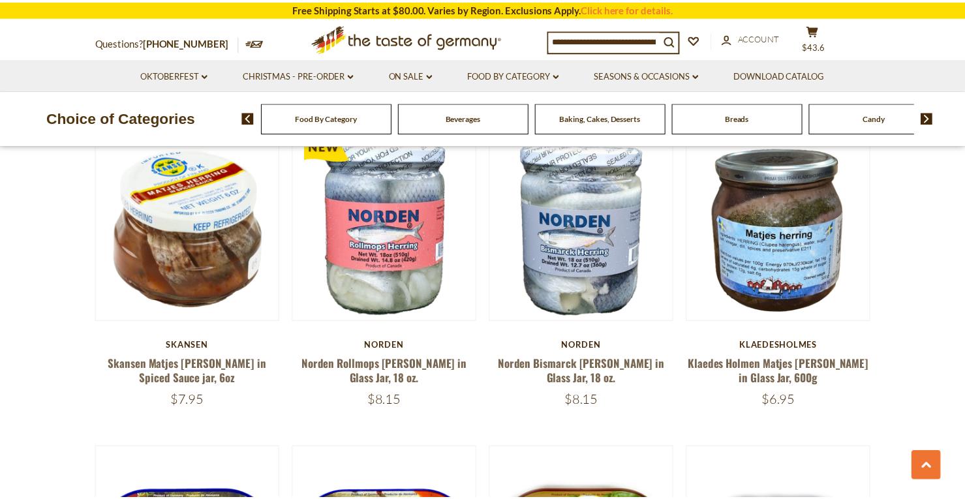
scroll to position [728, 0]
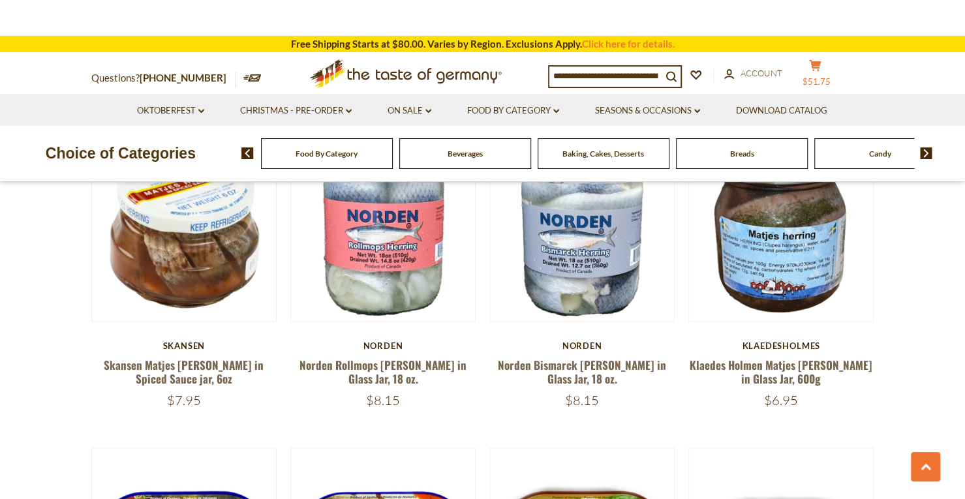
click at [825, 78] on span "$51.75" at bounding box center [816, 81] width 28 height 10
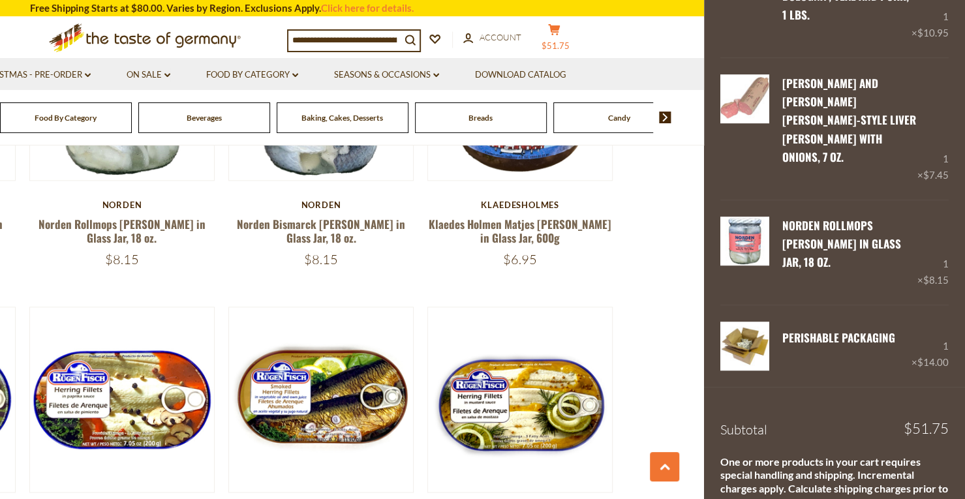
scroll to position [383, 0]
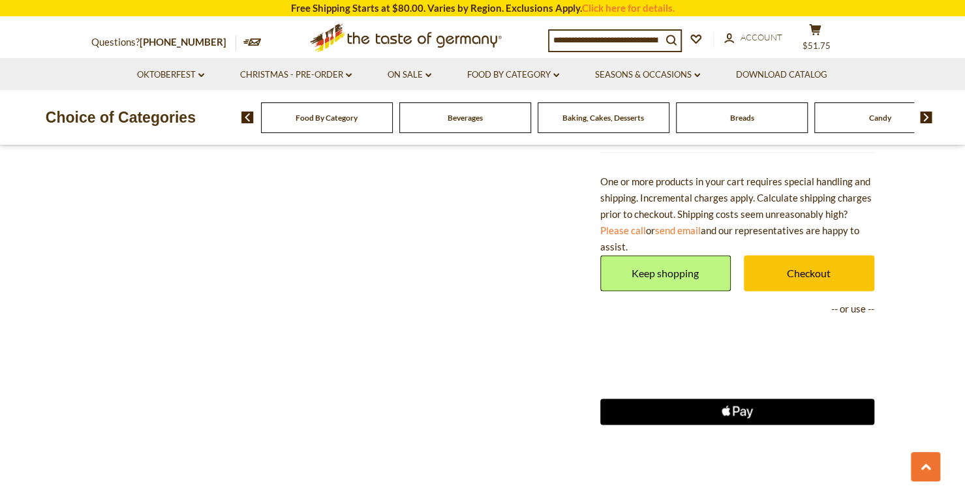
scroll to position [1020, 0]
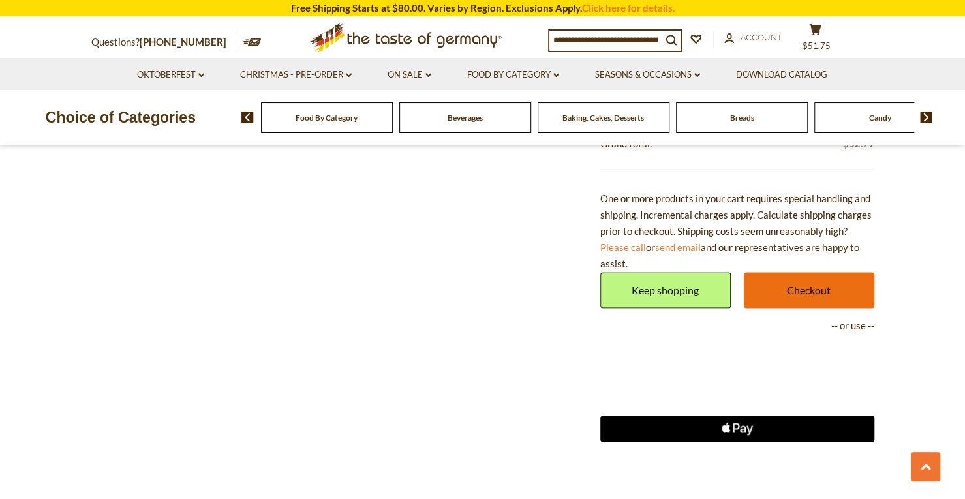
click at [781, 287] on link "Checkout" at bounding box center [808, 290] width 130 height 36
